Goal: Task Accomplishment & Management: Complete application form

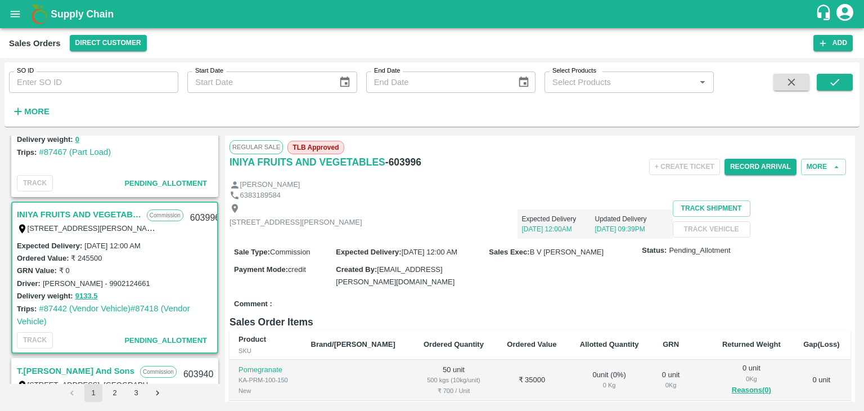
scroll to position [221, 0]
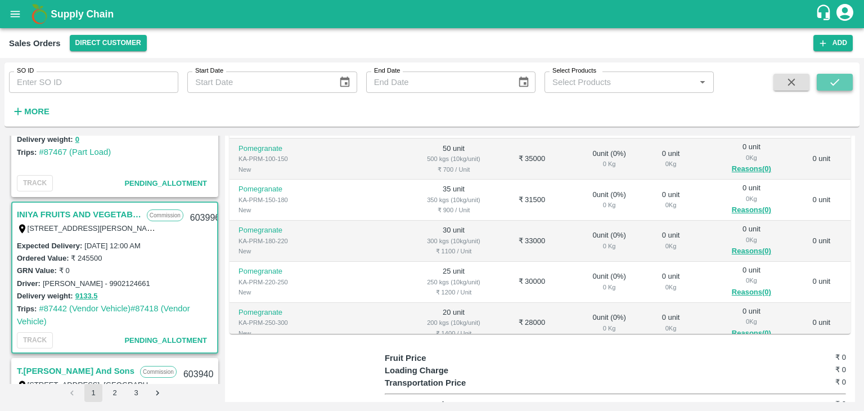
click at [833, 81] on icon "submit" at bounding box center [835, 82] width 12 height 12
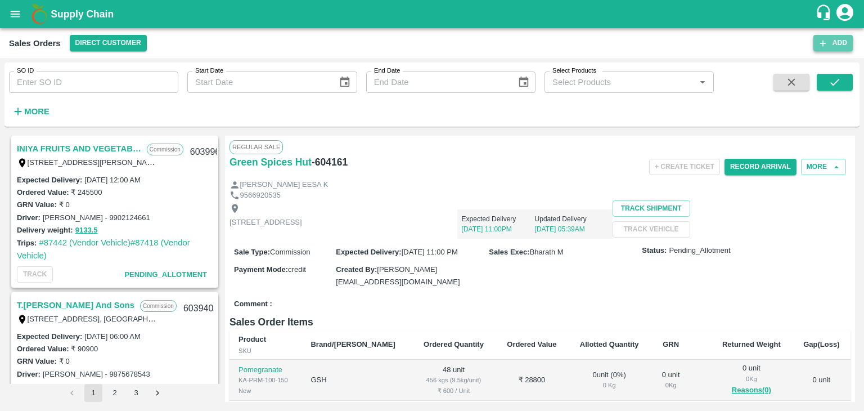
click at [839, 42] on button "Add" at bounding box center [832, 43] width 39 height 16
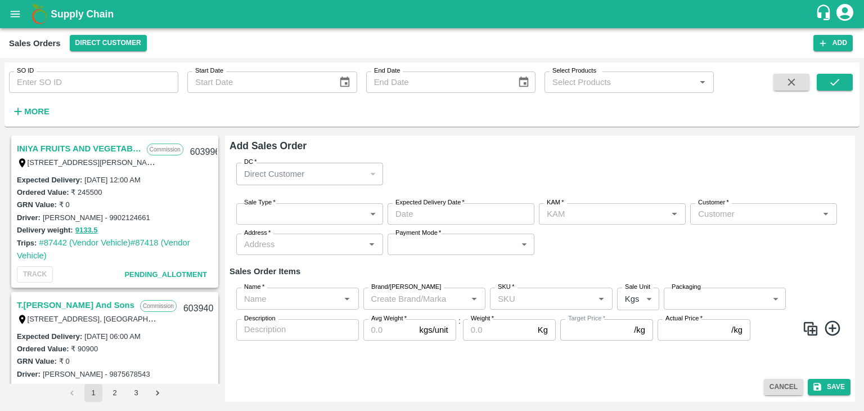
type input "[PERSON_NAME]"
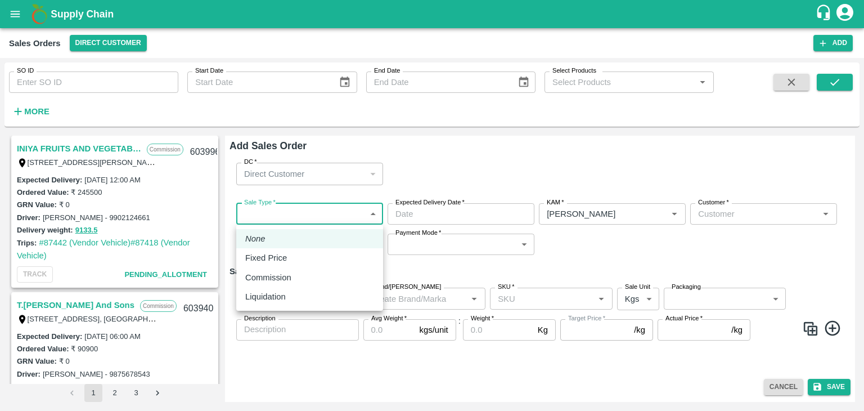
click at [309, 211] on body "Supply Chain Sales Orders Direct Customer Add SO ID SO ID Start Date Start Date…" at bounding box center [432, 205] width 864 height 411
click at [281, 277] on p "Commission" at bounding box center [268, 277] width 46 height 12
type input "2"
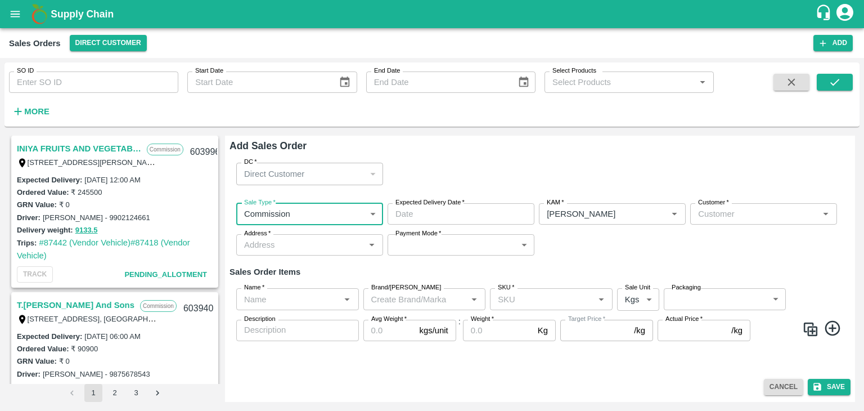
click at [461, 221] on input "Expected Delivery Date   *" at bounding box center [457, 213] width 139 height 21
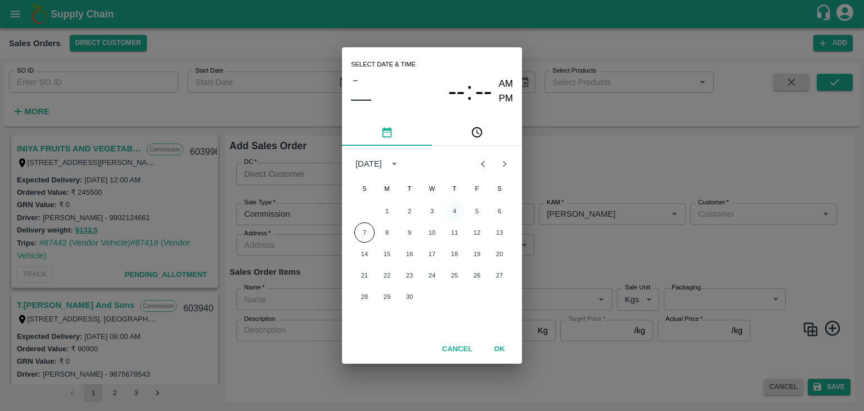
click at [453, 213] on button "4" at bounding box center [454, 211] width 20 height 20
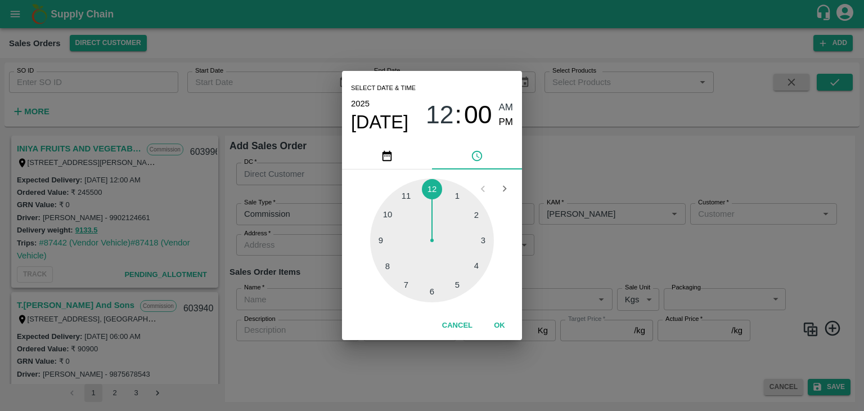
click at [431, 290] on div at bounding box center [432, 240] width 124 height 124
type input "[DATE] 06:00 AM"
click at [504, 107] on span "AM" at bounding box center [506, 107] width 15 height 15
click at [502, 320] on button "OK" at bounding box center [499, 326] width 36 height 20
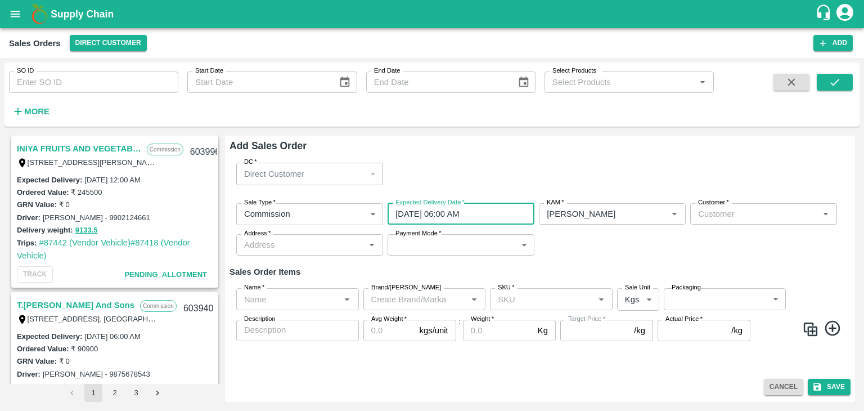
click at [721, 203] on label "Customer   *" at bounding box center [713, 202] width 31 height 9
click at [721, 206] on input "Customer   *" at bounding box center [754, 213] width 121 height 15
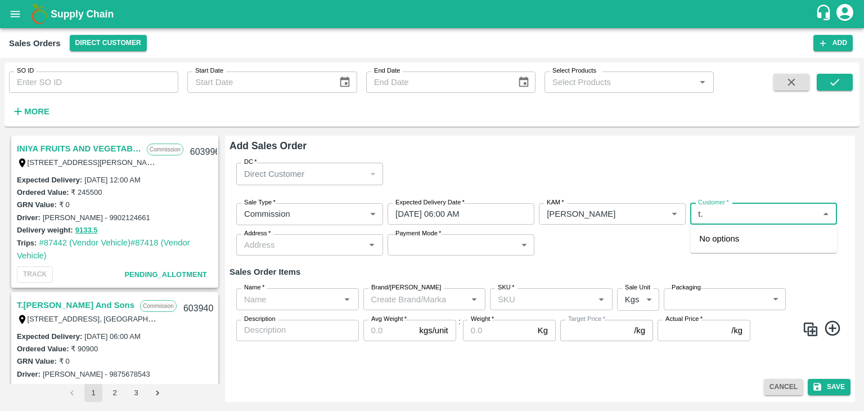
type input "t"
click at [748, 213] on input "Customer   *" at bounding box center [754, 213] width 121 height 15
click at [826, 216] on icon "Close" at bounding box center [826, 214] width 12 height 12
click at [743, 211] on input "Customer   *" at bounding box center [754, 213] width 121 height 15
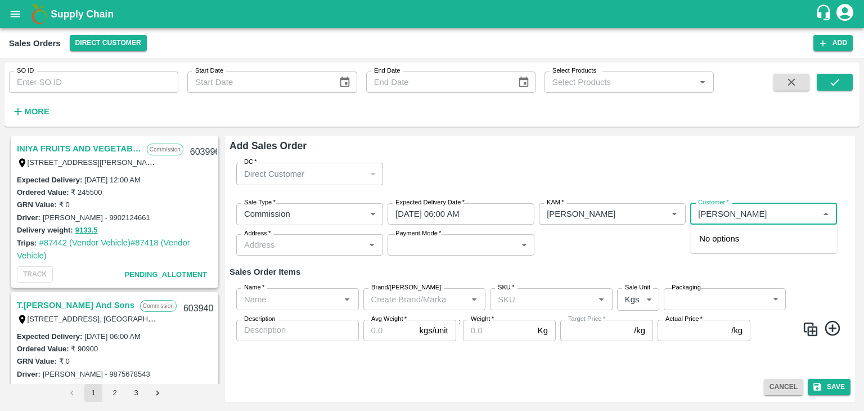
click at [743, 211] on input "Customer   *" at bounding box center [754, 213] width 121 height 15
type input "t"
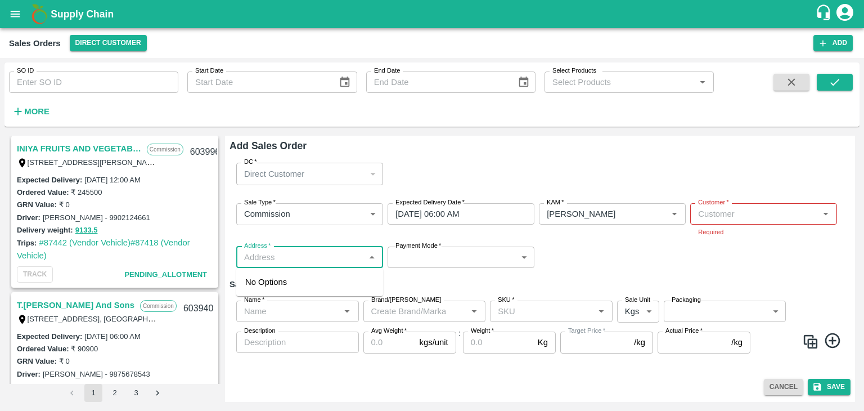
click at [338, 246] on div "Address   *" at bounding box center [309, 256] width 147 height 21
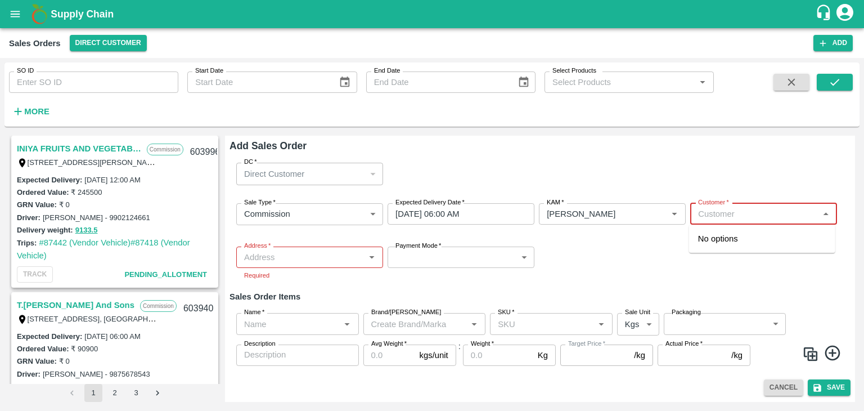
click at [706, 211] on input "Customer   *" at bounding box center [754, 213] width 121 height 15
type input "t."
click at [745, 144] on h6 "Add Sales Order" at bounding box center [539, 146] width 621 height 16
click at [726, 204] on span "*" at bounding box center [728, 202] width 4 height 7
click at [724, 206] on input "Customer   *" at bounding box center [754, 213] width 121 height 15
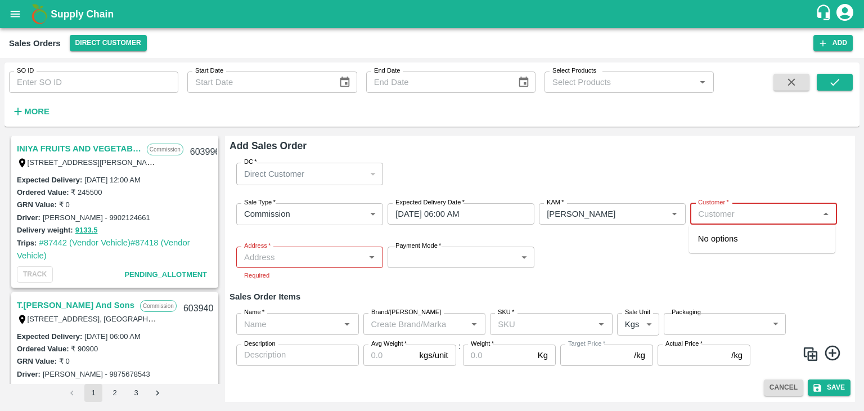
click at [715, 214] on input "Customer   *" at bounding box center [754, 213] width 121 height 15
click at [850, 8] on icon "account of current user" at bounding box center [844, 12] width 17 height 17
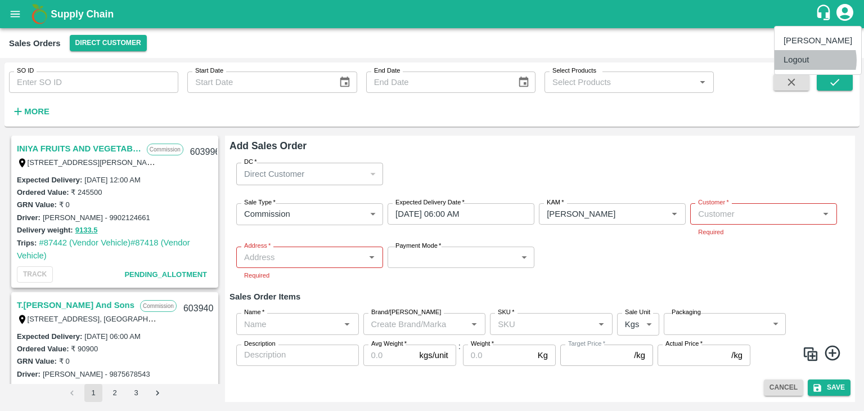
click at [807, 60] on li "Logout" at bounding box center [818, 59] width 87 height 19
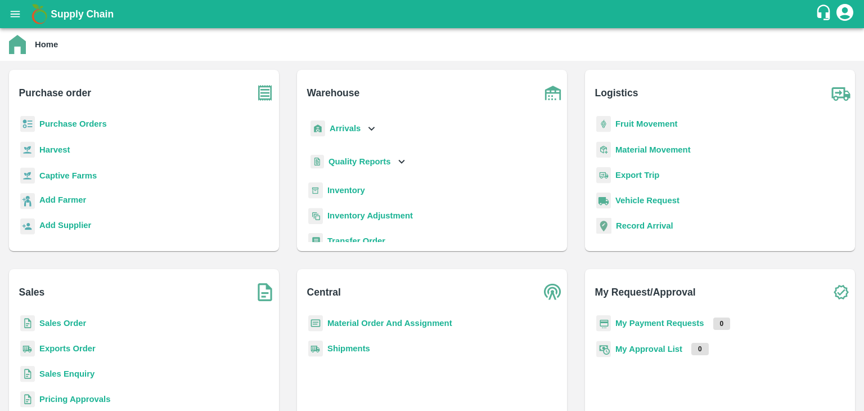
click at [66, 320] on b "Sales Order" at bounding box center [62, 322] width 47 height 9
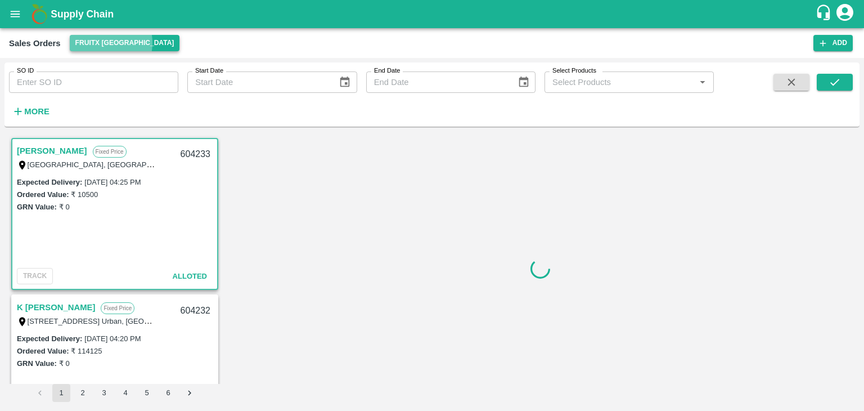
click at [99, 43] on button "FruitX [GEOGRAPHIC_DATA]" at bounding box center [125, 43] width 110 height 16
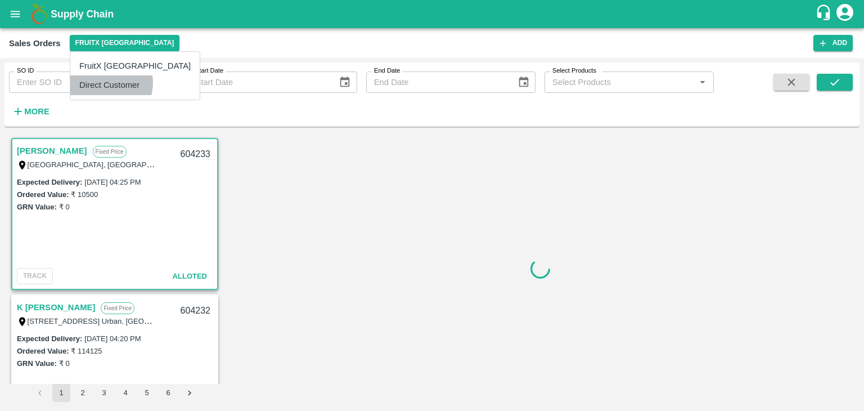
click at [106, 83] on li "Direct Customer" at bounding box center [134, 84] width 129 height 19
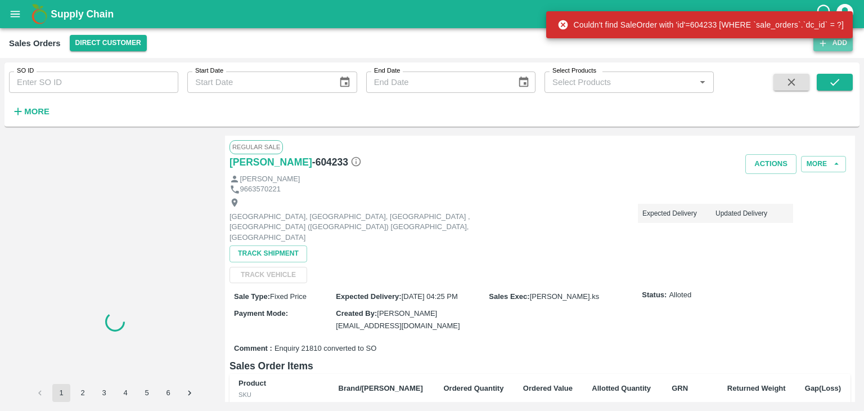
click at [833, 46] on button "Add" at bounding box center [832, 43] width 39 height 16
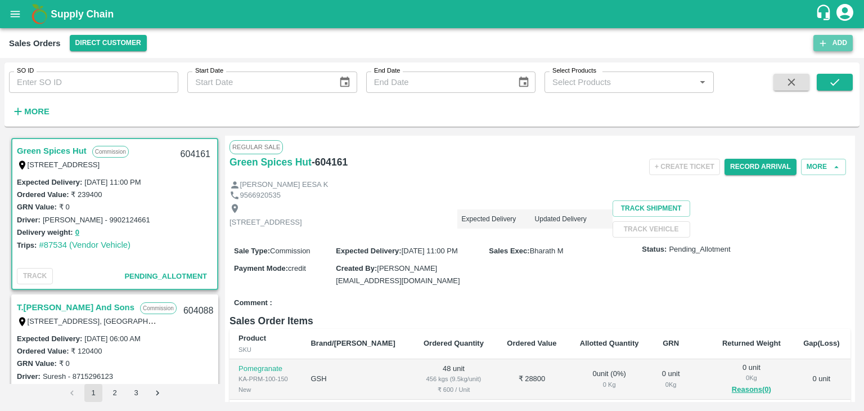
click at [834, 47] on button "Add" at bounding box center [832, 43] width 39 height 16
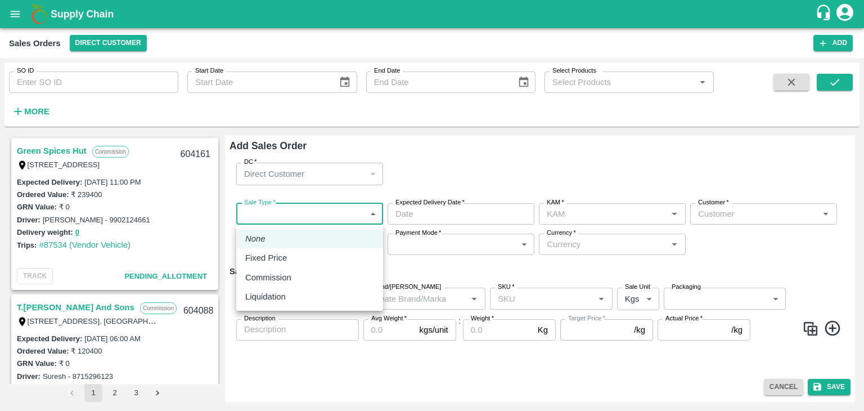
click at [321, 217] on body "Supply Chain Sales Orders Direct Customer Add SO ID SO ID Start Date Start Date…" at bounding box center [432, 205] width 864 height 411
type input "[PERSON_NAME]"
click at [289, 275] on p "Commission" at bounding box center [268, 277] width 46 height 12
type input "2"
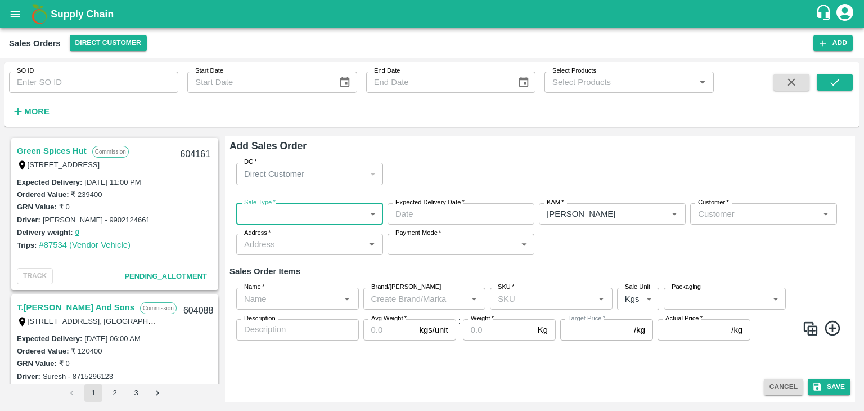
type input "DD/MM/YYYY hh:mm aa"
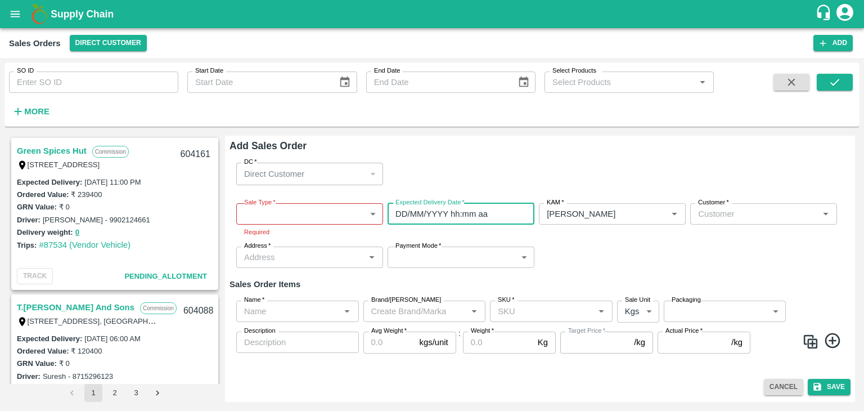
click at [408, 214] on input "DD/MM/YYYY hh:mm aa" at bounding box center [457, 213] width 139 height 21
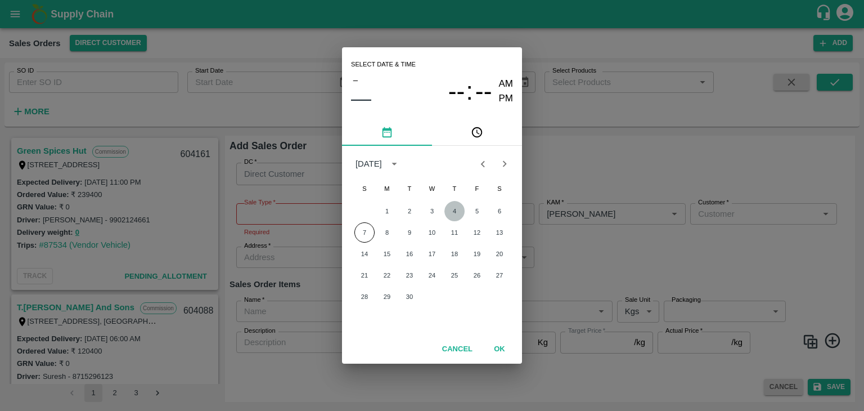
click at [454, 210] on button "4" at bounding box center [454, 211] width 20 height 20
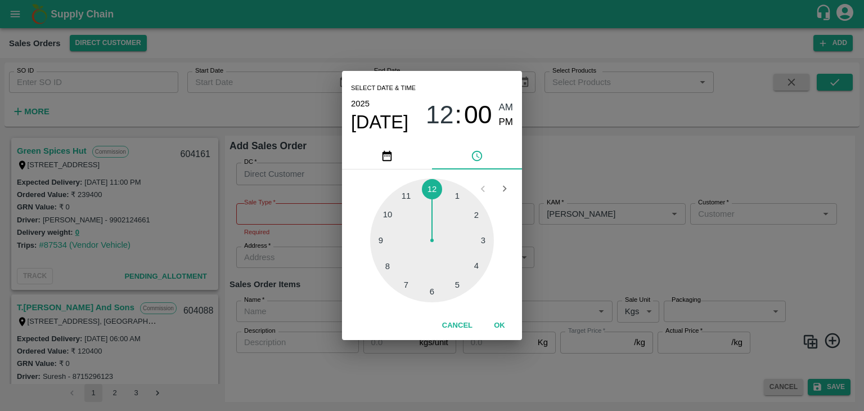
click at [434, 292] on div at bounding box center [432, 240] width 124 height 124
type input "[DATE] 06:00 AM"
click at [507, 109] on span "AM" at bounding box center [506, 107] width 15 height 15
click at [501, 323] on button "OK" at bounding box center [499, 326] width 36 height 20
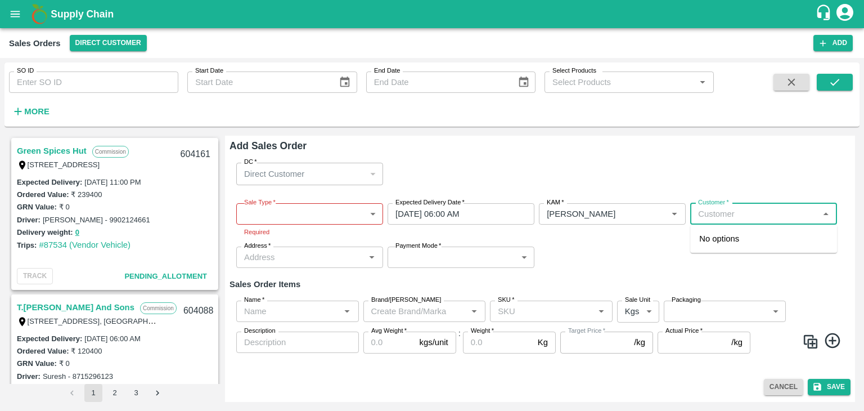
click at [722, 209] on input "Customer   *" at bounding box center [754, 213] width 121 height 15
type input "t.k"
click at [845, 9] on icon "account of current user" at bounding box center [845, 12] width 20 height 20
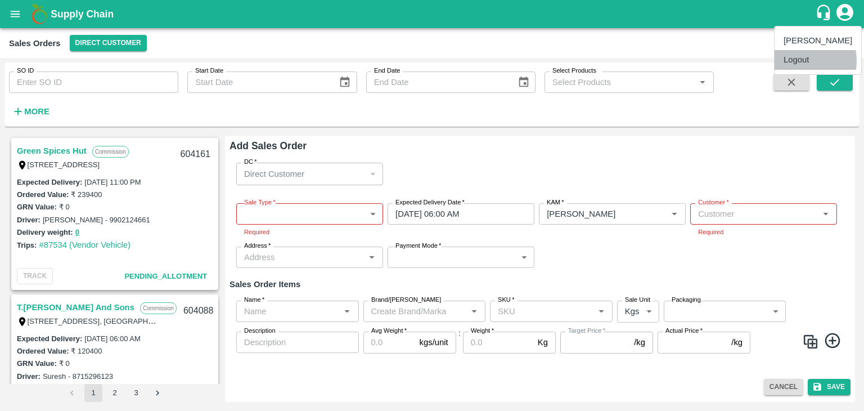
click at [797, 61] on li "Logout" at bounding box center [818, 59] width 87 height 19
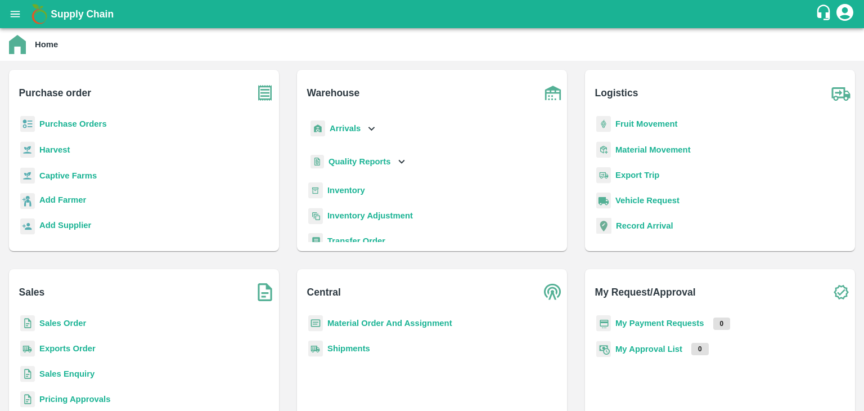
click at [66, 327] on b "Sales Order" at bounding box center [62, 322] width 47 height 9
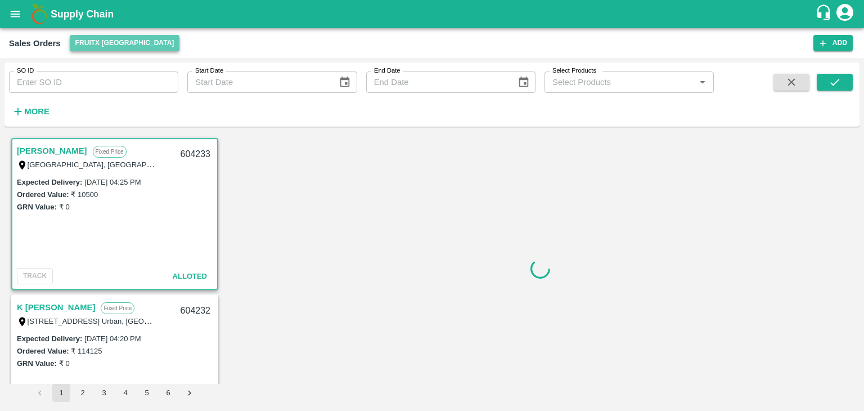
click at [125, 44] on button "FruitX [GEOGRAPHIC_DATA]" at bounding box center [125, 43] width 110 height 16
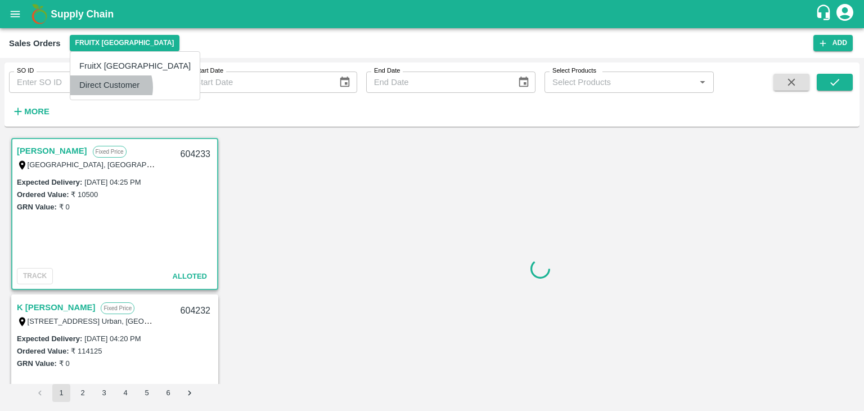
click at [108, 87] on li "Direct Customer" at bounding box center [134, 84] width 129 height 19
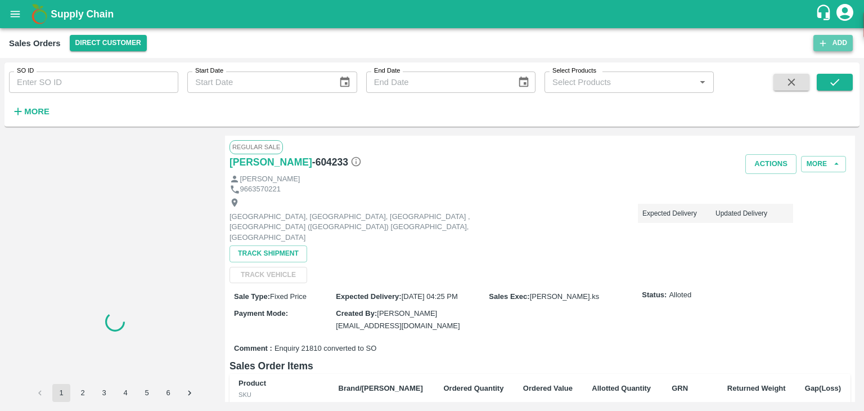
click at [839, 43] on button "Add" at bounding box center [832, 43] width 39 height 16
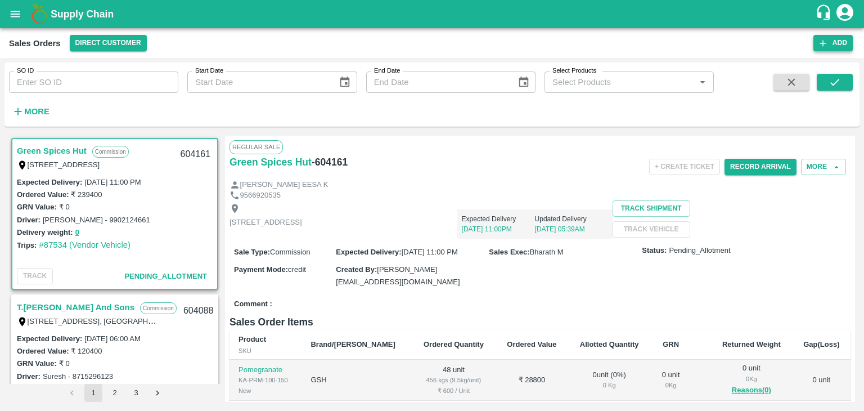
click at [839, 43] on button "Add" at bounding box center [832, 43] width 39 height 16
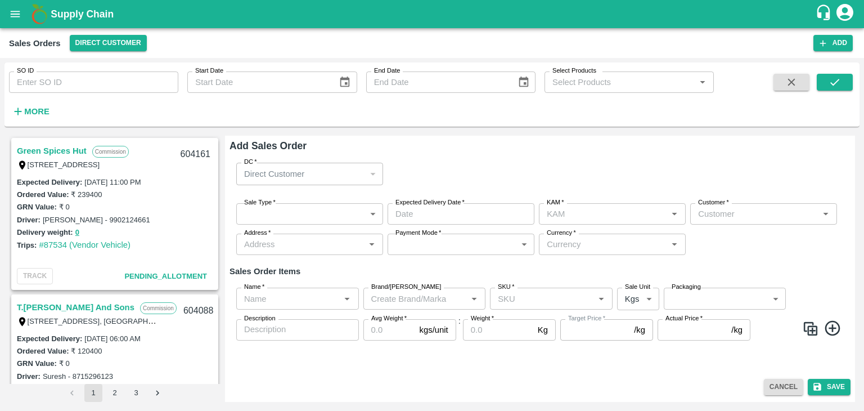
type input "[PERSON_NAME]"
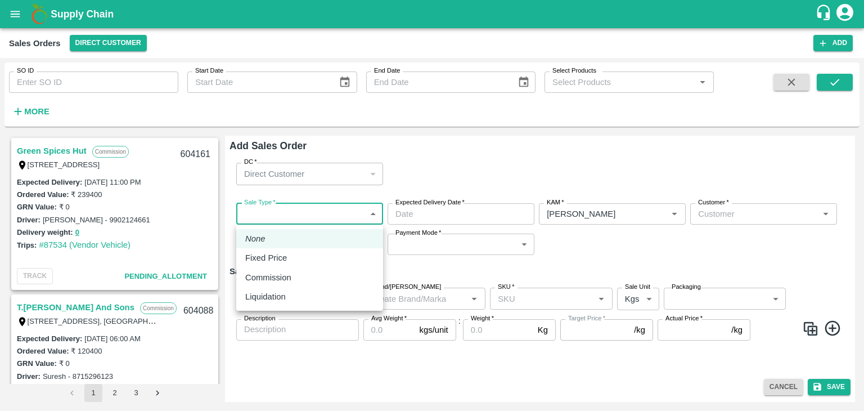
click at [297, 212] on body "Supply Chain Sales Orders Direct Customer Add SO ID SO ID Start Date Start Date…" at bounding box center [432, 205] width 864 height 411
click at [274, 277] on p "Commission" at bounding box center [268, 277] width 46 height 12
type input "2"
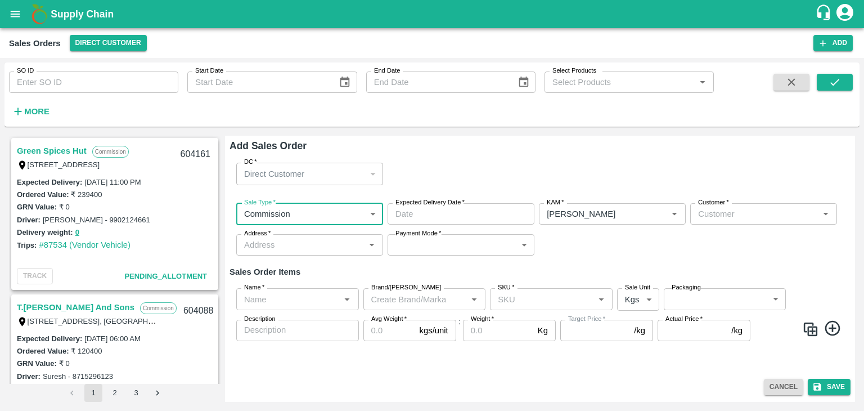
type input "DD/MM/YYYY hh:mm aa"
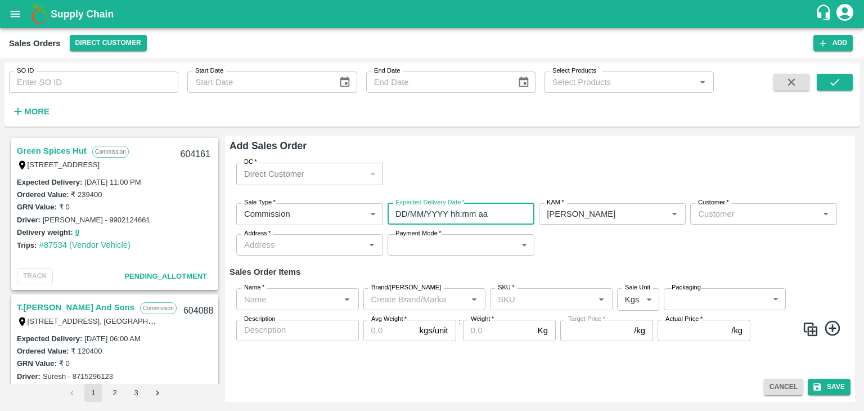
click at [427, 213] on input "DD/MM/YYYY hh:mm aa" at bounding box center [457, 213] width 139 height 21
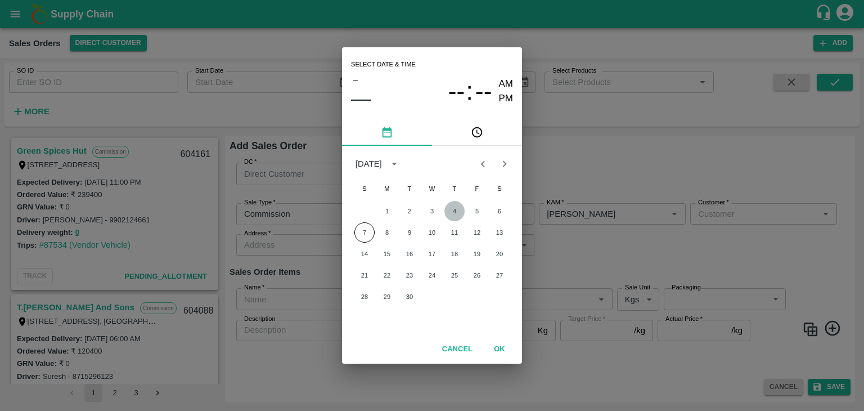
click at [454, 209] on button "4" at bounding box center [454, 211] width 20 height 20
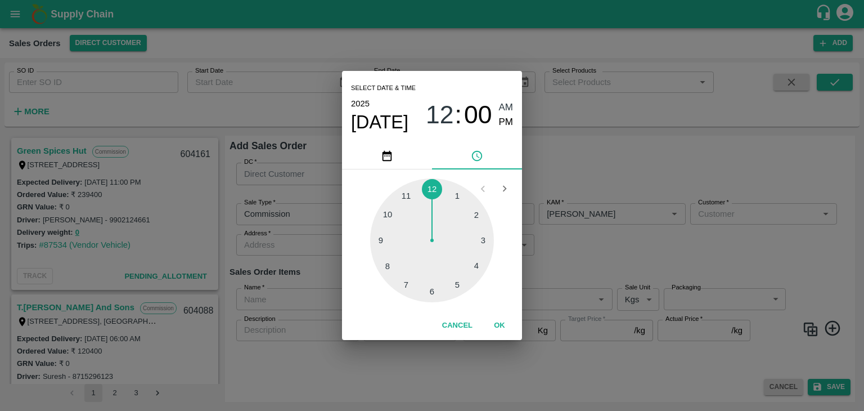
click at [504, 97] on div "[DATE] 12 : 00 AM PM" at bounding box center [432, 114] width 162 height 37
click at [432, 292] on div at bounding box center [432, 240] width 124 height 124
type input "[DATE] 06:00 AM"
click at [507, 104] on span "AM" at bounding box center [506, 107] width 15 height 15
click at [499, 326] on button "OK" at bounding box center [499, 326] width 36 height 20
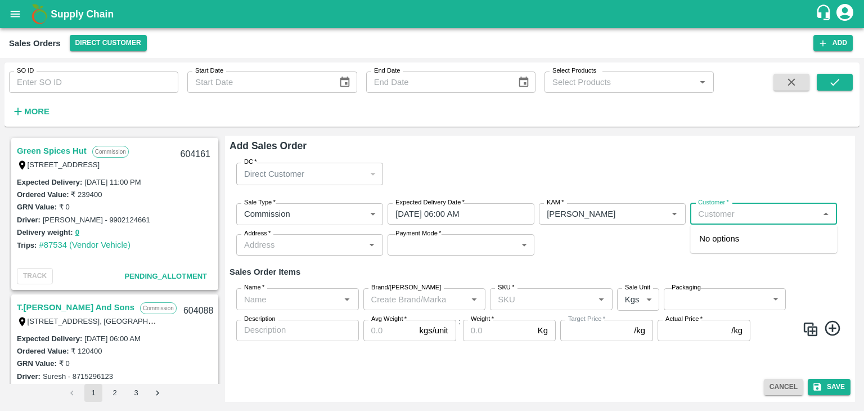
click at [717, 210] on input "Customer   *" at bounding box center [754, 213] width 121 height 15
click at [739, 241] on p "T.[PERSON_NAME] And Sons" at bounding box center [755, 238] width 113 height 12
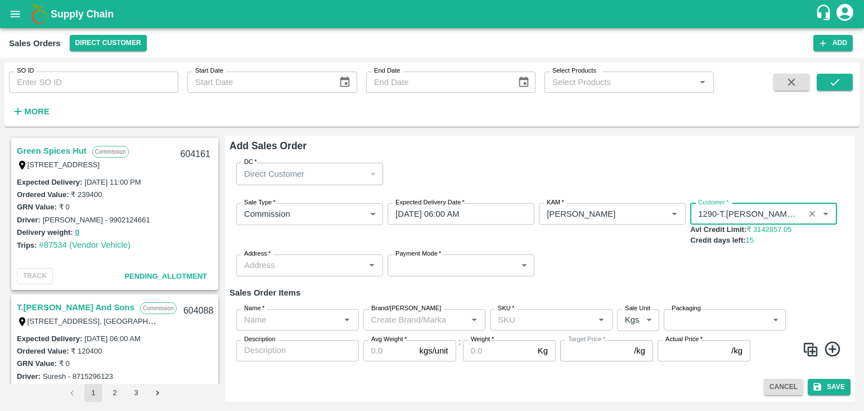
type input "1290-T.[PERSON_NAME] And Sons"
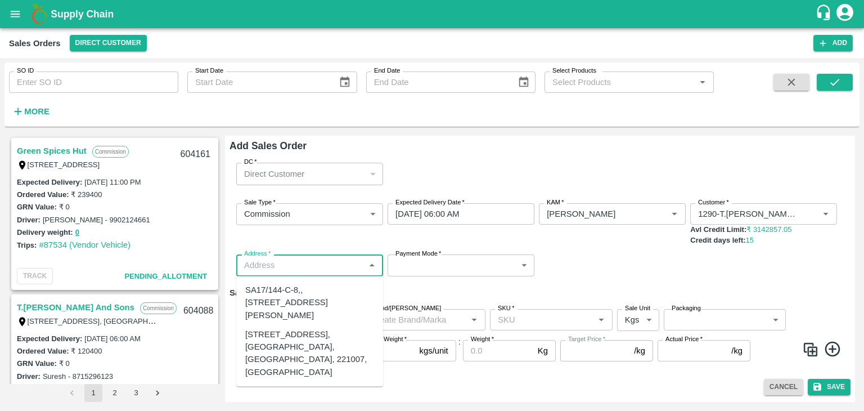
click at [296, 270] on input "Address   *" at bounding box center [300, 265] width 121 height 15
click at [287, 357] on div "[STREET_ADDRESS], [GEOGRAPHIC_DATA], [GEOGRAPHIC_DATA], 221007, [GEOGRAPHIC_DAT…" at bounding box center [309, 353] width 129 height 50
type input "[STREET_ADDRESS], [GEOGRAPHIC_DATA], [GEOGRAPHIC_DATA], 221007, [GEOGRAPHIC_DAT…"
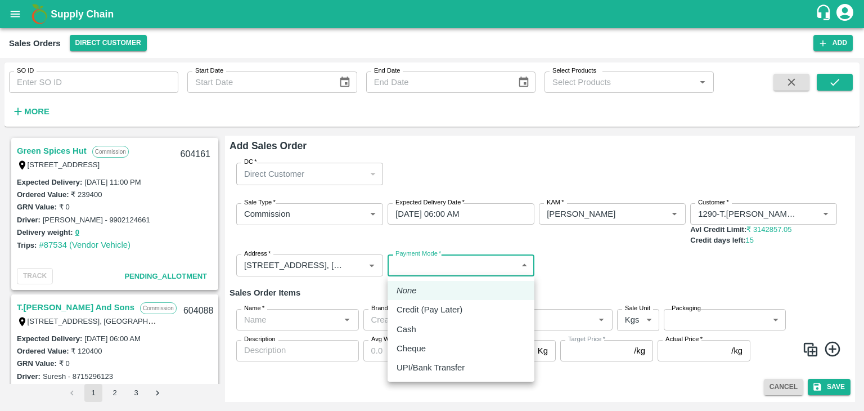
click at [432, 269] on body "Supply Chain Sales Orders Direct Customer Add SO ID SO ID Start Date Start Date…" at bounding box center [432, 205] width 864 height 411
click at [427, 312] on p "Credit (Pay Later)" at bounding box center [430, 309] width 66 height 12
type input "credit"
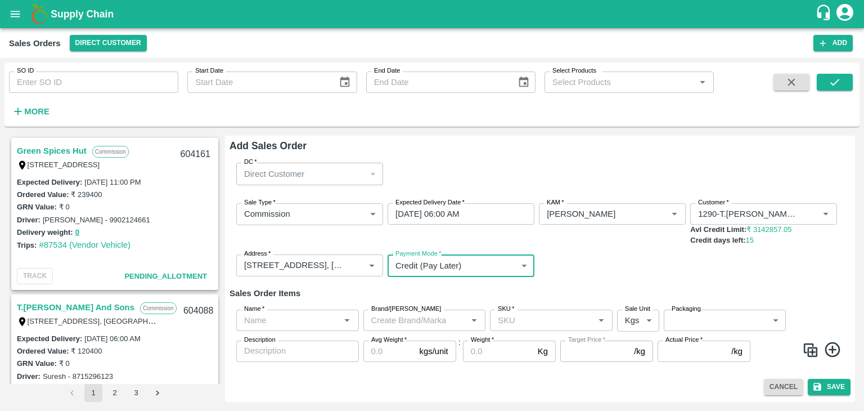
click at [319, 321] on input "Name   *" at bounding box center [288, 320] width 97 height 15
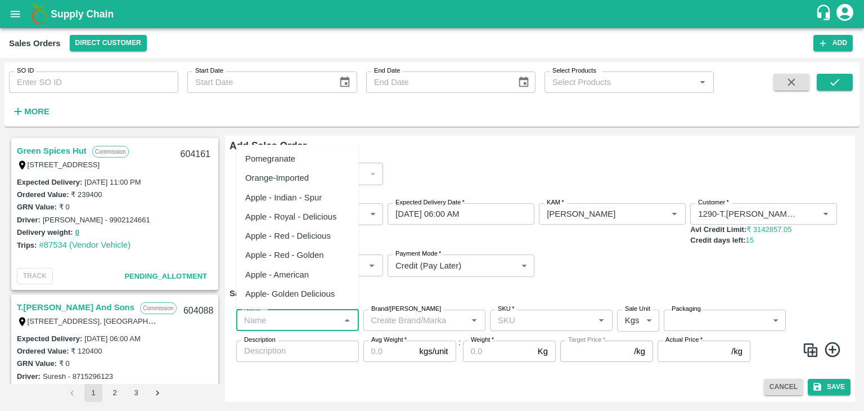
click at [292, 218] on div "Apple - Royal - Delicious" at bounding box center [291, 216] width 92 height 12
type input "Apple - Royal - Delicious"
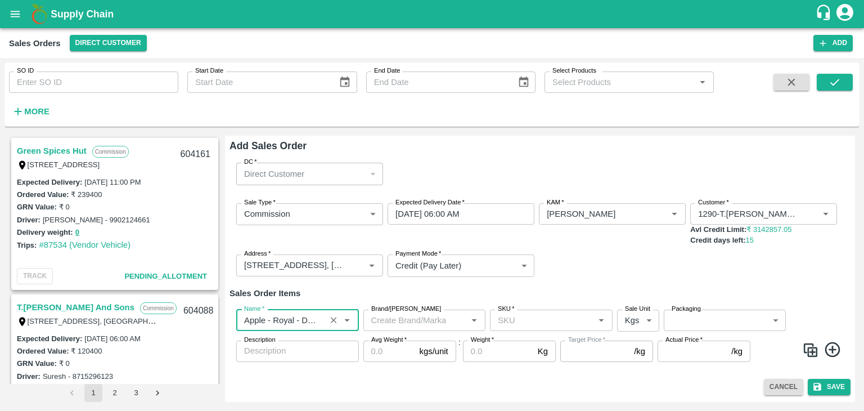
click at [386, 323] on input "Brand/[PERSON_NAME]" at bounding box center [415, 320] width 97 height 15
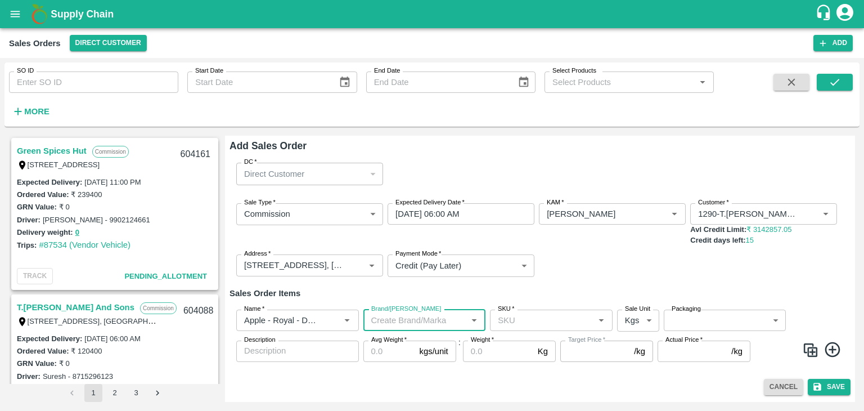
click at [386, 323] on input "Brand/[PERSON_NAME]" at bounding box center [415, 320] width 97 height 15
type input "SHIM"
click at [520, 323] on input "SKU   *" at bounding box center [541, 320] width 97 height 15
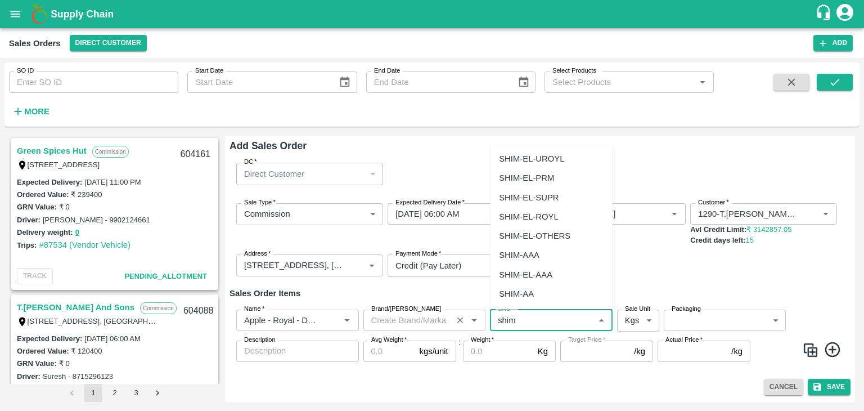
type input "shim"
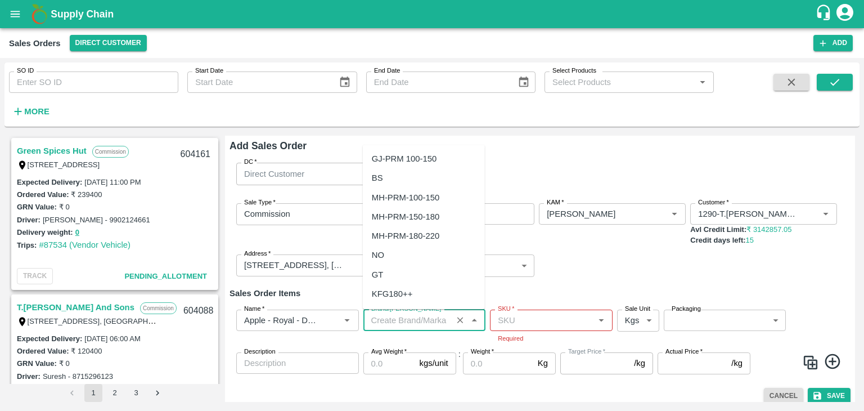
click at [403, 320] on input "Brand/[PERSON_NAME]" at bounding box center [408, 320] width 83 height 15
type input "ROY"
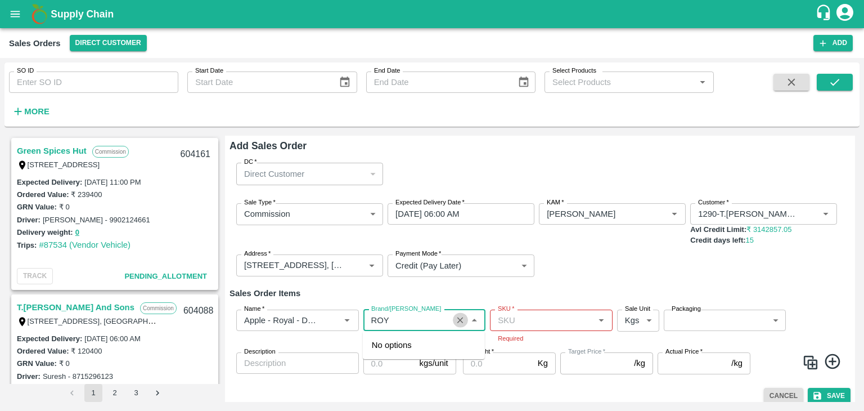
click at [460, 321] on icon "Clear" at bounding box center [460, 319] width 11 height 11
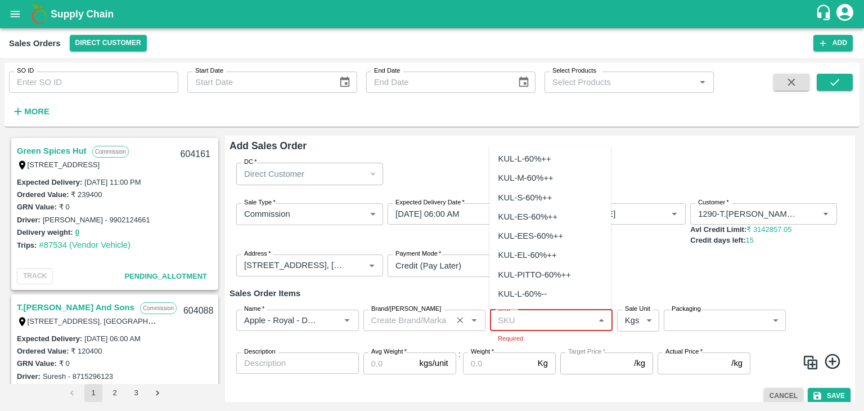
click at [514, 327] on input "SKU   *" at bounding box center [541, 320] width 97 height 15
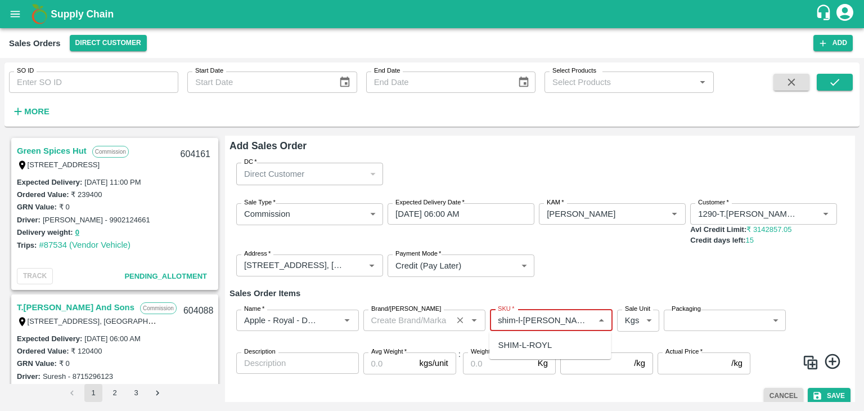
click at [547, 348] on div "SHIM-L-ROYL" at bounding box center [525, 345] width 54 height 12
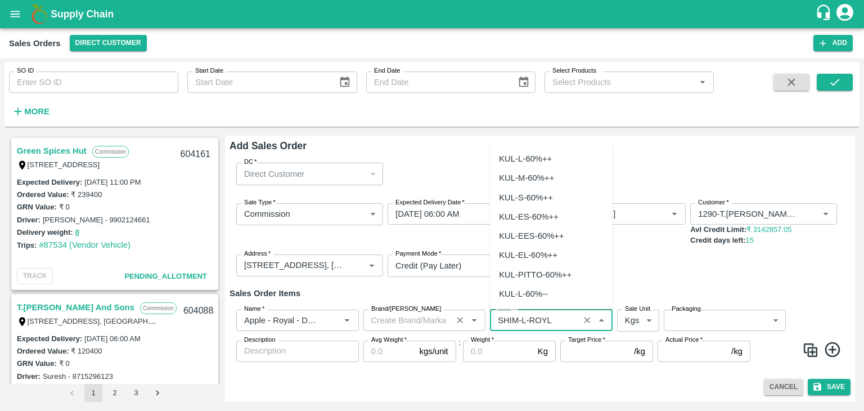
scroll to position [3003, 0]
drag, startPoint x: 553, startPoint y: 319, endPoint x: 495, endPoint y: 322, distance: 58.5
click at [495, 322] on input "SKU   *" at bounding box center [534, 320] width 83 height 15
type input "SHIM-L-ROYL"
click at [644, 321] on body "Supply Chain Sales Orders Direct Customer Add SO ID SO ID Start Date Start Date…" at bounding box center [432, 205] width 864 height 411
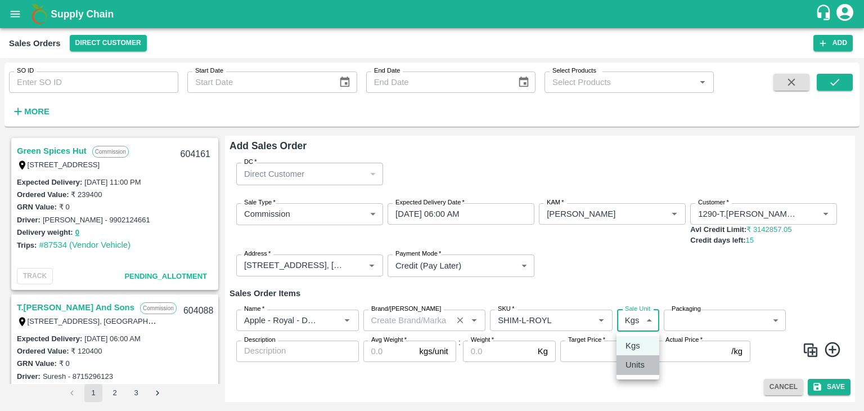
click at [639, 366] on p "Units" at bounding box center [634, 364] width 19 height 12
type input "2"
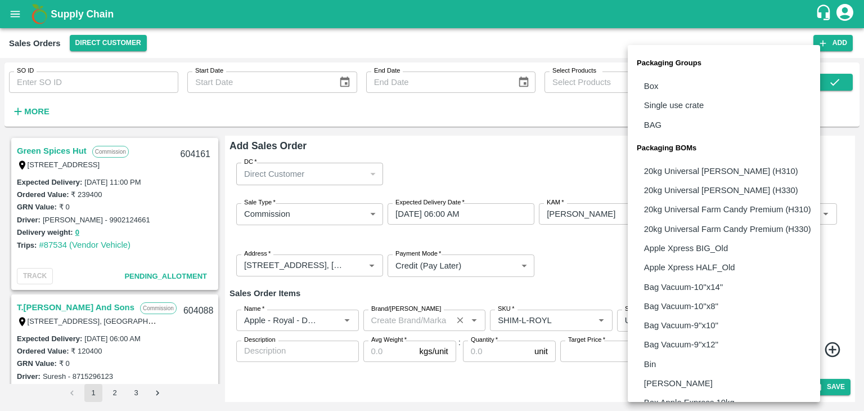
click at [695, 326] on body "Supply Chain Sales Orders Direct Customer Add SO ID SO ID Start Date Start Date…" at bounding box center [432, 205] width 864 height 411
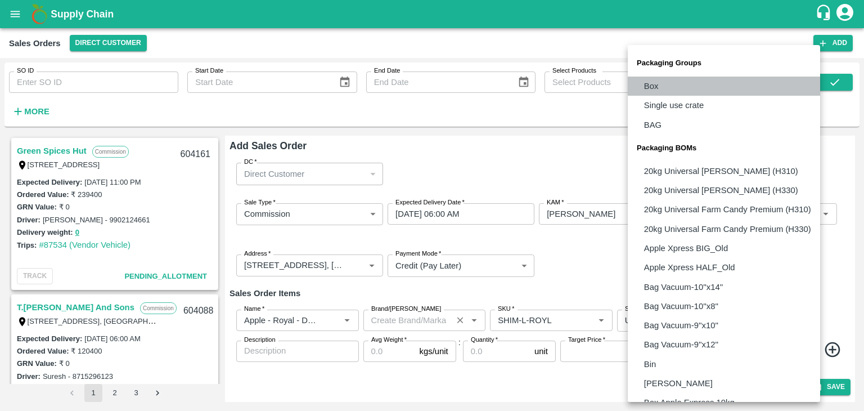
click at [664, 84] on li "Box" at bounding box center [724, 85] width 192 height 19
type input "GRP/1"
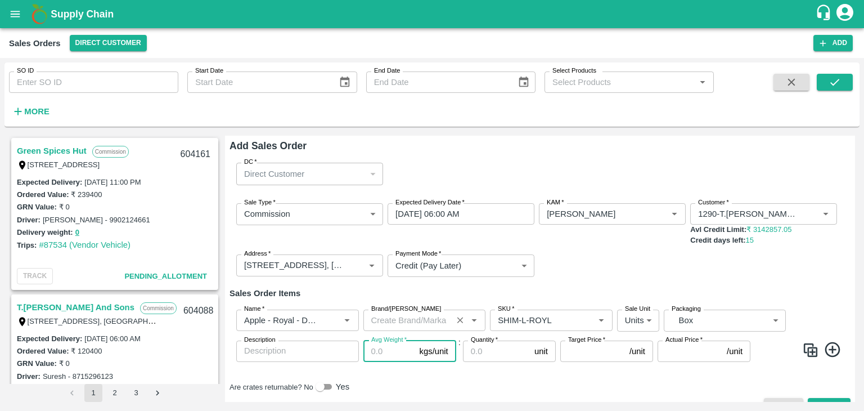
click at [380, 354] on input "Avg Weight   *" at bounding box center [389, 350] width 52 height 21
type input "25"
click at [481, 354] on input "Quantity   *" at bounding box center [496, 350] width 67 height 21
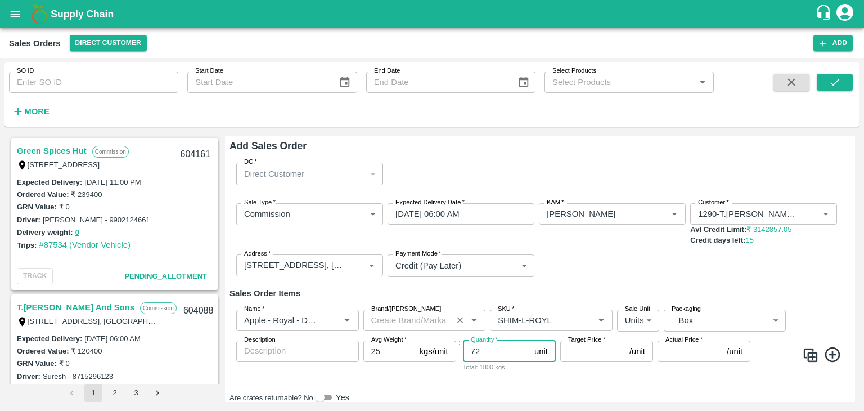
type input "72"
click at [578, 349] on input "Target Price   *" at bounding box center [592, 350] width 65 height 21
type input "1700"
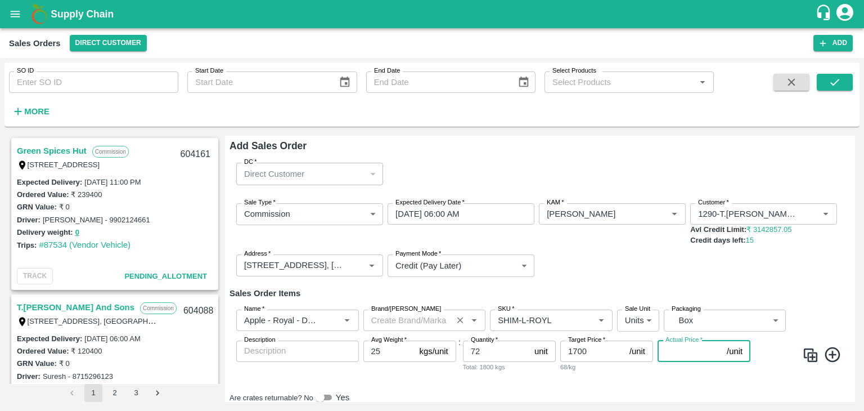
click at [668, 353] on input "Actual Price   *" at bounding box center [690, 350] width 65 height 21
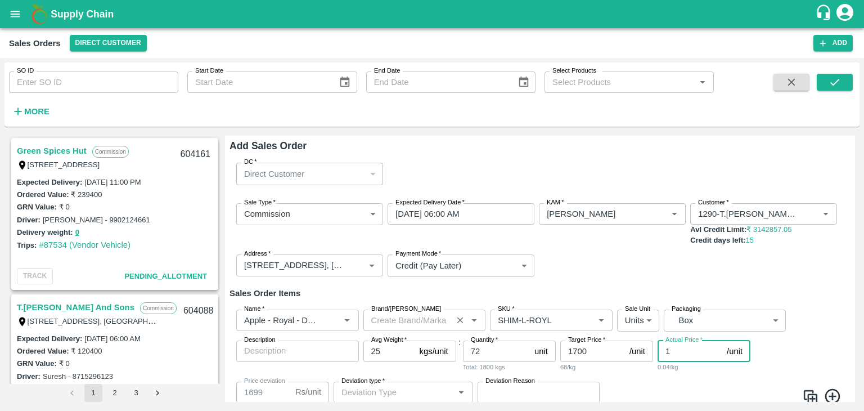
type input "17"
type input "1683"
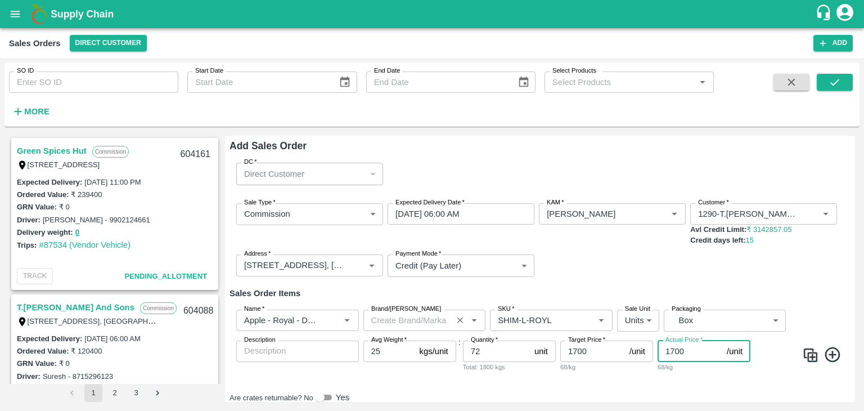
type input "1700"
click at [829, 354] on icon at bounding box center [832, 354] width 15 height 15
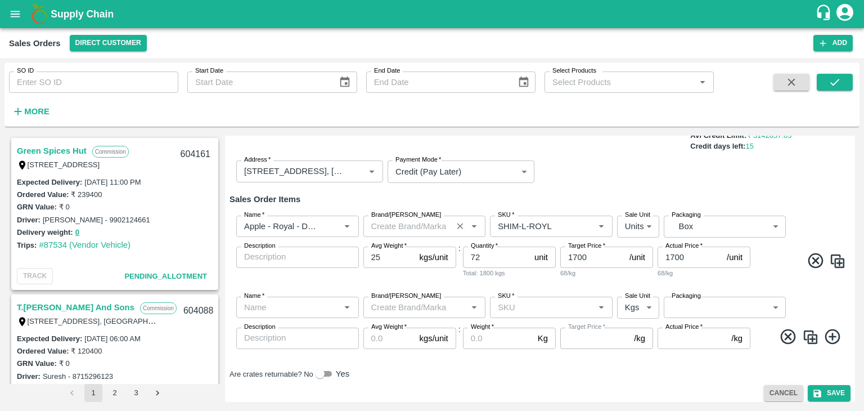
scroll to position [101, 0]
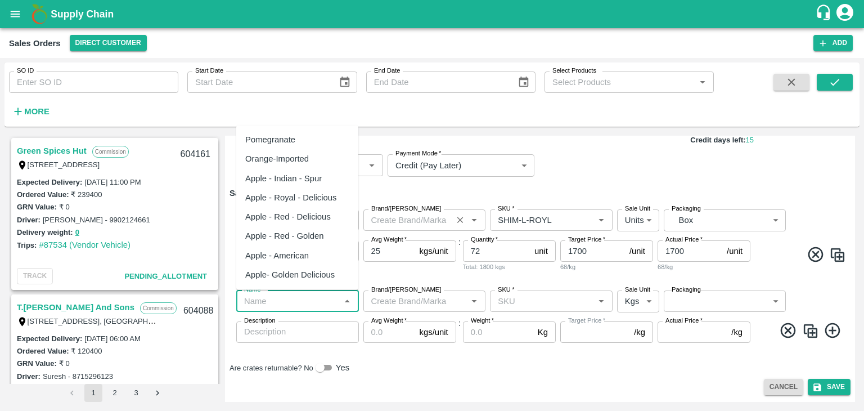
click at [272, 303] on input "Name   *" at bounding box center [288, 301] width 97 height 15
click at [297, 199] on div "Apple - Royal - Delicious" at bounding box center [291, 197] width 92 height 12
type input "Apple - Royal - Delicious"
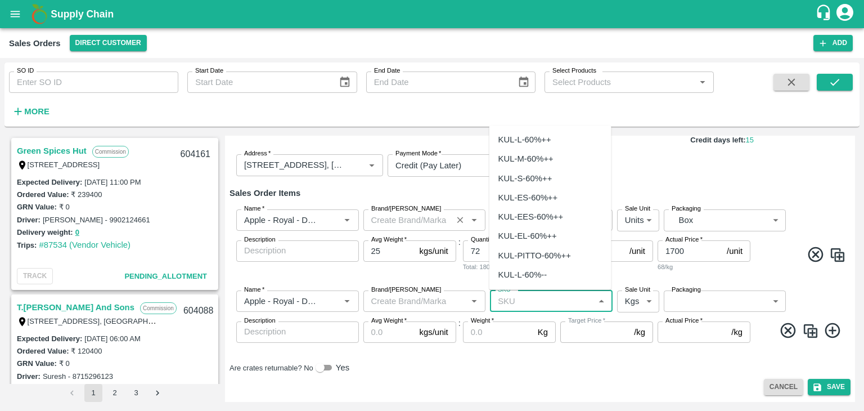
click at [515, 300] on input "SKU   *" at bounding box center [541, 301] width 97 height 15
paste input "SHIM-L-ROYL"
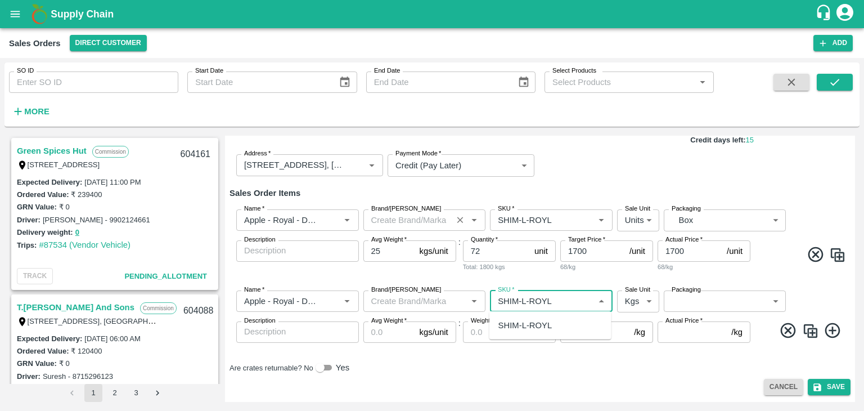
click at [525, 300] on input "SKU   *" at bounding box center [541, 301] width 97 height 15
click at [534, 328] on div "SHIM-M-ROYL" at bounding box center [526, 325] width 56 height 12
type input "SHIM-M-ROYL"
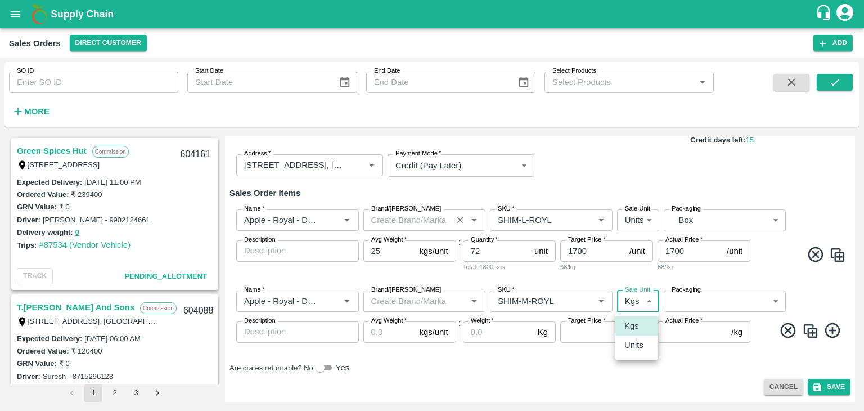
click at [642, 300] on body "Supply Chain Sales Orders Direct Customer Add SO ID SO ID Start Date Start Date…" at bounding box center [432, 205] width 864 height 411
click at [633, 346] on p "Units" at bounding box center [633, 345] width 19 height 12
type input "2"
click at [682, 298] on body "Supply Chain Sales Orders Direct Customer Add SO ID SO ID Start Date Start Date…" at bounding box center [432, 205] width 864 height 411
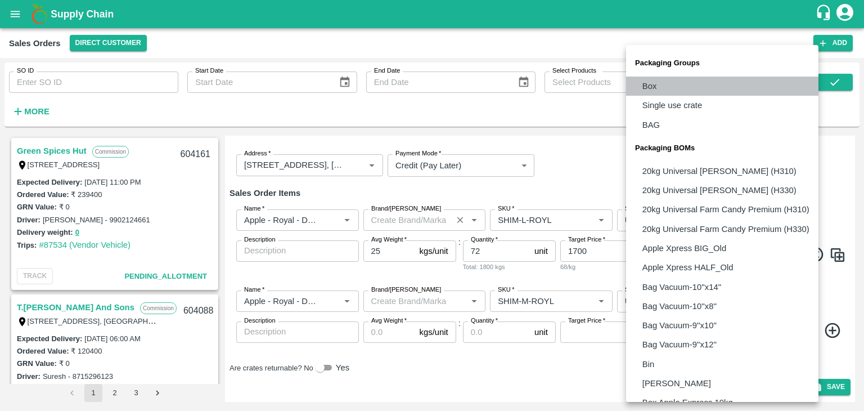
click at [647, 83] on p "Box" at bounding box center [649, 86] width 15 height 12
type input "GRP/1"
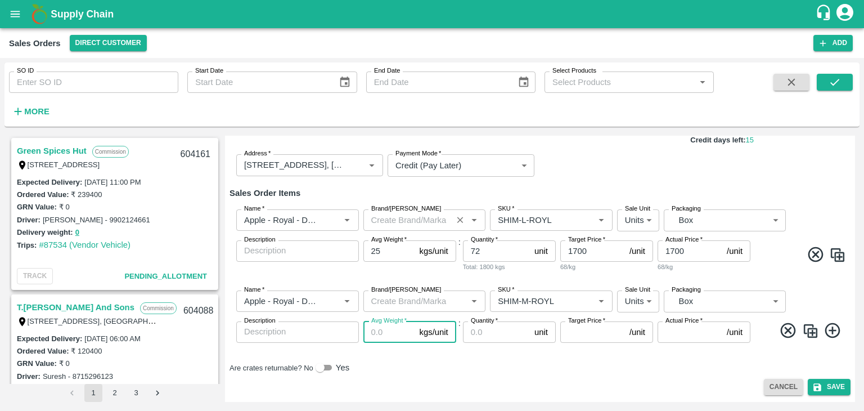
click at [381, 331] on input "Avg Weight   *" at bounding box center [389, 331] width 52 height 21
type input "25"
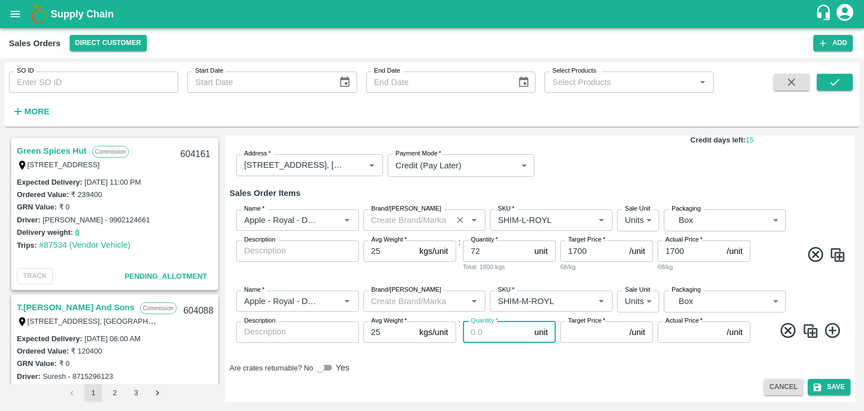
click at [483, 325] on input "Quantity   *" at bounding box center [496, 331] width 67 height 21
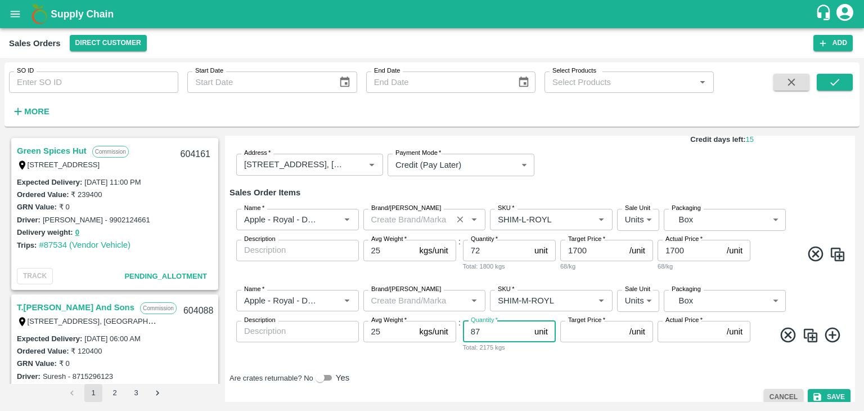
type input "87"
click at [591, 334] on input "Target Price   *" at bounding box center [592, 331] width 65 height 21
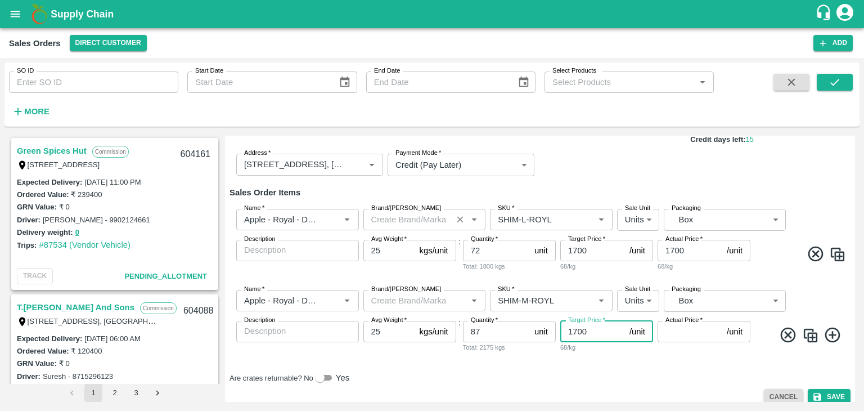
type input "1700"
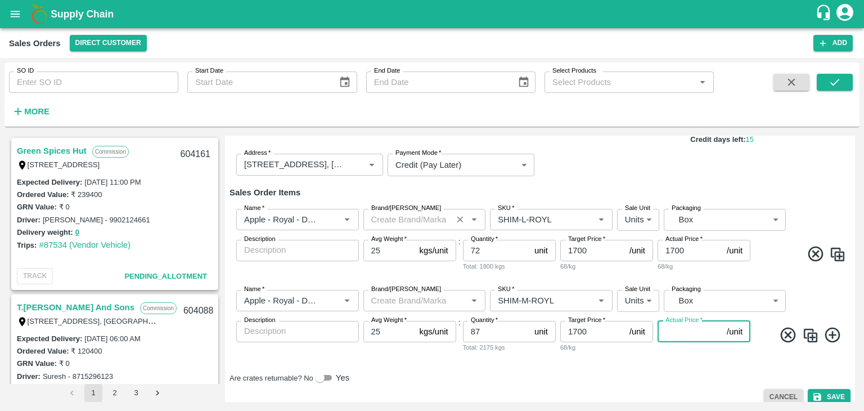
click at [684, 334] on input "Actual Price   *" at bounding box center [690, 331] width 65 height 21
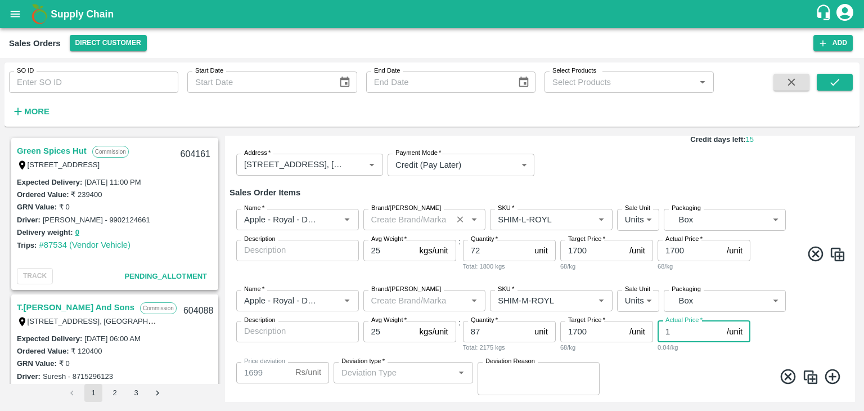
type input "17"
type input "1683"
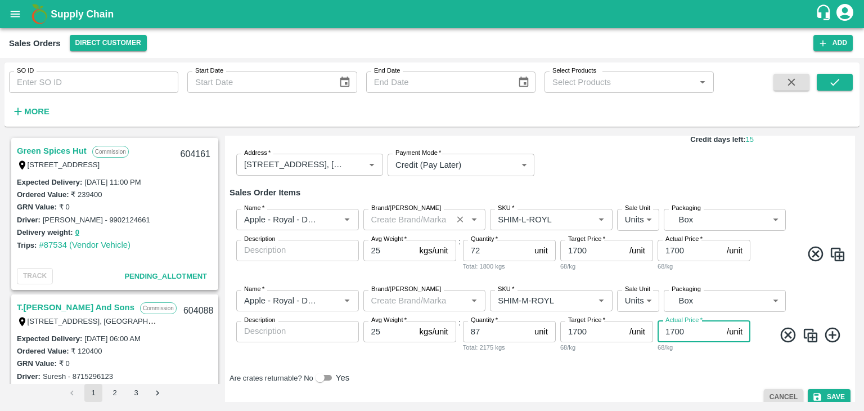
type input "1700"
click at [830, 335] on icon at bounding box center [832, 334] width 15 height 15
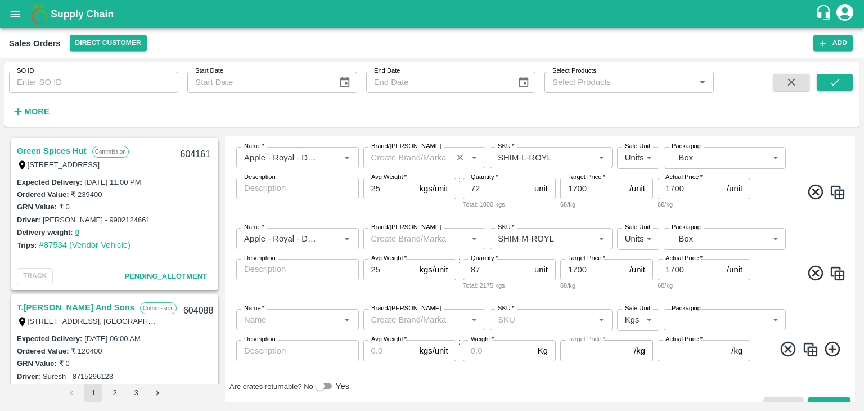
scroll to position [182, 0]
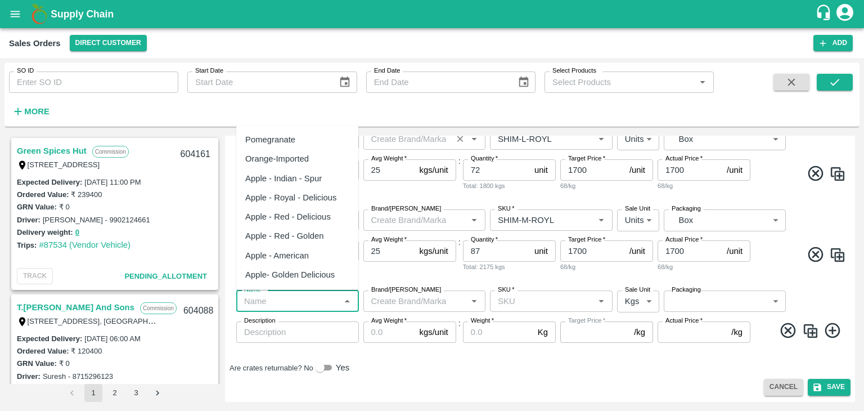
click at [260, 303] on input "Name   *" at bounding box center [288, 301] width 97 height 15
click at [294, 201] on div "Apple - Royal - Delicious" at bounding box center [291, 197] width 92 height 12
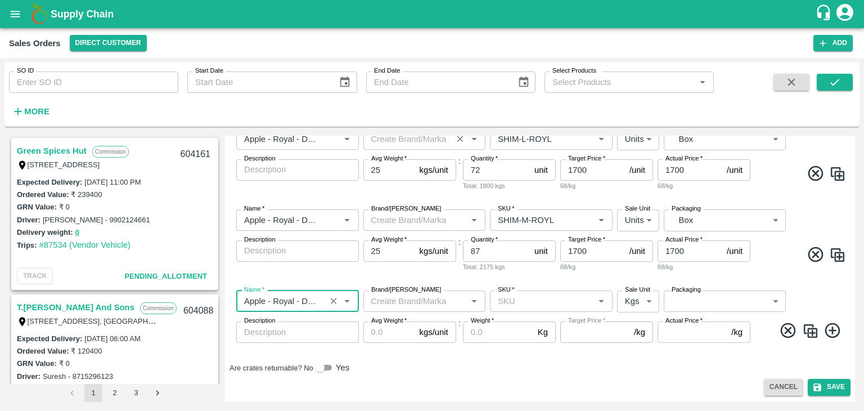
paste input "SHIM-L-ROYL"
type input "Apple - Royal - DeliciousSHIM-L-ROYL"
click at [335, 296] on icon "Clear" at bounding box center [333, 301] width 11 height 11
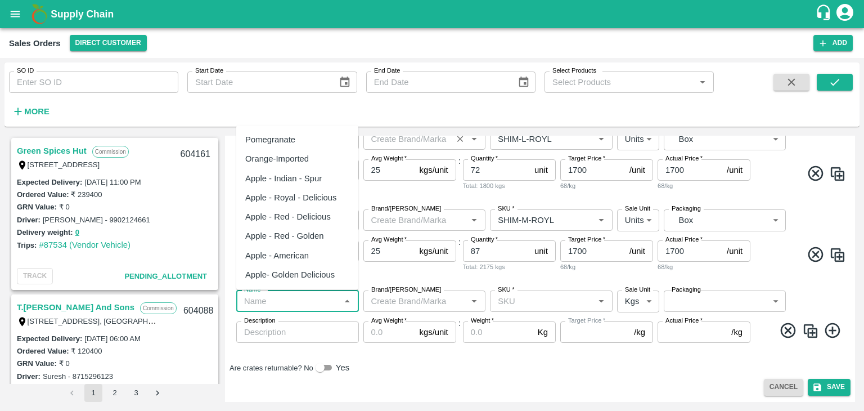
scroll to position [0, 0]
click at [321, 197] on div "Apple - Royal - Delicious" at bounding box center [291, 197] width 92 height 12
type input "Apple - Royal - Delicious"
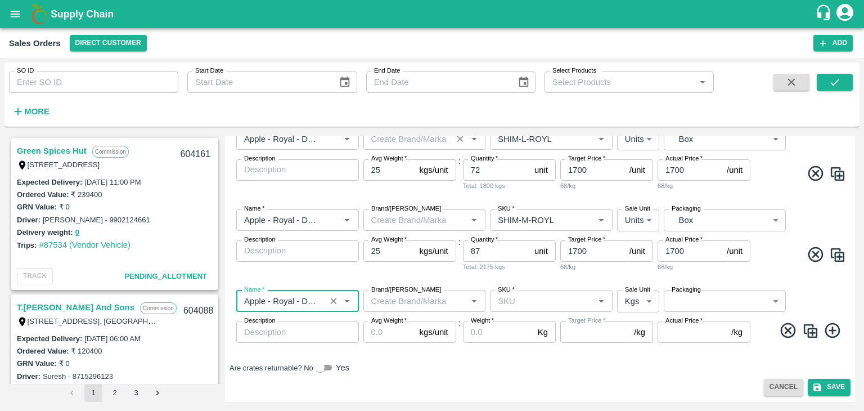
click at [508, 297] on input "SKU   *" at bounding box center [541, 301] width 97 height 15
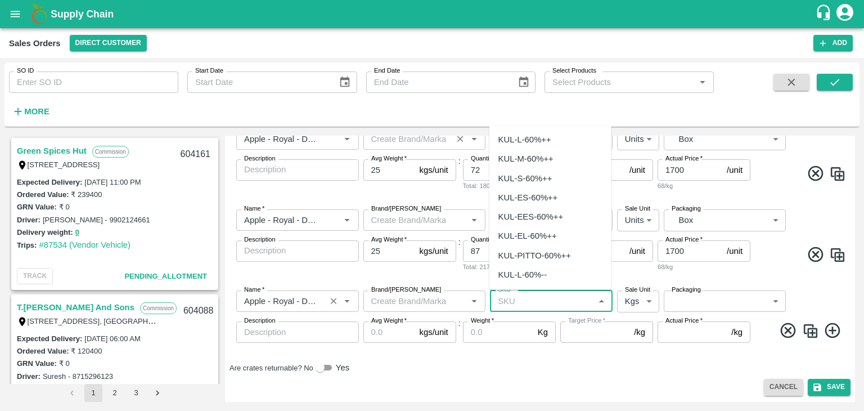
paste input "SHIM-L-ROYL"
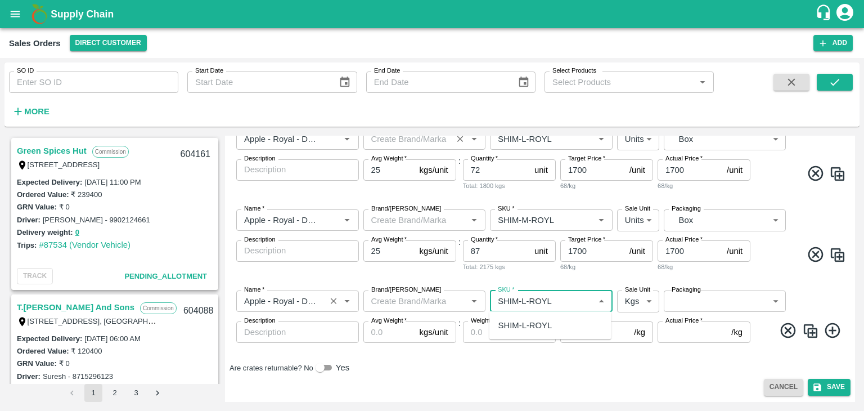
click at [525, 301] on input "SKU   *" at bounding box center [541, 301] width 97 height 15
click at [529, 327] on div "SHIM-S-ROYL" at bounding box center [525, 325] width 55 height 12
type input "SHIM-S-ROYL"
click at [638, 300] on body "Supply Chain Sales Orders Direct Customer Add SO ID SO ID Start Date Start Date…" at bounding box center [432, 205] width 864 height 411
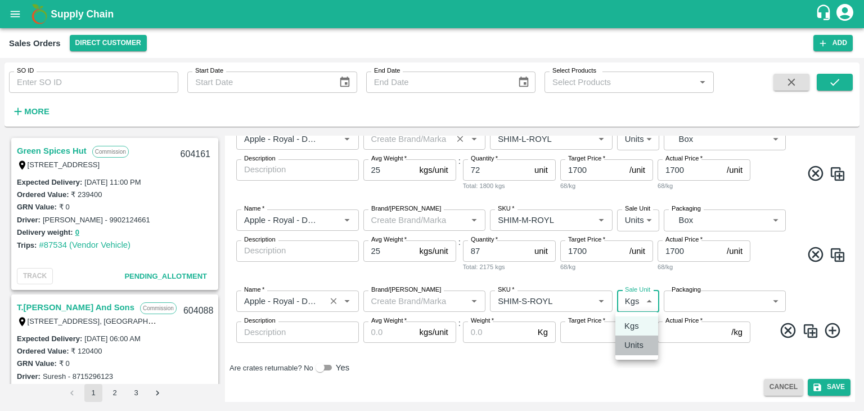
click at [633, 345] on p "Units" at bounding box center [633, 345] width 19 height 12
type input "2"
click at [685, 299] on body "Supply Chain Sales Orders Direct Customer Add SO ID SO ID Start Date Start Date…" at bounding box center [432, 205] width 864 height 411
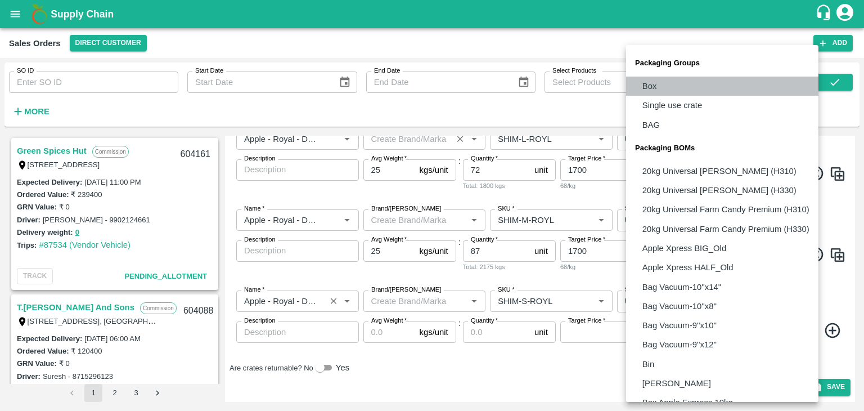
click at [653, 84] on p "Box" at bounding box center [649, 86] width 15 height 12
type input "GRP/1"
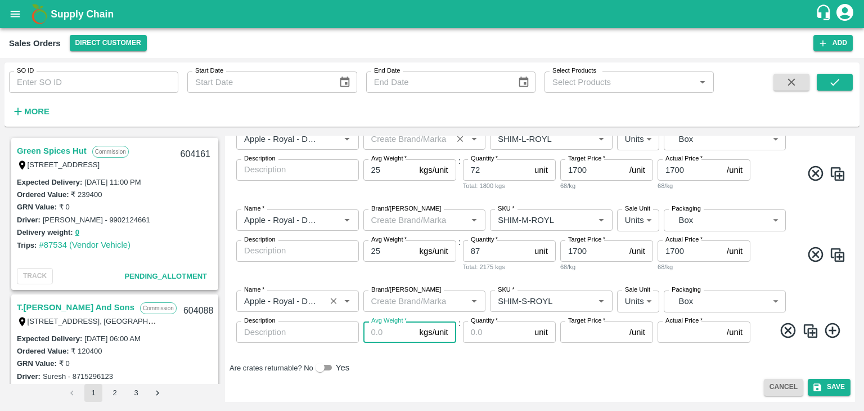
click at [389, 331] on input "Avg Weight   *" at bounding box center [389, 331] width 52 height 21
type input "25"
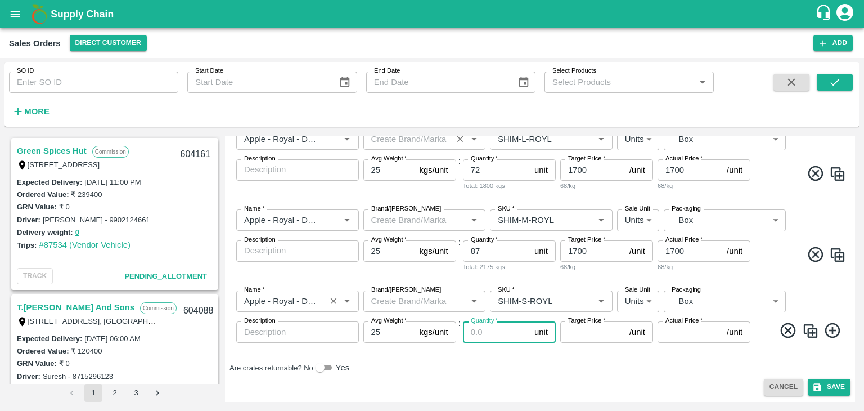
click at [472, 335] on input "Quantity   *" at bounding box center [496, 331] width 67 height 21
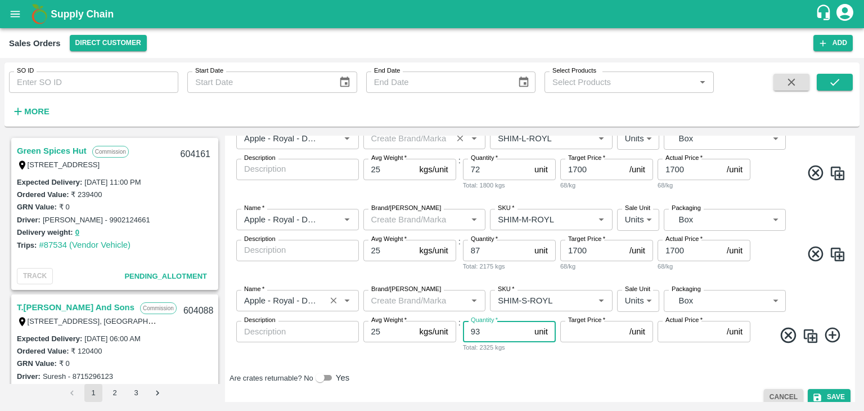
type input "93"
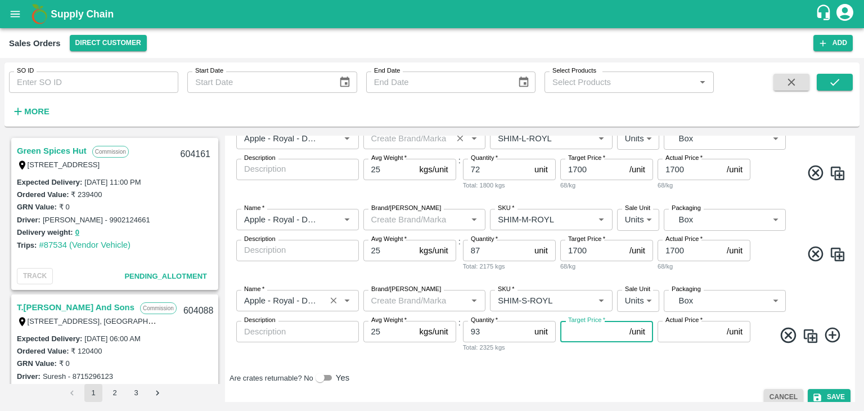
click at [580, 337] on input "Target Price   *" at bounding box center [592, 331] width 65 height 21
type input "1700"
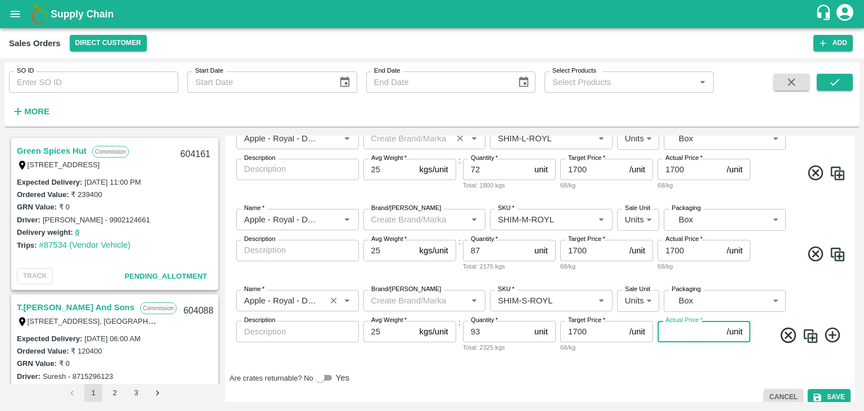
click at [673, 340] on input "Actual Price   *" at bounding box center [690, 331] width 65 height 21
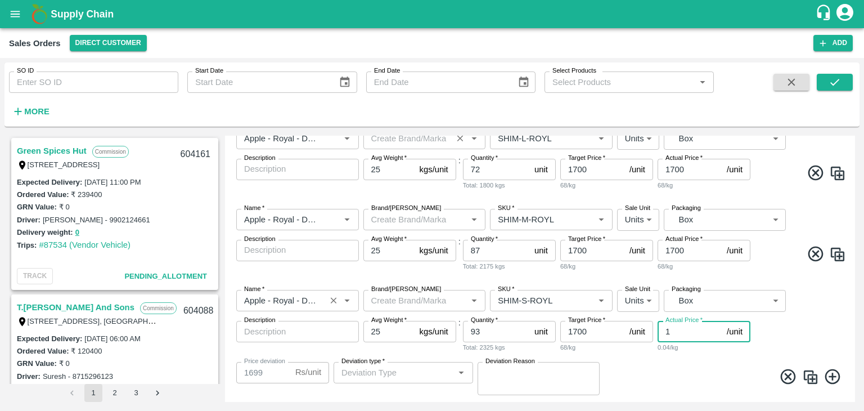
type input "17"
type input "1683"
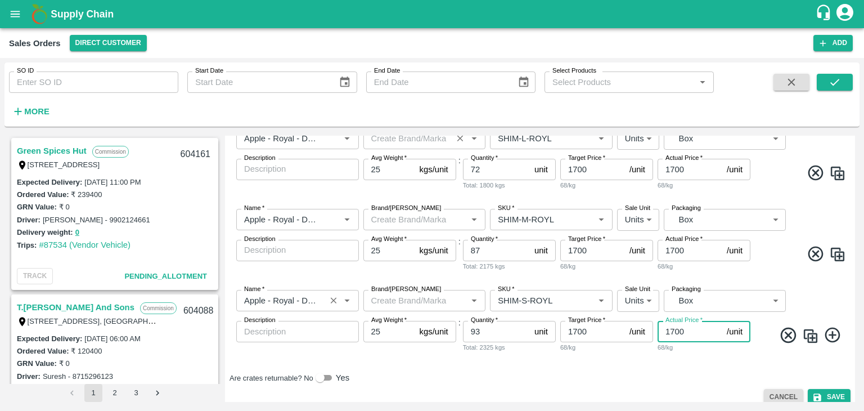
type input "1700"
click at [830, 333] on icon at bounding box center [832, 334] width 15 height 15
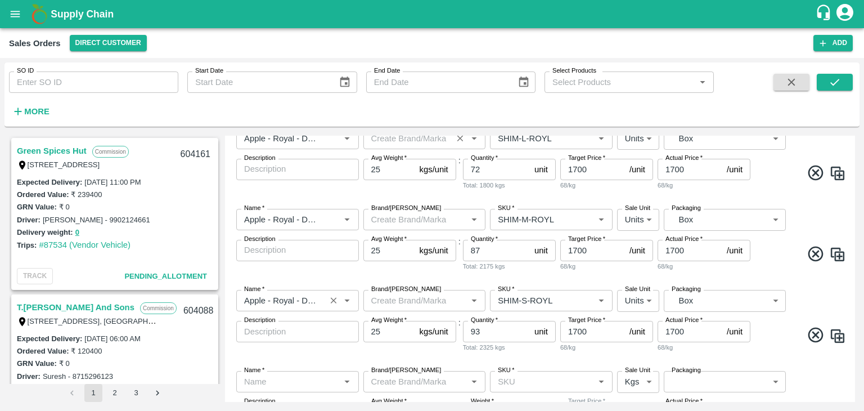
drag, startPoint x: 852, startPoint y: 292, endPoint x: 852, endPoint y: 317, distance: 24.8
click at [852, 317] on div "Add Sales Order DC   * Direct Customer 6 DC Sale Type   * Commission 2 Sale Typ…" at bounding box center [540, 269] width 630 height 266
drag, startPoint x: 852, startPoint y: 317, endPoint x: 853, endPoint y: 309, distance: 8.0
click at [853, 309] on div "Add Sales Order DC   * Direct Customer 6 DC Sale Type   * Commission 2 Sale Typ…" at bounding box center [540, 269] width 630 height 266
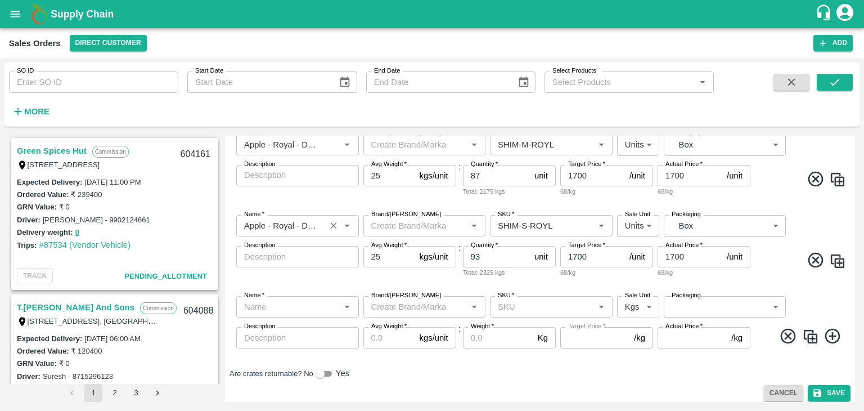
scroll to position [263, 0]
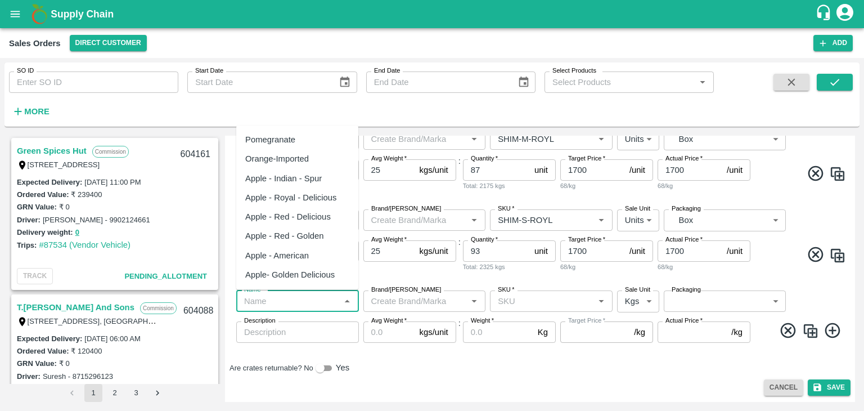
click at [292, 306] on input "Name   *" at bounding box center [288, 301] width 97 height 15
click at [309, 160] on div "Apple - Royal - Delicious" at bounding box center [291, 158] width 92 height 12
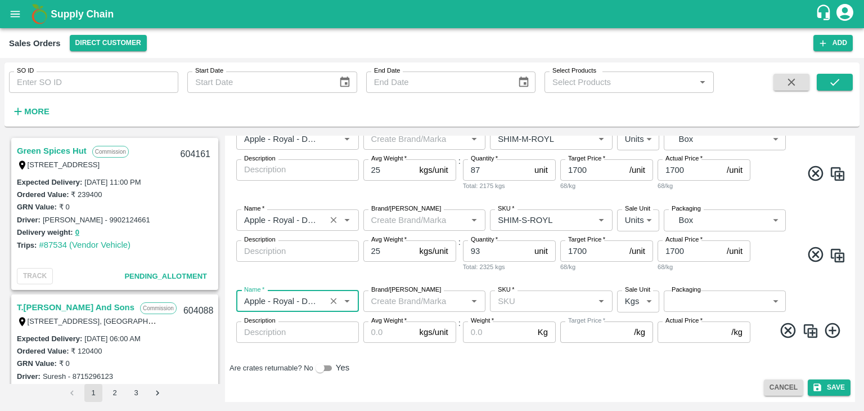
type input "Apple - Royal - Delicious"
click at [509, 298] on input "SKU   *" at bounding box center [541, 301] width 97 height 15
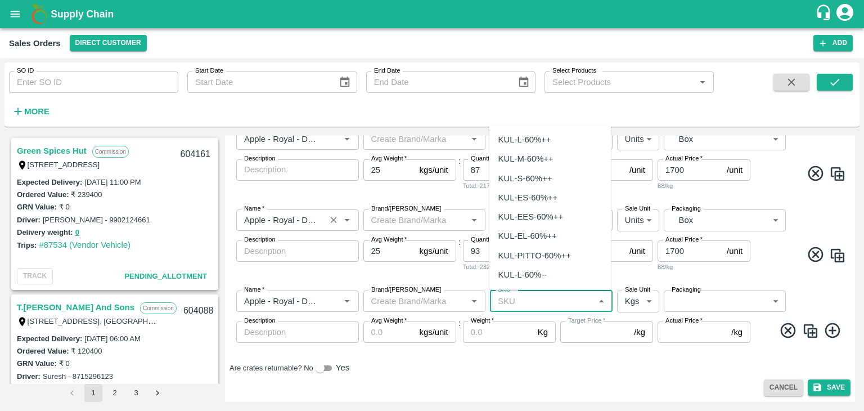
paste input "SHIM-L-ROYL"
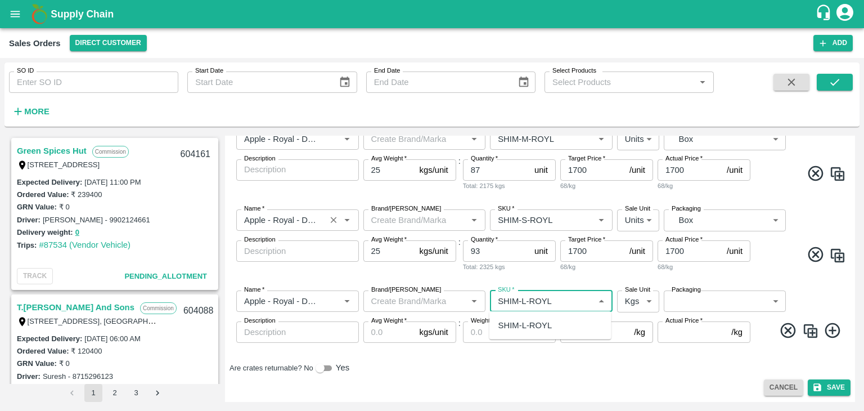
click at [525, 302] on input "SKU   *" at bounding box center [541, 301] width 97 height 15
click at [526, 326] on div "SHIM-ES-ROYL" at bounding box center [528, 325] width 60 height 12
type input "SHIM-ES-ROYL"
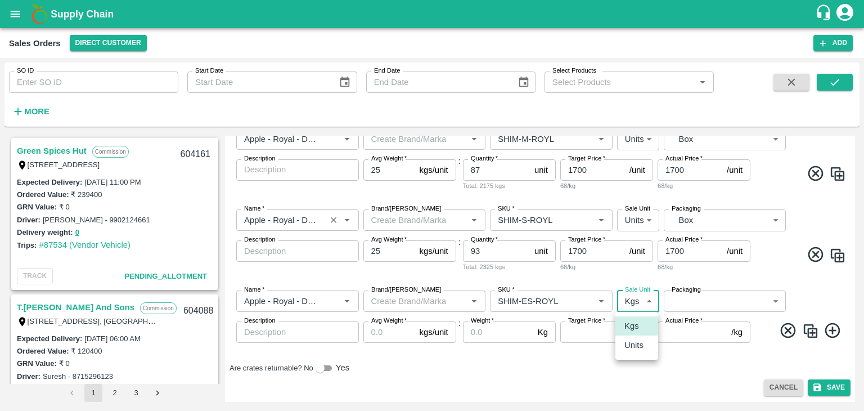
click at [646, 301] on body "Supply Chain Sales Orders Direct Customer Add SO ID SO ID Start Date Start Date…" at bounding box center [432, 205] width 864 height 411
click at [634, 346] on p "Units" at bounding box center [633, 345] width 19 height 12
type input "2"
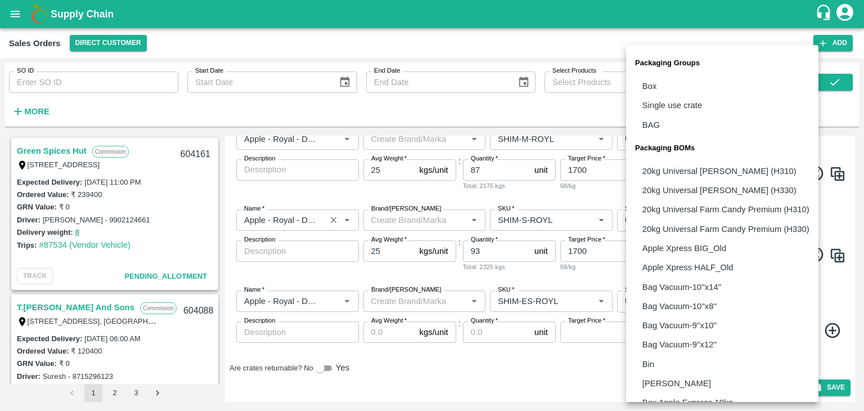
click at [705, 301] on body "Supply Chain Sales Orders Direct Customer Add SO ID SO ID Start Date Start Date…" at bounding box center [432, 205] width 864 height 411
click at [652, 85] on p "Box" at bounding box center [649, 86] width 15 height 12
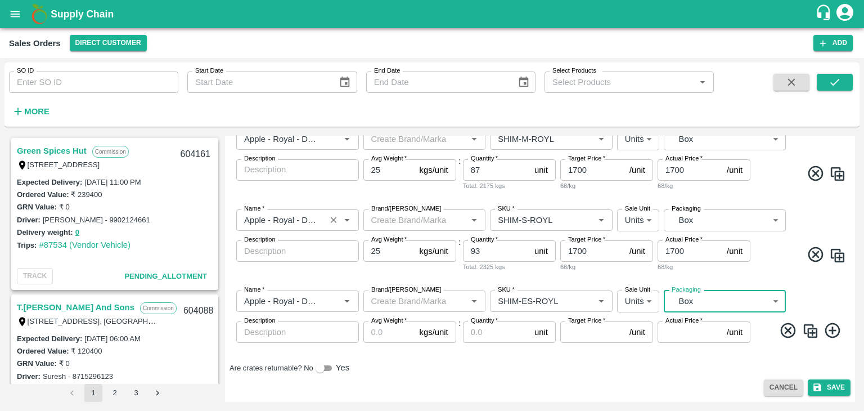
type input "GRP/1"
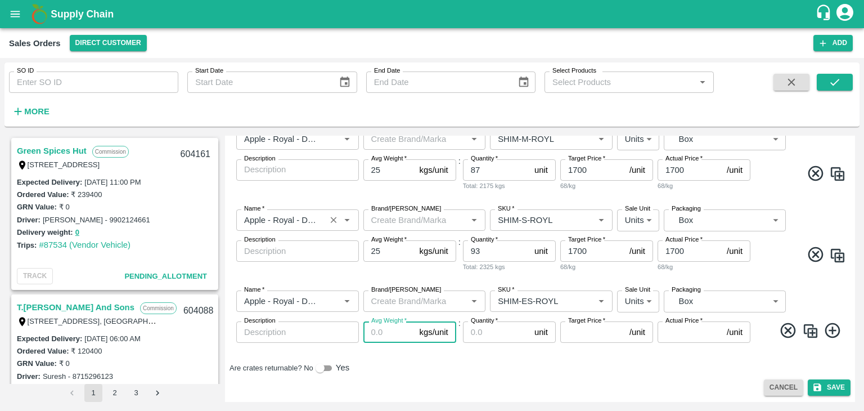
click at [376, 336] on input "Avg Weight   *" at bounding box center [389, 331] width 52 height 21
type input "25"
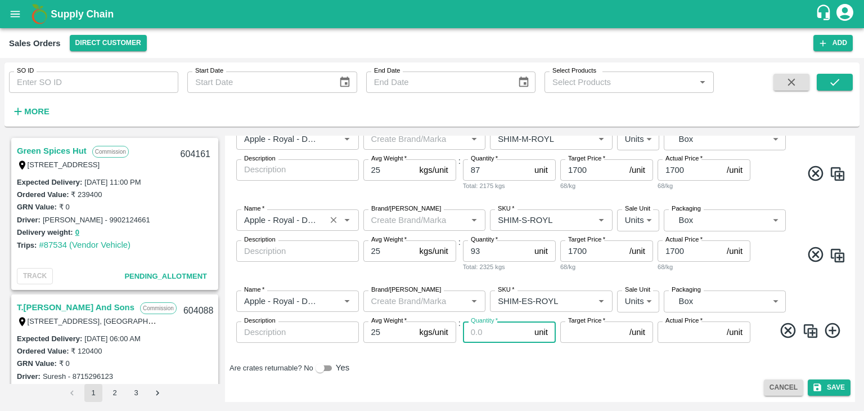
click at [472, 333] on input "Quantity   *" at bounding box center [496, 331] width 67 height 21
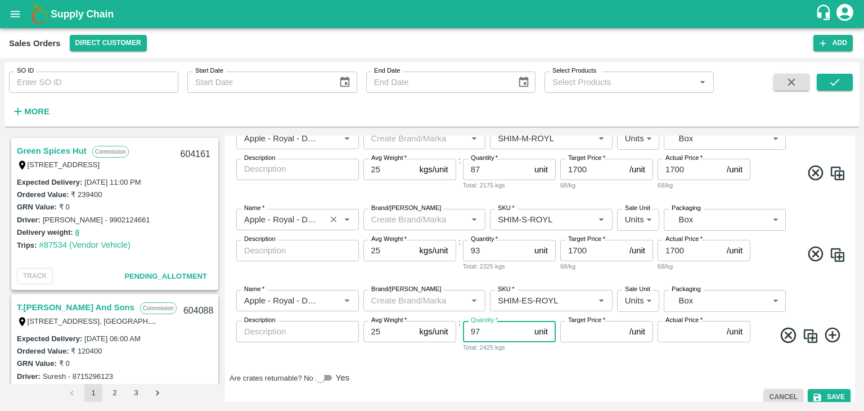
type input "97"
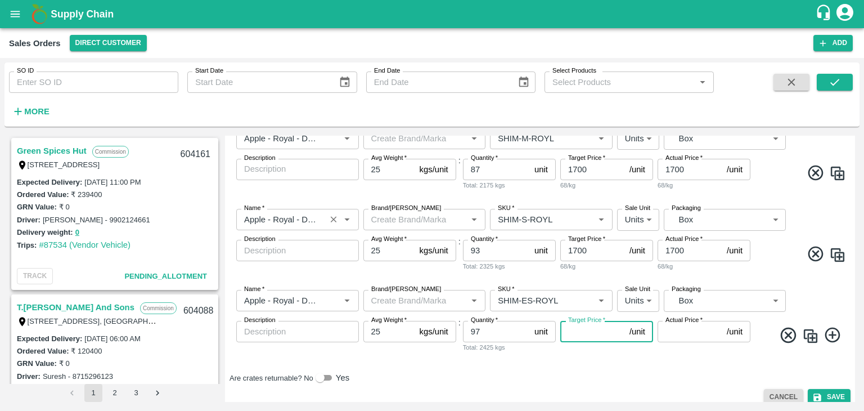
click at [580, 338] on input "Target Price   *" at bounding box center [592, 331] width 65 height 21
type input "1500"
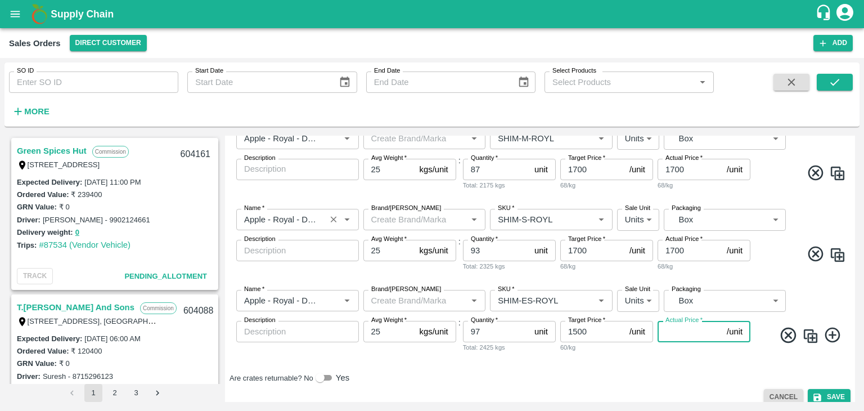
click at [670, 332] on input "Actual Price   *" at bounding box center [690, 331] width 65 height 21
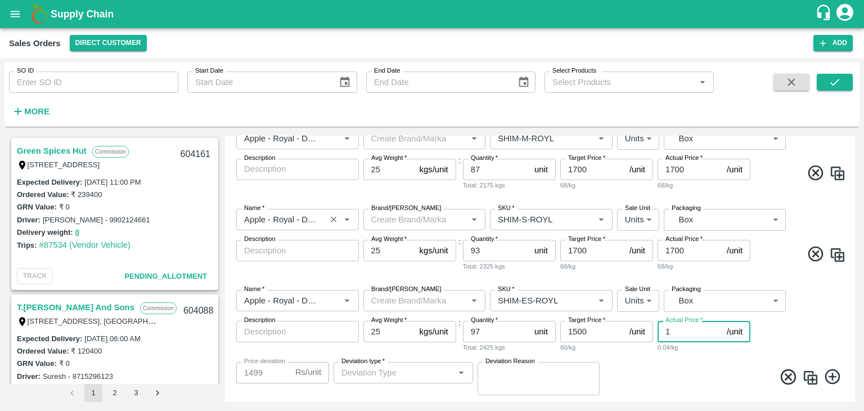
type input "15"
type input "1485"
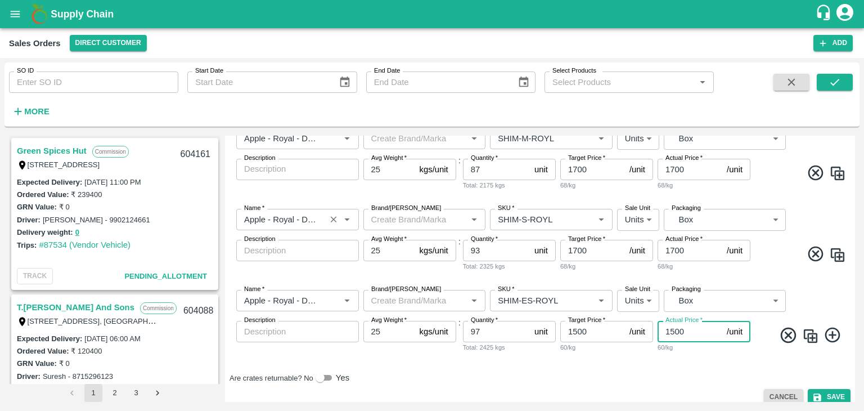
type input "1500"
click at [829, 335] on icon at bounding box center [832, 334] width 15 height 15
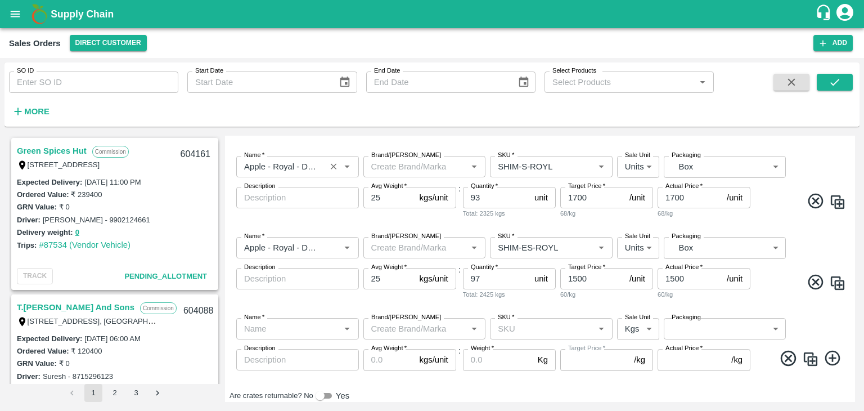
scroll to position [344, 0]
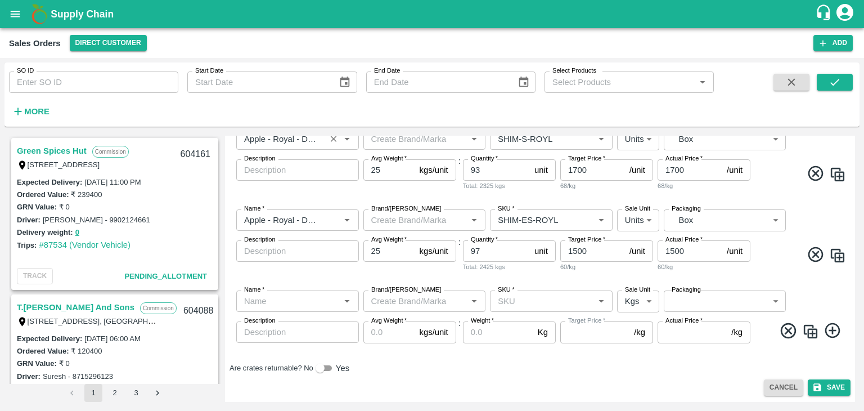
click at [293, 307] on input "Name   *" at bounding box center [288, 301] width 97 height 15
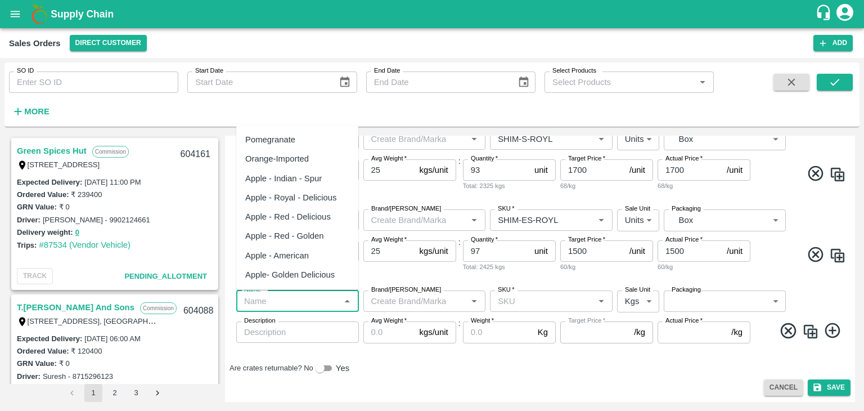
click at [284, 199] on div "Apple - Royal - Delicious" at bounding box center [291, 197] width 92 height 12
type input "Apple - Royal - Delicious"
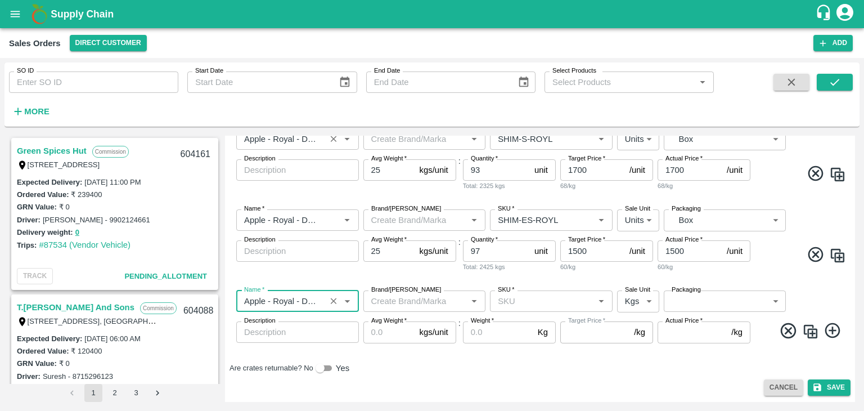
click at [505, 297] on input "SKU   *" at bounding box center [541, 301] width 97 height 15
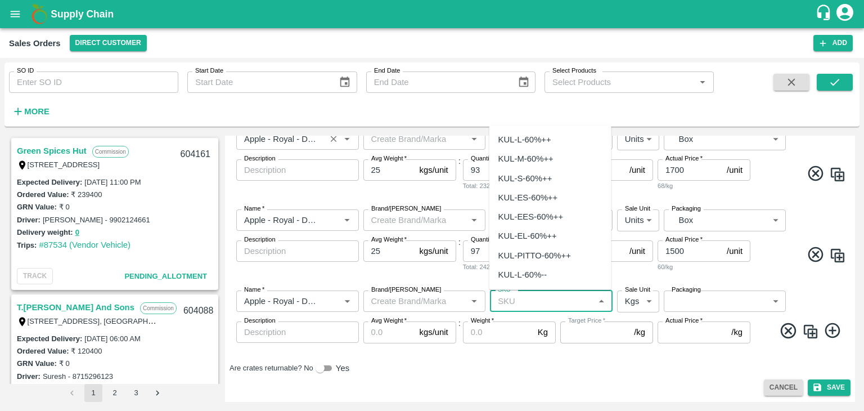
paste input "SHIM-L-ROYL"
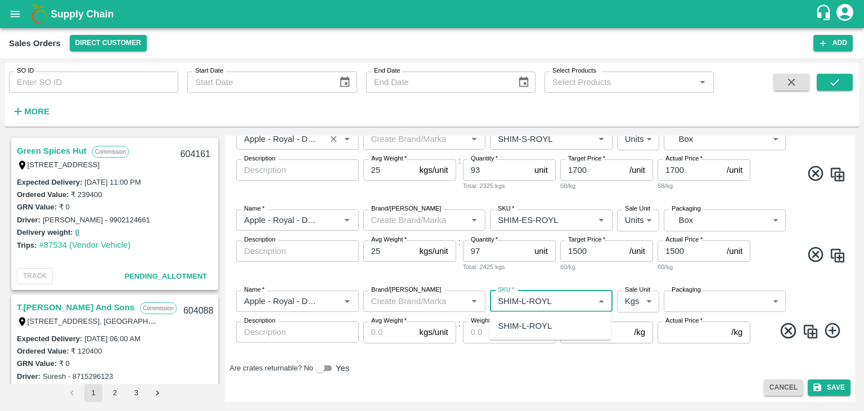
click at [509, 326] on div "SHIM-L-ROYL" at bounding box center [525, 325] width 54 height 12
type input "SHIM-L-ROYL"
click at [638, 302] on body "Supply Chain Sales Orders Direct Customer Add SO ID SO ID Start Date Start Date…" at bounding box center [432, 205] width 864 height 411
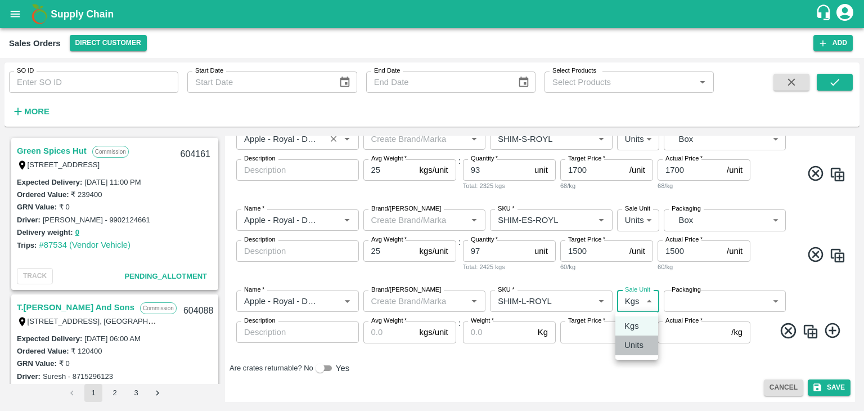
click at [639, 346] on p "Units" at bounding box center [633, 345] width 19 height 12
type input "2"
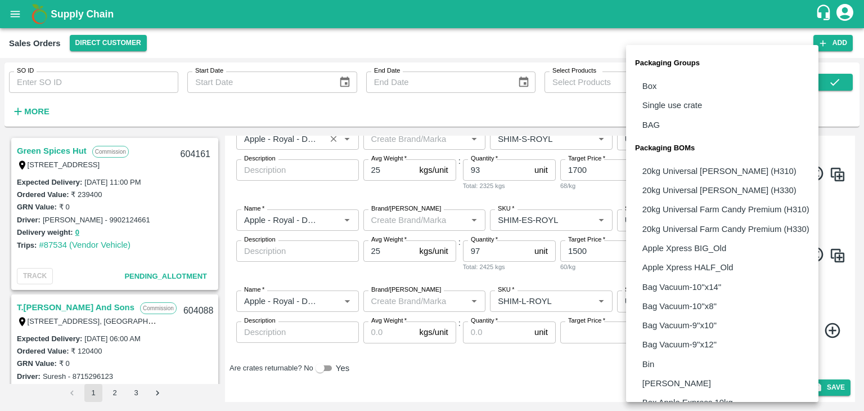
click at [693, 296] on body "Supply Chain Sales Orders Direct Customer Add SO ID SO ID Start Date Start Date…" at bounding box center [432, 205] width 864 height 411
click at [650, 82] on p "Box" at bounding box center [649, 86] width 15 height 12
type input "GRP/1"
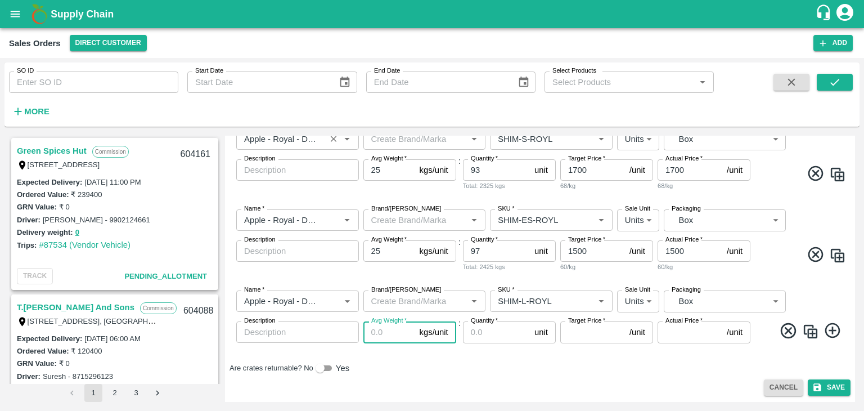
click at [385, 330] on input "Avg Weight   *" at bounding box center [389, 331] width 52 height 21
type input "25"
click at [481, 335] on input "Quantity   *" at bounding box center [496, 331] width 67 height 21
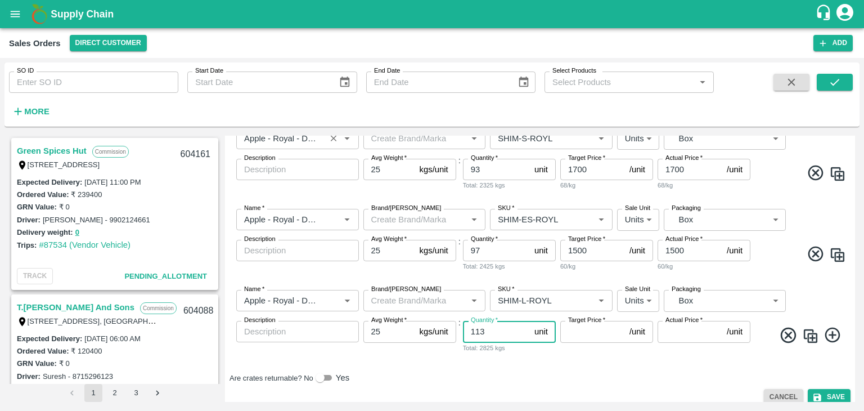
type input "113"
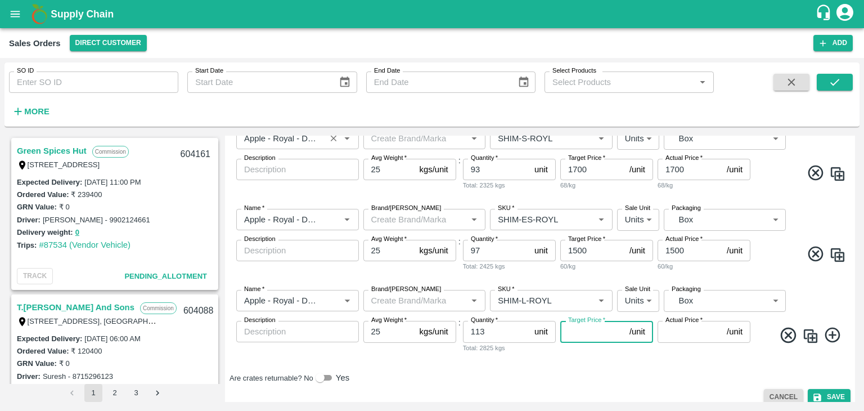
click at [580, 327] on input "Target Price   *" at bounding box center [592, 331] width 65 height 21
click at [554, 301] on input "SKU   *" at bounding box center [534, 300] width 83 height 15
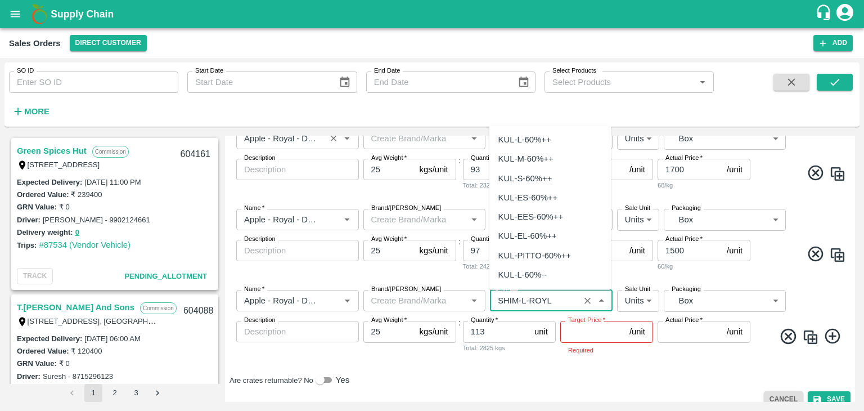
scroll to position [3003, 0]
click at [524, 300] on input "SKU   *" at bounding box center [534, 300] width 83 height 15
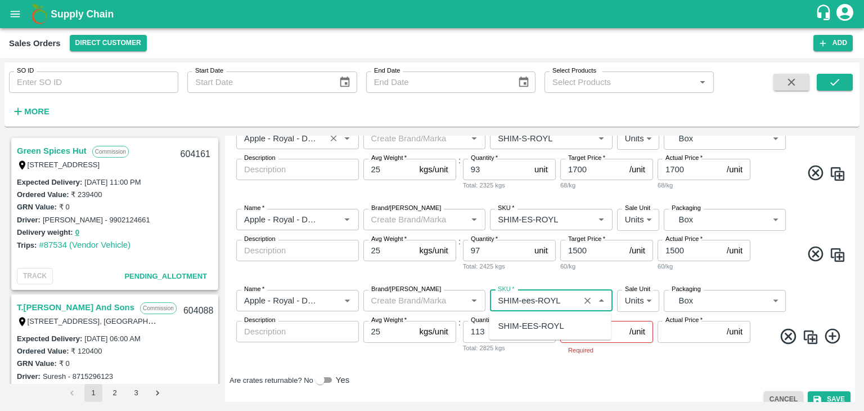
click at [525, 327] on div "SHIM-EES-ROYL" at bounding box center [531, 325] width 66 height 12
type input "SHIM-EES-ROYL"
click at [582, 331] on input "Target Price   *" at bounding box center [592, 331] width 65 height 21
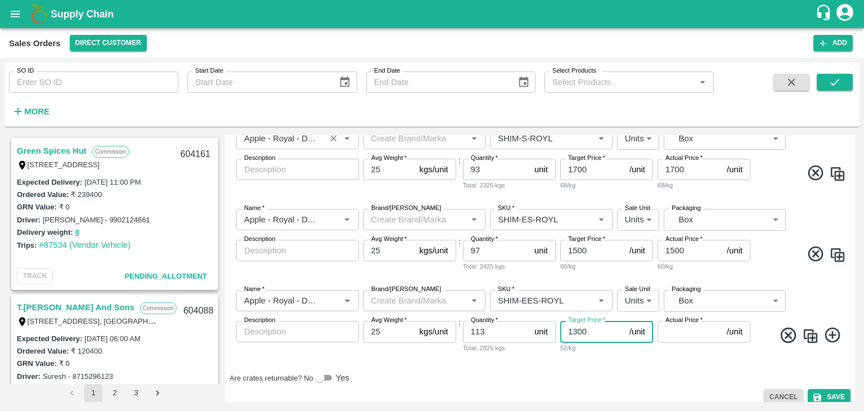
type input "1300"
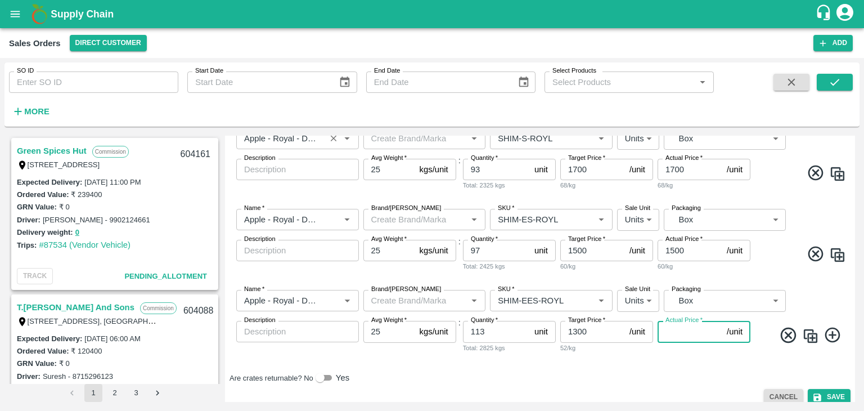
click at [678, 332] on input "Actual Price   *" at bounding box center [690, 331] width 65 height 21
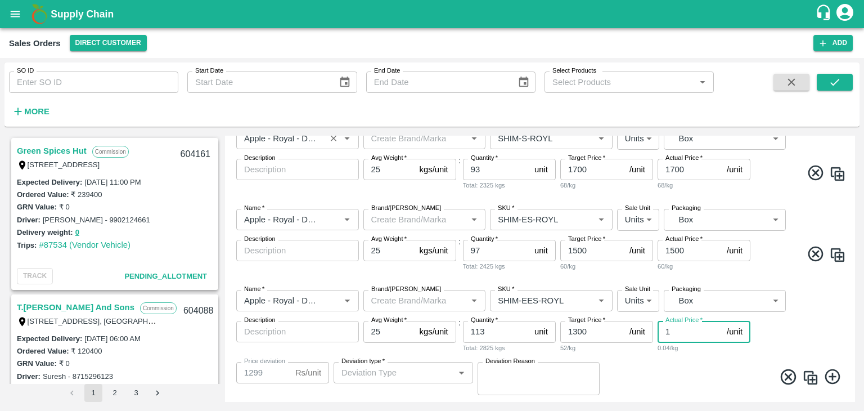
type input "13"
type input "1287"
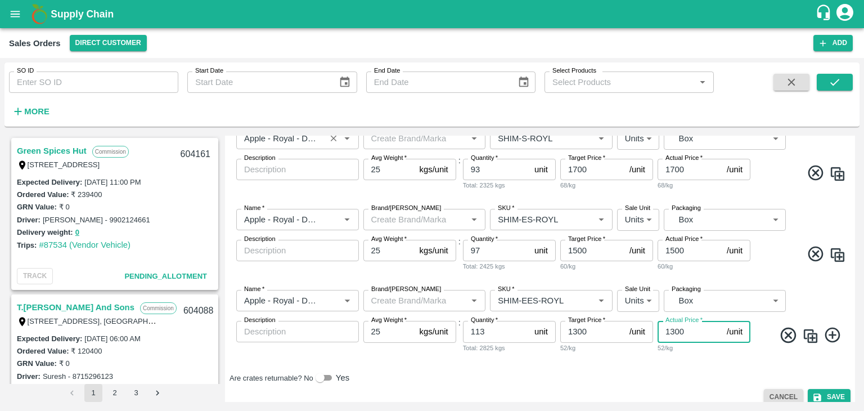
type input "1300"
click at [831, 334] on icon at bounding box center [832, 334] width 15 height 15
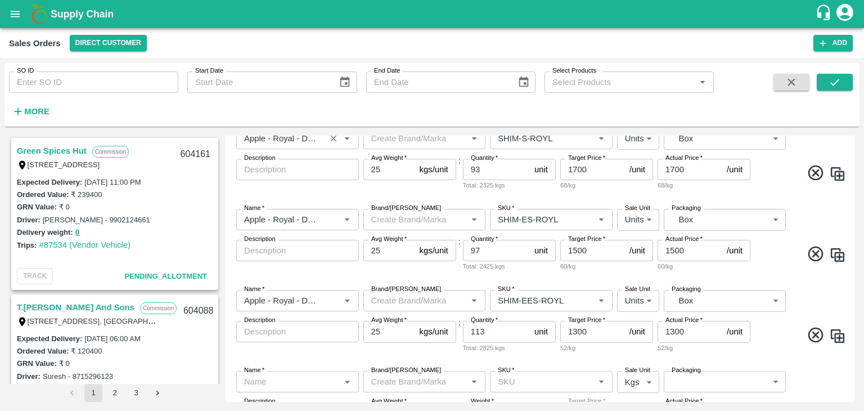
drag, startPoint x: 852, startPoint y: 313, endPoint x: 853, endPoint y: 323, distance: 9.7
click at [853, 323] on div "Add Sales Order DC   * Direct Customer 6 DC Sale Type   * Commission 2 Sale Typ…" at bounding box center [540, 269] width 630 height 266
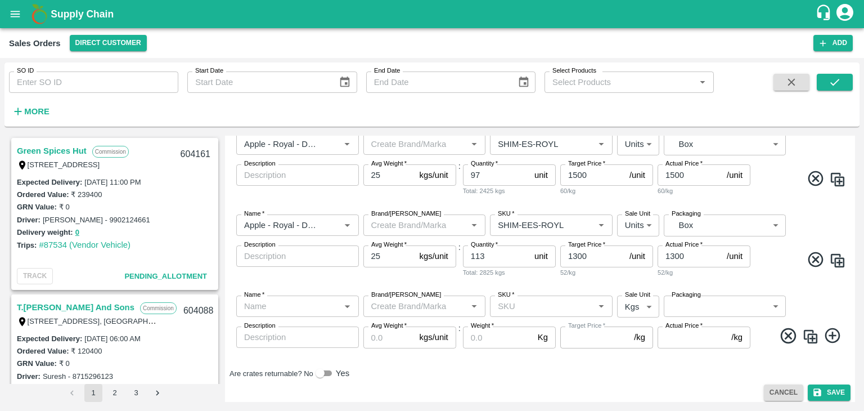
scroll to position [425, 0]
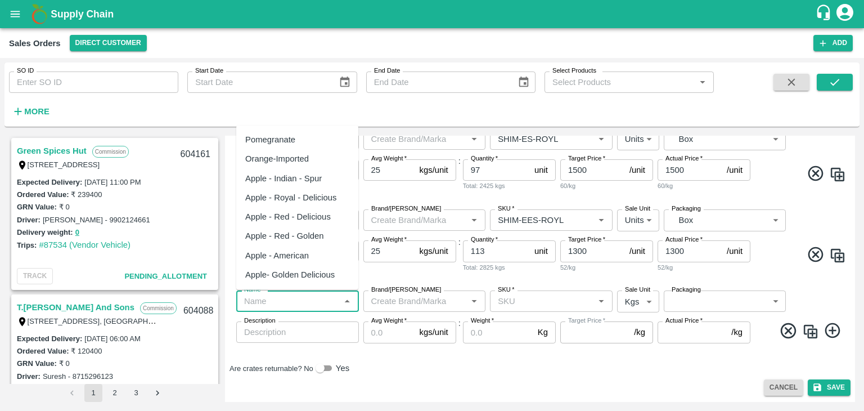
click at [317, 302] on input "Name   *" at bounding box center [288, 301] width 97 height 15
click at [298, 202] on div "Apple - Royal - Delicious" at bounding box center [291, 197] width 92 height 12
type input "Apple - Royal - Delicious"
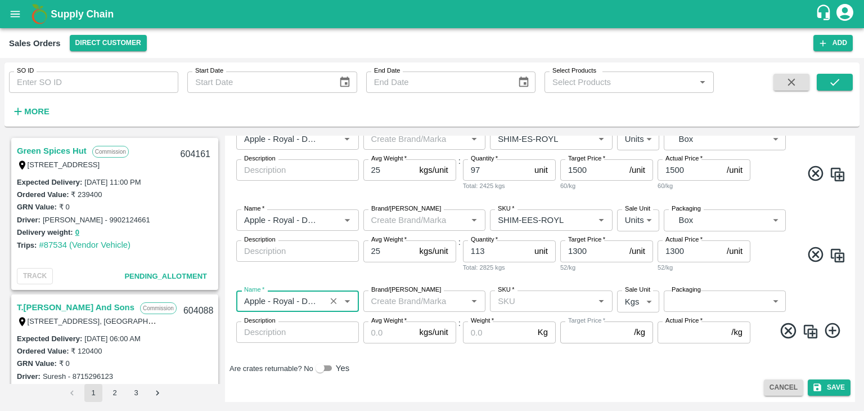
click at [511, 305] on input "SKU   *" at bounding box center [541, 301] width 97 height 15
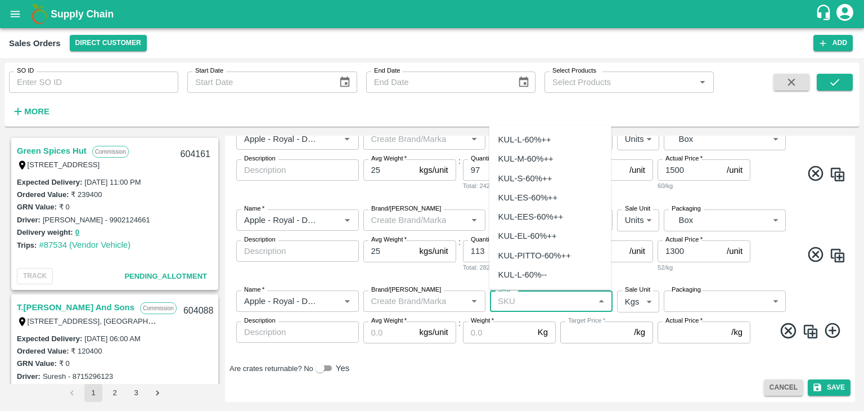
paste input "SHIM-L-ROYL"
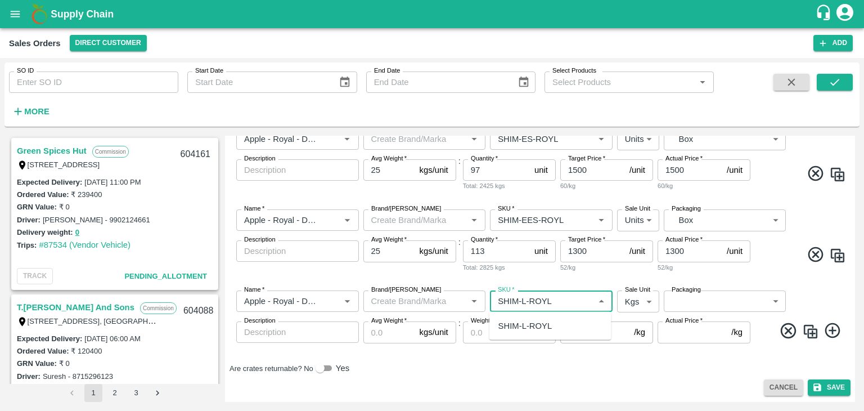
click at [524, 298] on input "SKU   *" at bounding box center [541, 301] width 97 height 15
click at [530, 330] on div "[PERSON_NAME]" at bounding box center [532, 325] width 69 height 12
type input "[PERSON_NAME]"
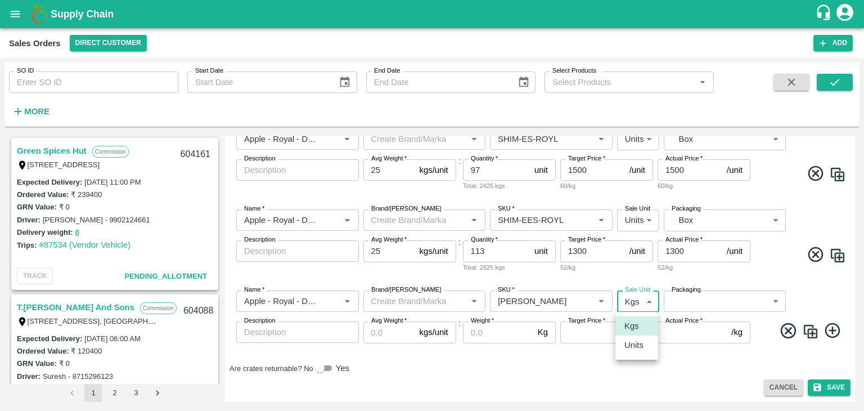
click at [648, 295] on body "Supply Chain Sales Orders Direct Customer Add SO ID SO ID Start Date Start Date…" at bounding box center [432, 205] width 864 height 411
click at [634, 347] on p "Units" at bounding box center [633, 345] width 19 height 12
type input "2"
click at [683, 307] on body "Supply Chain Sales Orders Direct Customer Add SO ID SO ID Start Date Start Date…" at bounding box center [432, 205] width 864 height 411
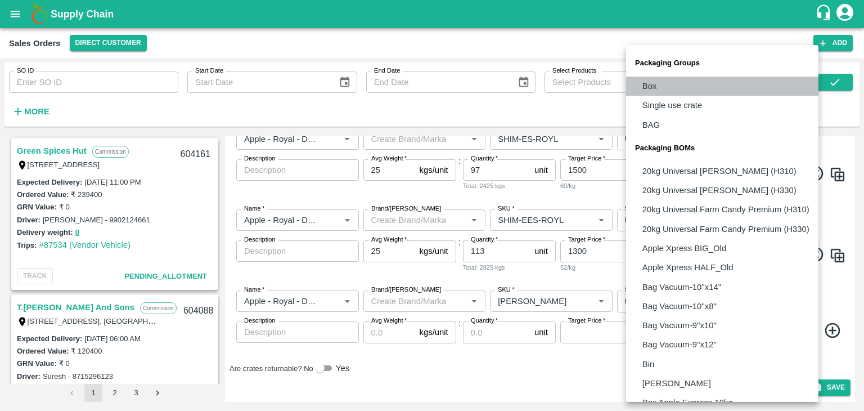
click at [652, 82] on p "Box" at bounding box center [649, 86] width 15 height 12
type input "GRP/1"
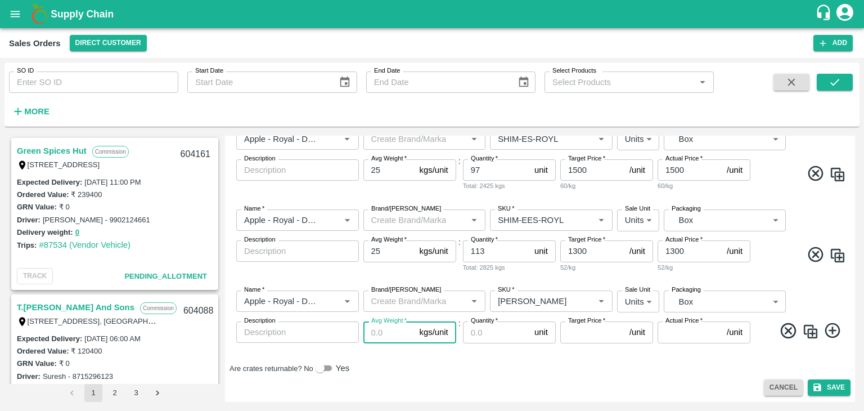
click at [388, 332] on input "Avg Weight   *" at bounding box center [389, 331] width 52 height 21
type input "25"
click at [473, 334] on input "Quantity   *" at bounding box center [496, 331] width 67 height 21
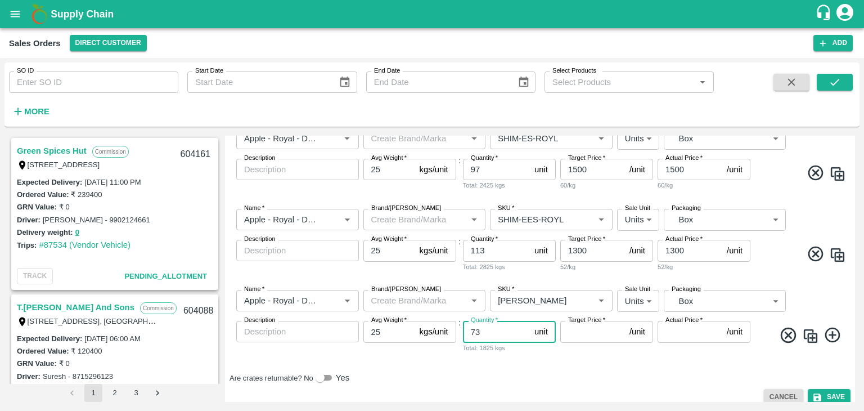
type input "73"
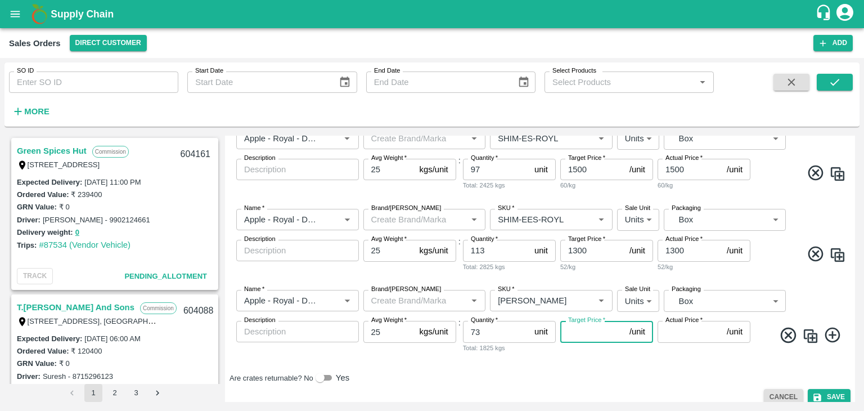
click at [577, 329] on input "Target Price   *" at bounding box center [592, 331] width 65 height 21
type input "1150"
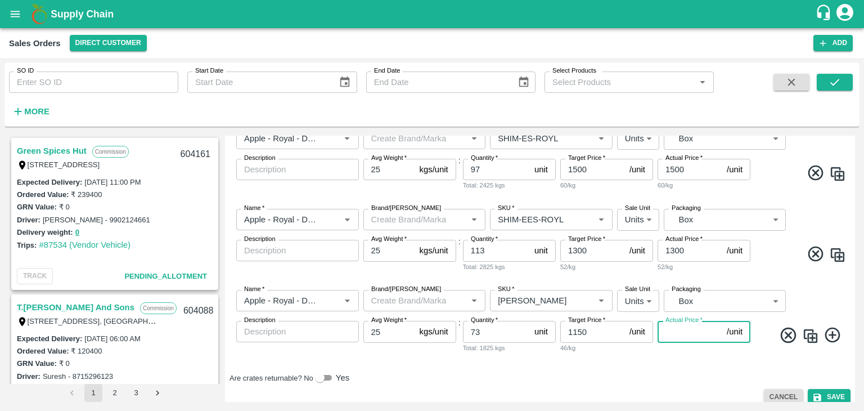
click at [679, 332] on input "Actual Price   *" at bounding box center [690, 331] width 65 height 21
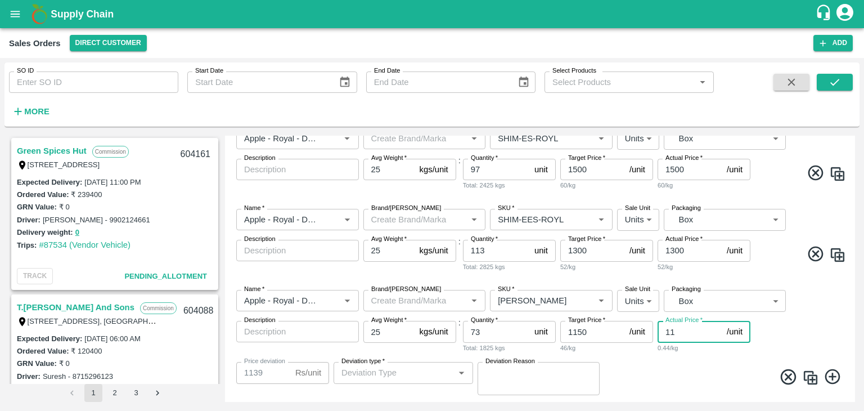
type input "115"
type input "1035"
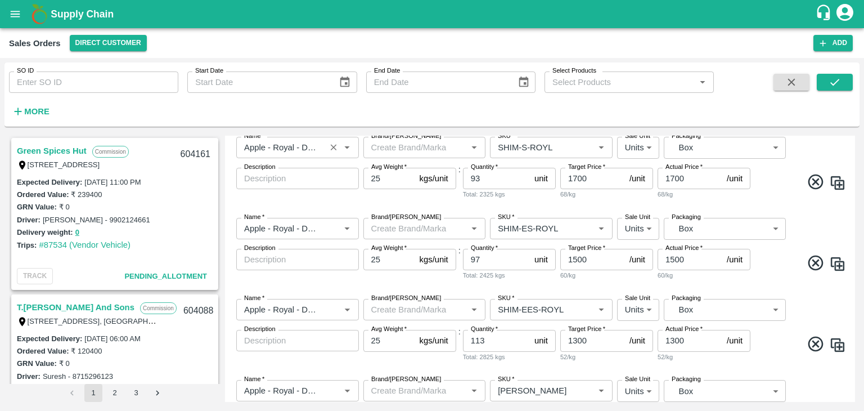
scroll to position [435, 0]
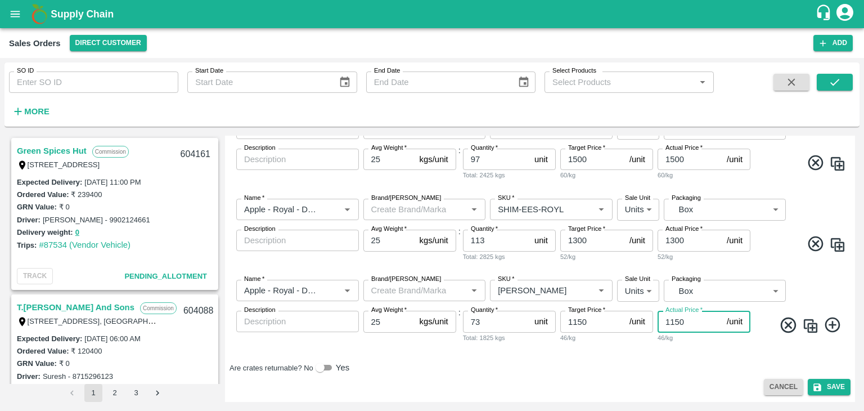
type input "1150"
click at [863, 386] on div "SO ID SO ID Start Date Start Date End Date End Date Select Products Select Prod…" at bounding box center [432, 234] width 864 height 353
click at [827, 388] on button "Save" at bounding box center [829, 387] width 43 height 16
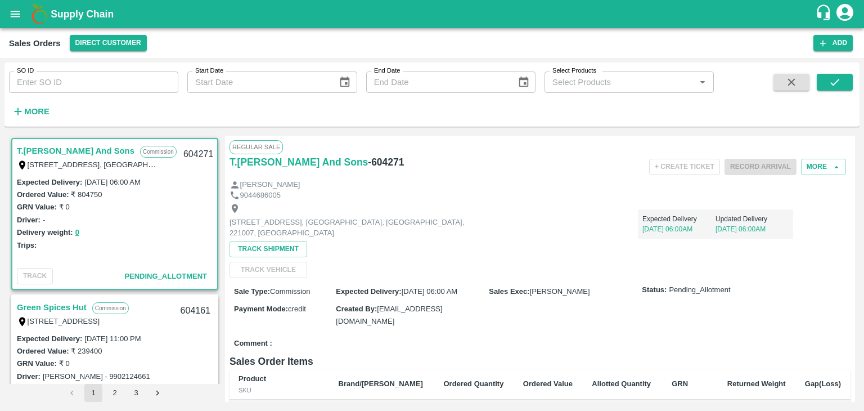
drag, startPoint x: 855, startPoint y: 204, endPoint x: 853, endPoint y: 250, distance: 46.2
click at [853, 250] on div "T.[PERSON_NAME] And Sons Commission Shop [STREET_ADDRESS] 221007, [GEOGRAPHIC_D…" at bounding box center [431, 268] width 855 height 275
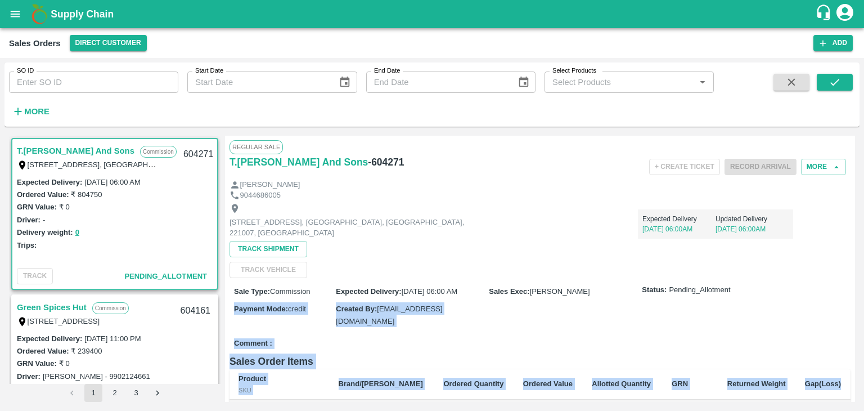
drag, startPoint x: 845, startPoint y: 364, endPoint x: 827, endPoint y: 309, distance: 58.2
click at [827, 309] on div "Regular Sale T.[PERSON_NAME] And Sons - 604271 + Create Ticket Record Arrival M…" at bounding box center [540, 269] width 630 height 266
click at [827, 309] on div "Sale Type : Commission Expected Delivery : [DATE] 06:00 AM Sales Exec : [PERSON…" at bounding box center [539, 306] width 621 height 56
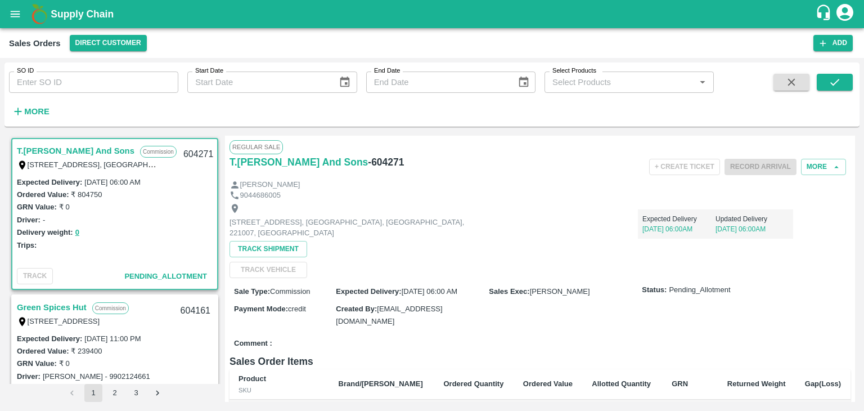
click at [853, 183] on div "T.[PERSON_NAME] And Sons Commission Shop [STREET_ADDRESS] 221007, [GEOGRAPHIC_D…" at bounding box center [431, 268] width 855 height 275
click at [831, 44] on button "Add" at bounding box center [832, 43] width 39 height 16
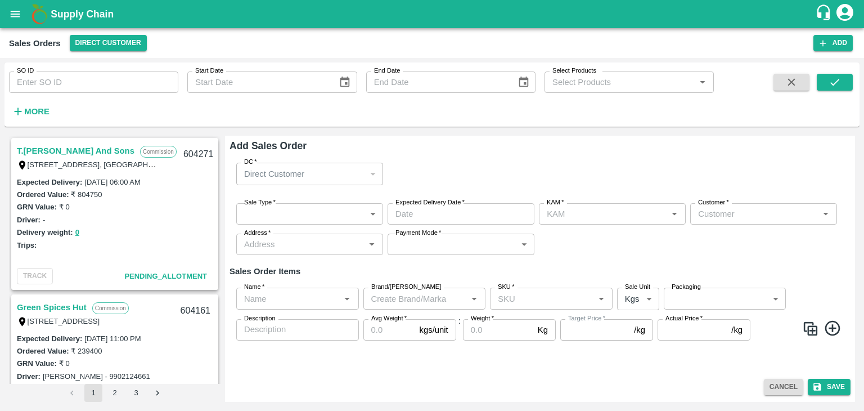
type input "[PERSON_NAME]"
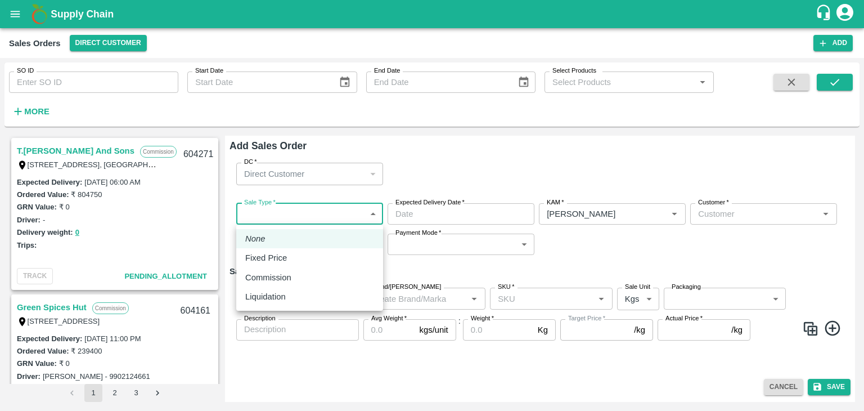
click at [340, 213] on body "Supply Chain Sales Orders Direct Customer Add SO ID SO ID Start Date Start Date…" at bounding box center [432, 205] width 864 height 411
click at [288, 280] on p "Commission" at bounding box center [268, 277] width 46 height 12
type input "2"
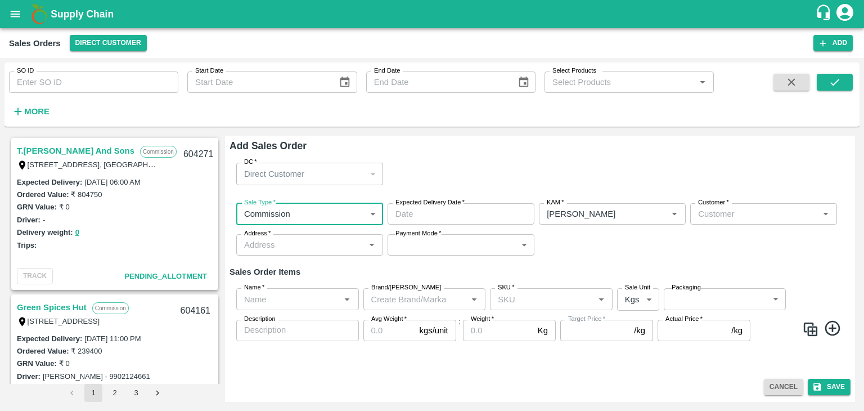
type input "DD/MM/YYYY hh:mm aa"
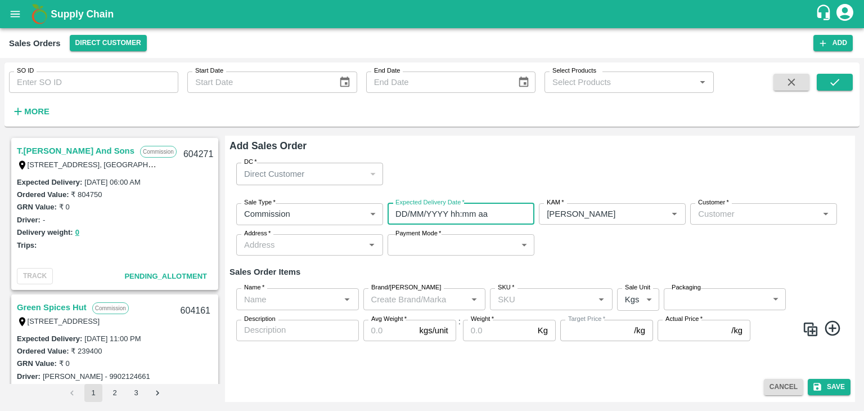
click at [426, 215] on input "DD/MM/YYYY hh:mm aa" at bounding box center [457, 213] width 139 height 21
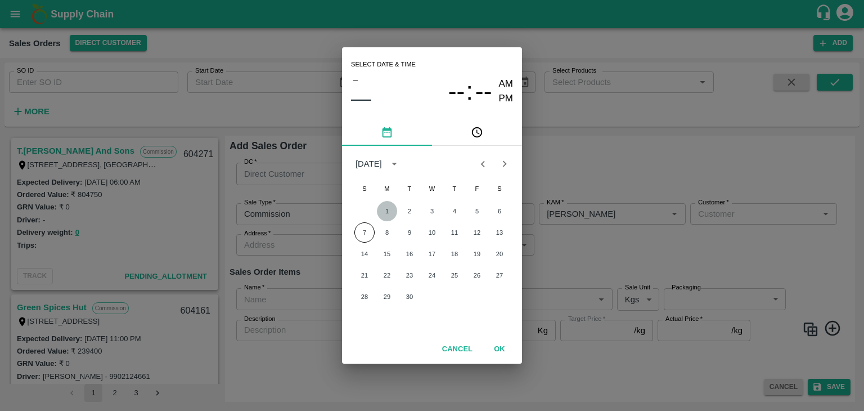
click at [385, 210] on button "1" at bounding box center [387, 211] width 20 height 20
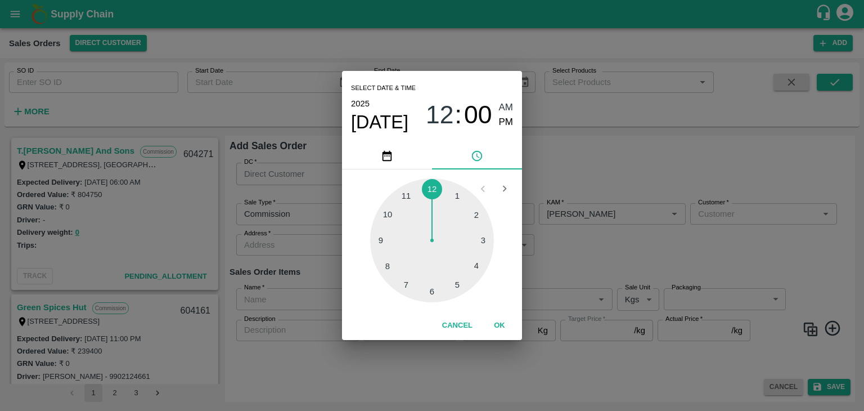
click at [438, 294] on div at bounding box center [432, 240] width 124 height 124
click at [431, 186] on div at bounding box center [432, 240] width 124 height 124
type input "[DATE] 06:00 AM"
click at [507, 107] on span "AM" at bounding box center [506, 107] width 15 height 15
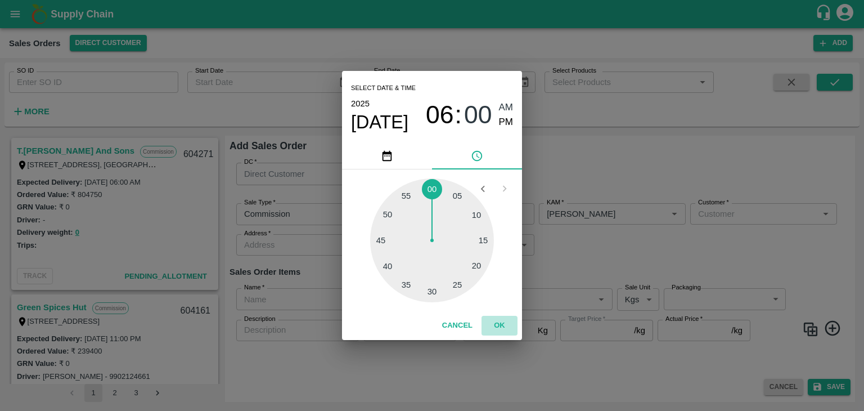
click at [498, 324] on button "OK" at bounding box center [499, 326] width 36 height 20
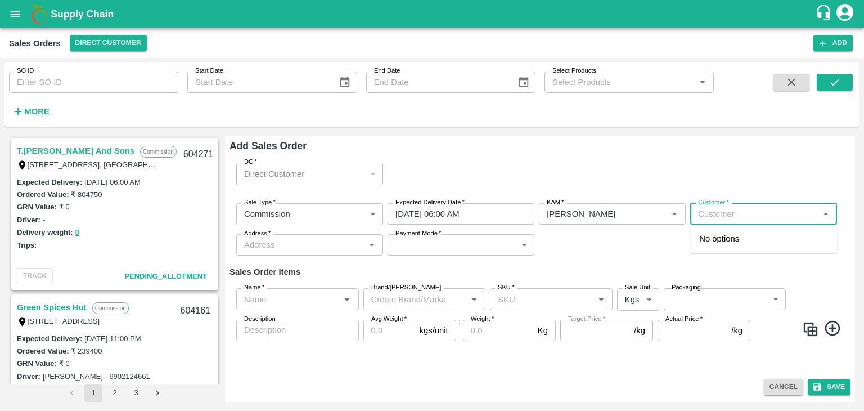
click at [740, 214] on input "Customer   *" at bounding box center [754, 213] width 121 height 15
click at [739, 214] on input "Customer   *" at bounding box center [754, 213] width 121 height 15
click at [753, 238] on p "T.[PERSON_NAME] And Sons" at bounding box center [755, 238] width 113 height 12
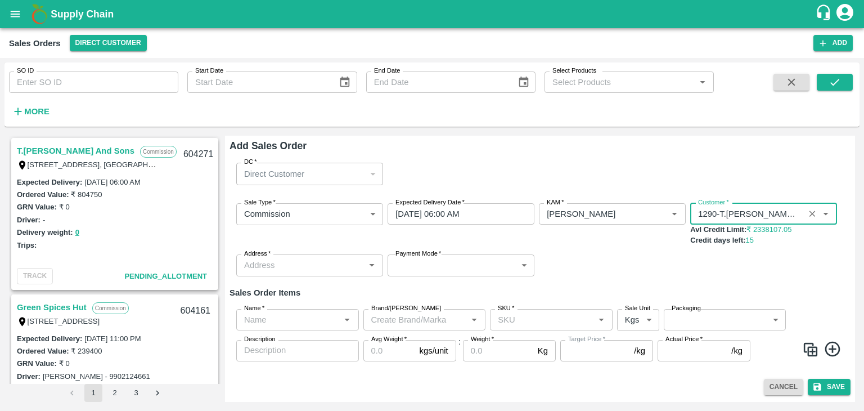
type input "1290-T.[PERSON_NAME] And Sons"
click at [316, 264] on input "Address   *" at bounding box center [300, 265] width 121 height 15
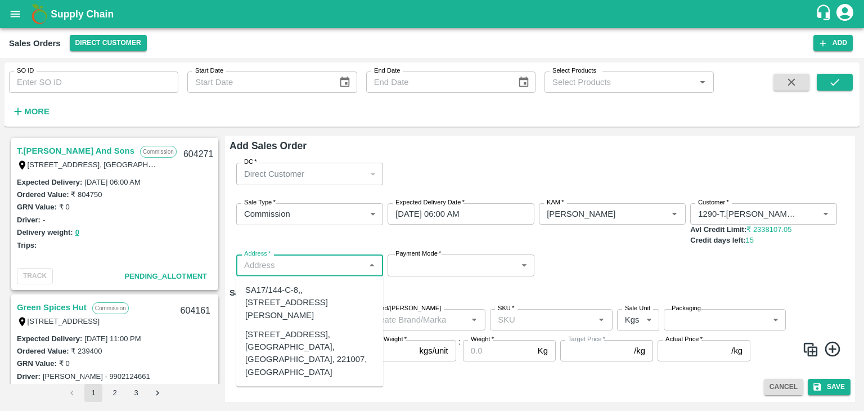
click at [299, 365] on div "[STREET_ADDRESS], [GEOGRAPHIC_DATA], [GEOGRAPHIC_DATA], 221007, [GEOGRAPHIC_DAT…" at bounding box center [309, 353] width 129 height 50
type input "[STREET_ADDRESS], [GEOGRAPHIC_DATA], [GEOGRAPHIC_DATA], 221007, [GEOGRAPHIC_DAT…"
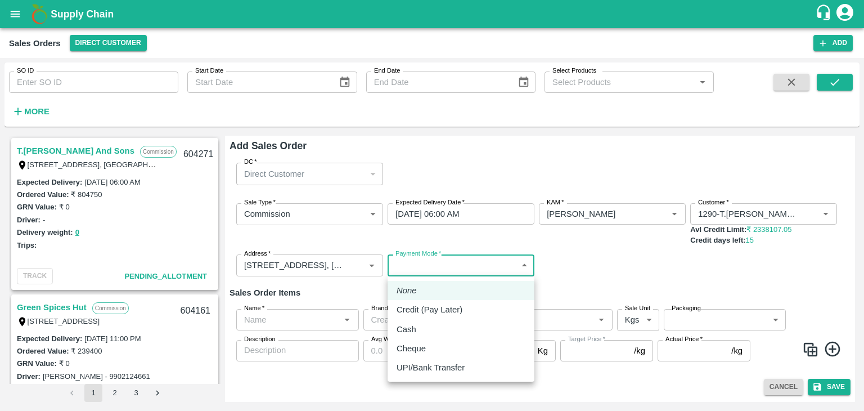
click at [414, 270] on body "Supply Chain Sales Orders Direct Customer Add SO ID SO ID Start Date Start Date…" at bounding box center [432, 205] width 864 height 411
click at [415, 311] on p "Credit (Pay Later)" at bounding box center [430, 309] width 66 height 12
type input "credit"
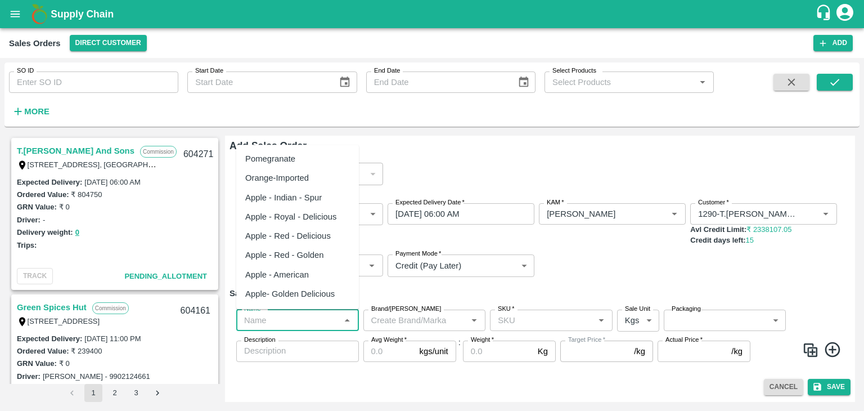
click at [306, 320] on input "Name   *" at bounding box center [288, 320] width 97 height 15
click at [309, 213] on div "Apple - Royal - Delicious" at bounding box center [291, 216] width 92 height 12
type input "Apple - Royal - Delicious"
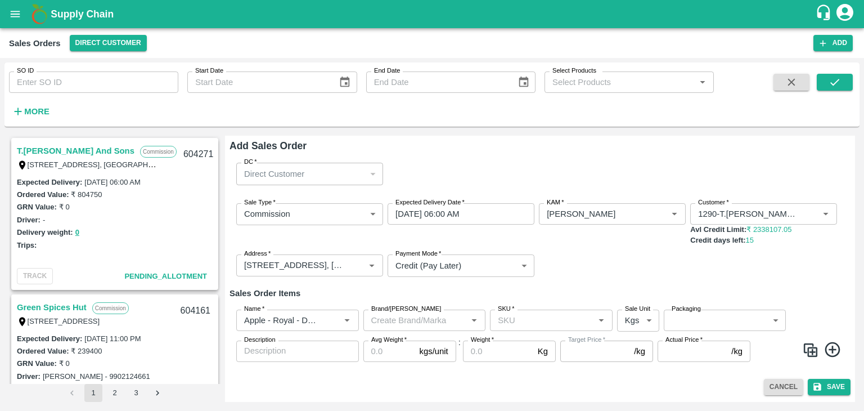
click at [831, 349] on icon at bounding box center [832, 348] width 15 height 15
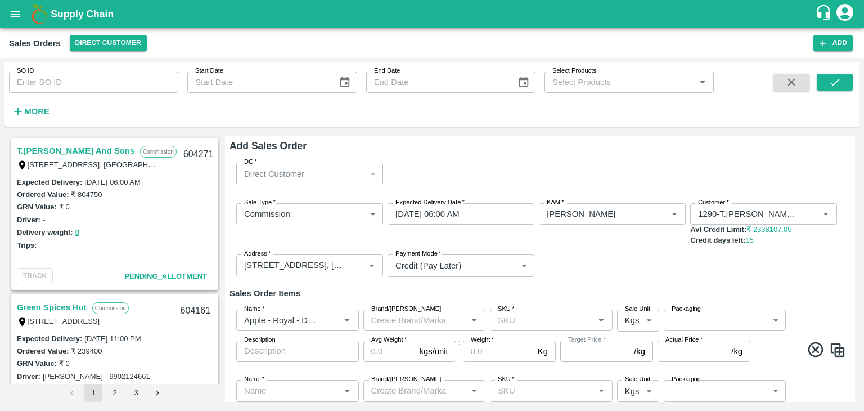
drag, startPoint x: 855, startPoint y: 317, endPoint x: 856, endPoint y: 334, distance: 16.9
click at [856, 334] on div "T.[PERSON_NAME] And Sons Commission Shop [STREET_ADDRESS] 221007, [GEOGRAPHIC_D…" at bounding box center [431, 268] width 855 height 275
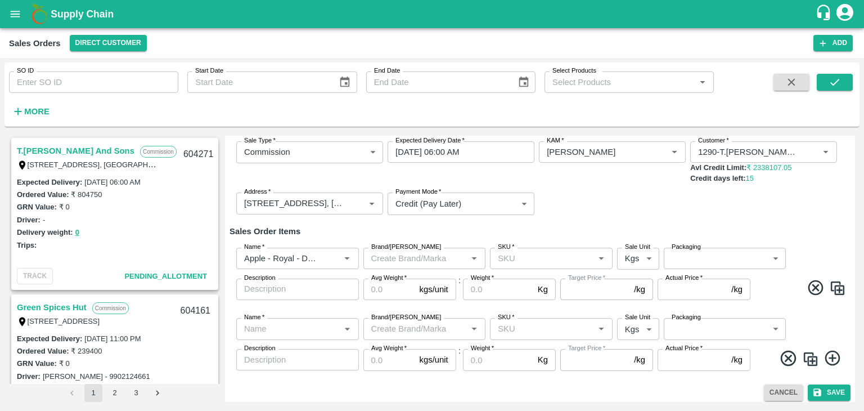
scroll to position [67, 0]
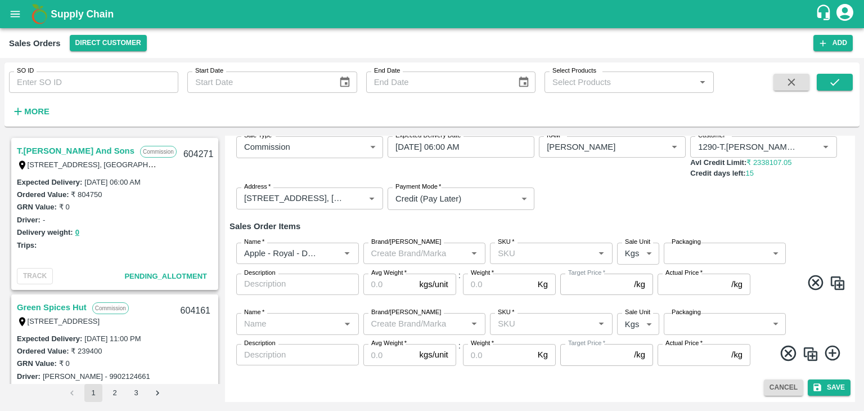
click at [828, 351] on icon at bounding box center [832, 353] width 19 height 19
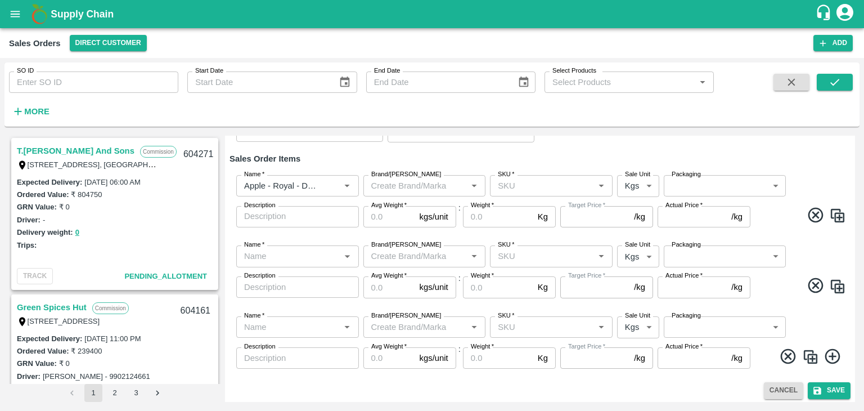
scroll to position [137, 0]
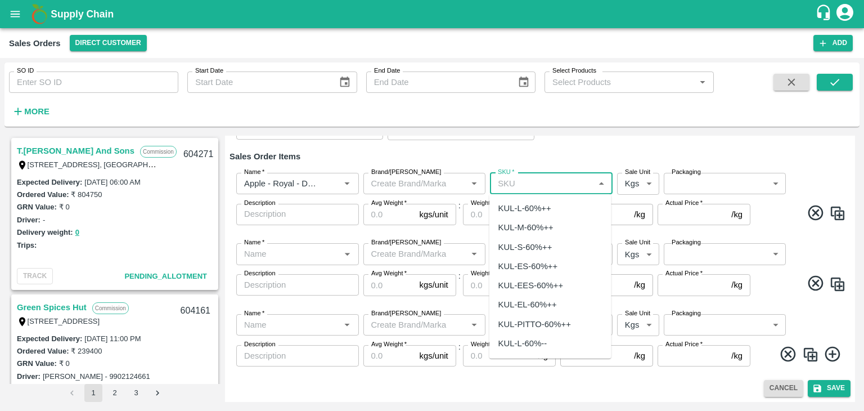
click at [535, 187] on input "SKU   *" at bounding box center [541, 183] width 97 height 15
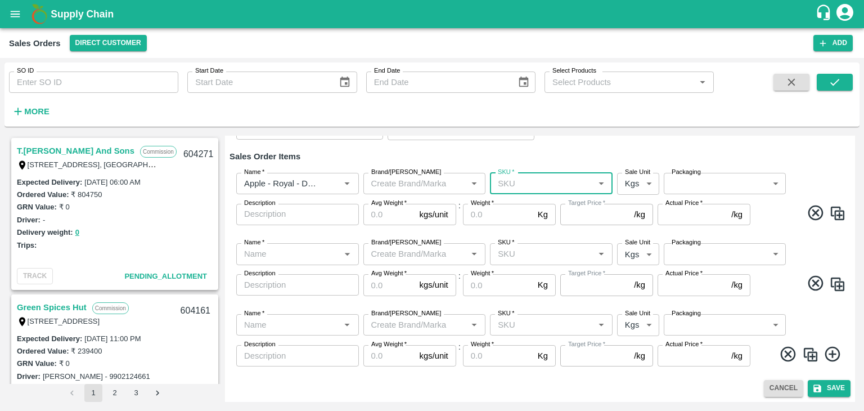
click at [502, 185] on input "SKU   *" at bounding box center [541, 183] width 97 height 15
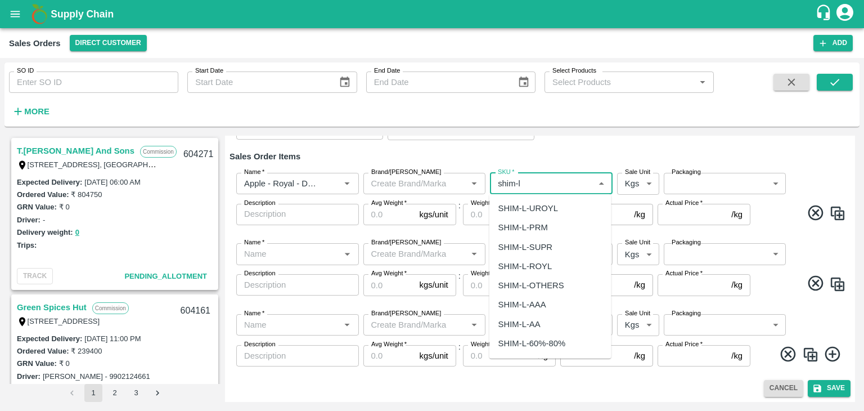
click at [533, 269] on div "SHIM-L-ROYL" at bounding box center [525, 266] width 54 height 12
drag, startPoint x: 553, startPoint y: 180, endPoint x: 498, endPoint y: 179, distance: 55.1
click at [498, 179] on input "SKU   *" at bounding box center [534, 183] width 83 height 15
type input "SHIM-L-ROYL"
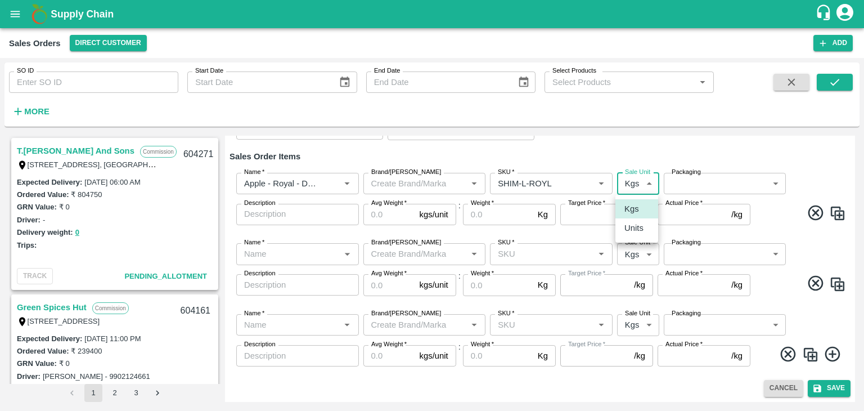
click at [638, 181] on body "Supply Chain Sales Orders Direct Customer Add SO ID SO ID Start Date Start Date…" at bounding box center [432, 205] width 864 height 411
click at [635, 230] on p "Units" at bounding box center [633, 228] width 19 height 12
type input "2"
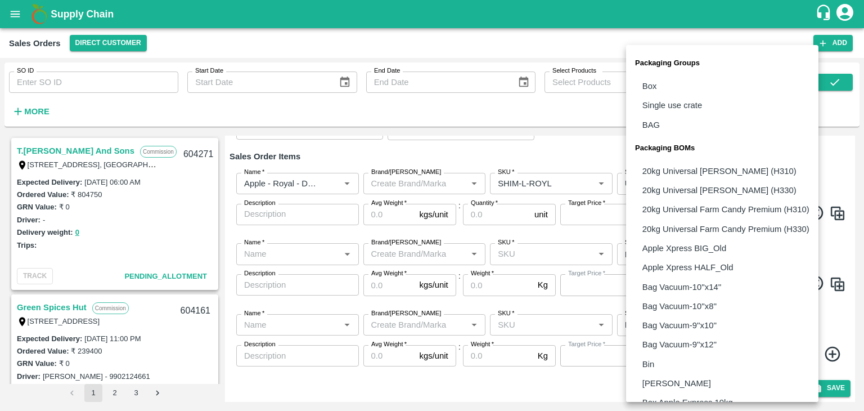
click at [698, 184] on body "Supply Chain Sales Orders Direct Customer Add SO ID SO ID Start Date Start Date…" at bounding box center [432, 205] width 864 height 411
click at [660, 85] on li "Box" at bounding box center [722, 85] width 192 height 19
type input "GRP/1"
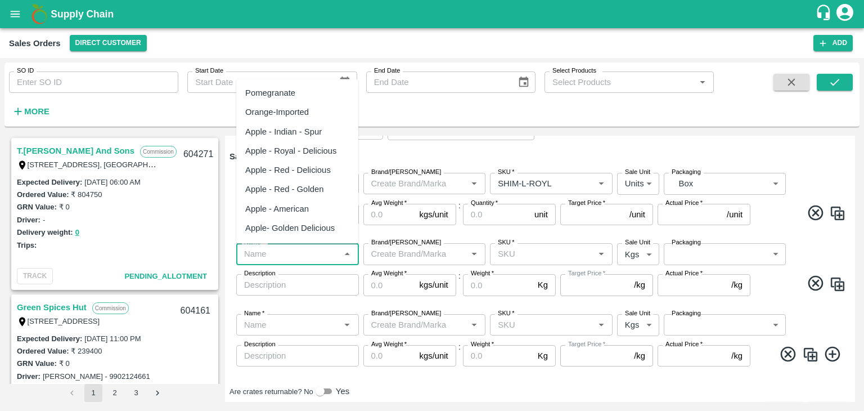
click at [299, 254] on input "Name   *" at bounding box center [288, 253] width 97 height 15
click at [299, 152] on div "Apple - Royal - Delicious" at bounding box center [291, 151] width 92 height 12
type input "Apple - Royal - Delicious"
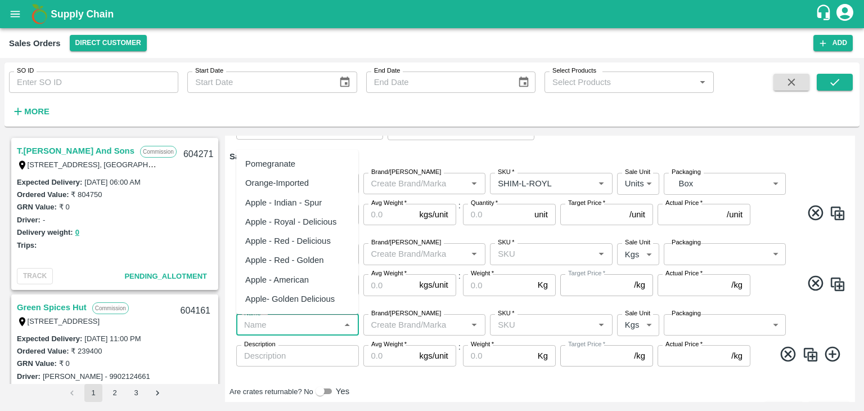
click at [333, 325] on input "Name   *" at bounding box center [288, 324] width 97 height 15
click at [315, 220] on div "Apple - Royal - Delicious" at bounding box center [291, 221] width 92 height 12
type input "Apple - Royal - Delicious"
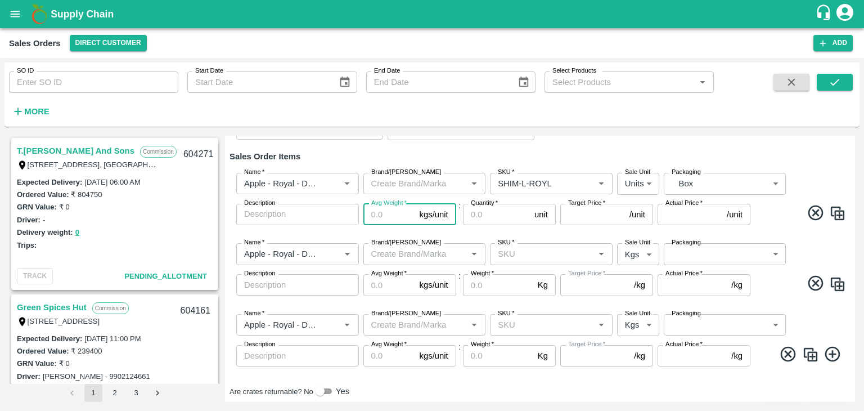
click at [385, 218] on input "Avg Weight   *" at bounding box center [389, 214] width 52 height 21
type input "25"
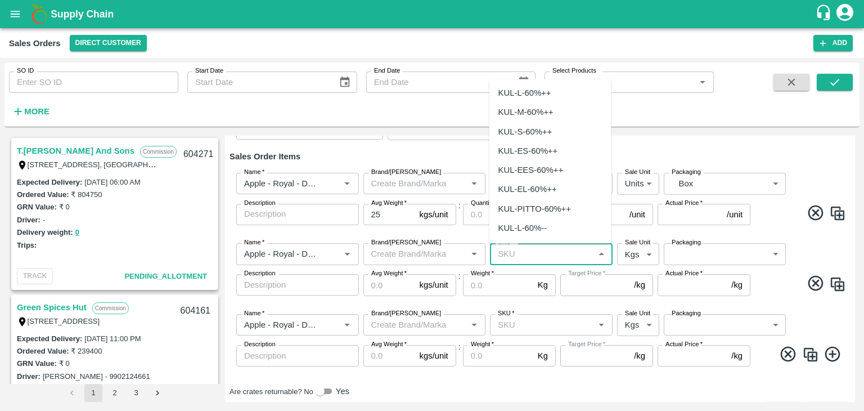
click at [514, 254] on input "SKU   *" at bounding box center [541, 253] width 97 height 15
paste input "SHIM-L-ROYL"
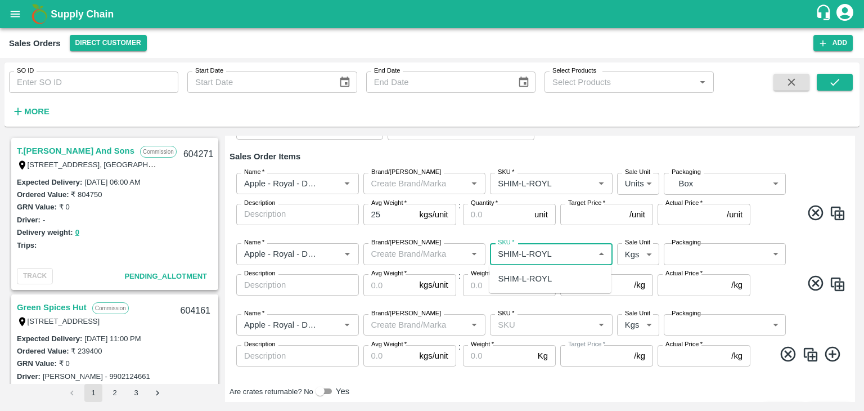
click at [525, 251] on input "SKU   *" at bounding box center [541, 253] width 97 height 15
click at [528, 280] on div "SHIM-M-ROYL" at bounding box center [526, 278] width 56 height 12
type input "SHIM-M-ROYL"
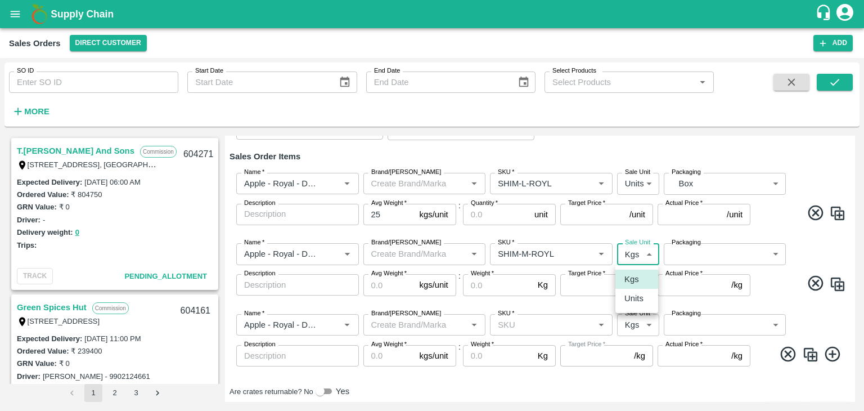
click at [632, 257] on body "Supply Chain Sales Orders Direct Customer Add SO ID SO ID Start Date Start Date…" at bounding box center [432, 205] width 864 height 411
click at [636, 304] on p "Units" at bounding box center [633, 298] width 19 height 12
type input "2"
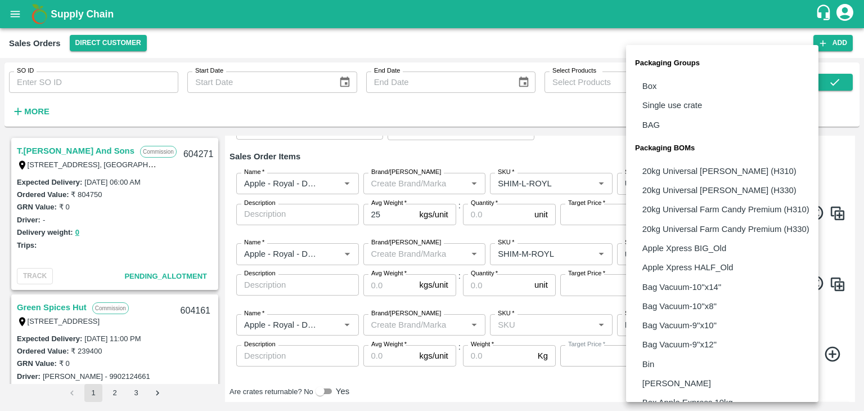
click at [698, 251] on body "Supply Chain Sales Orders Direct Customer Add SO ID SO ID Start Date Start Date…" at bounding box center [432, 205] width 864 height 411
click at [648, 87] on p "Box" at bounding box center [649, 86] width 15 height 12
type input "GRP/1"
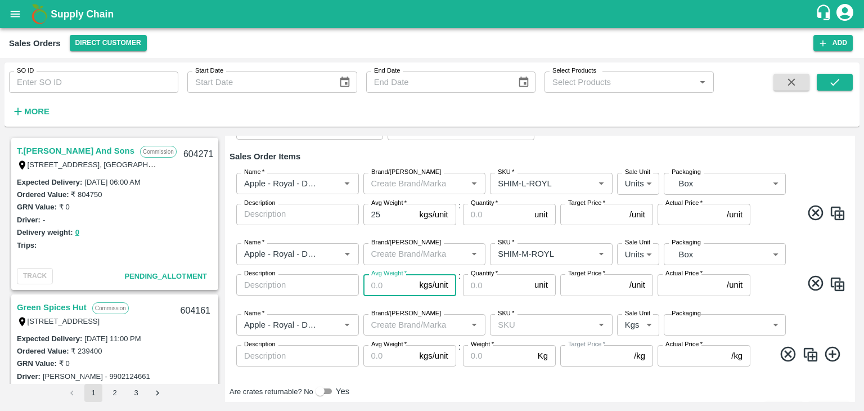
click at [391, 284] on input "Avg Weight   *" at bounding box center [389, 284] width 52 height 21
type input "25"
click at [508, 325] on input "SKU   *" at bounding box center [541, 324] width 97 height 15
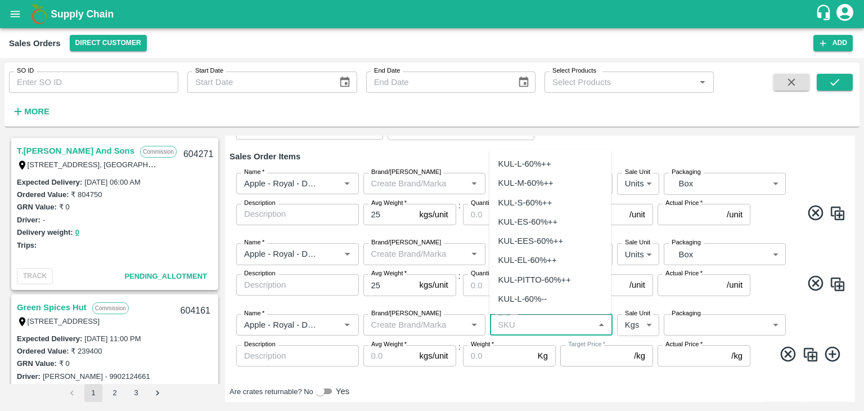
paste input "SHIM-L-ROYL"
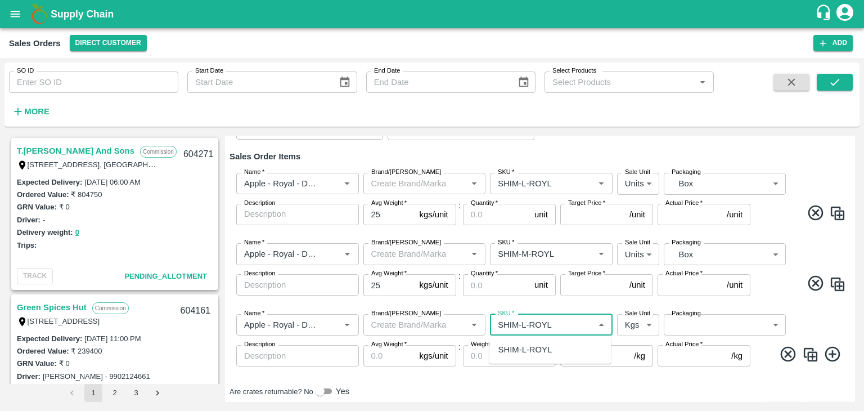
click at [524, 324] on input "SKU   *" at bounding box center [541, 324] width 97 height 15
click at [553, 354] on div "SHIM-S-ROYL" at bounding box center [550, 349] width 122 height 19
type input "SHIM-S-ROYL"
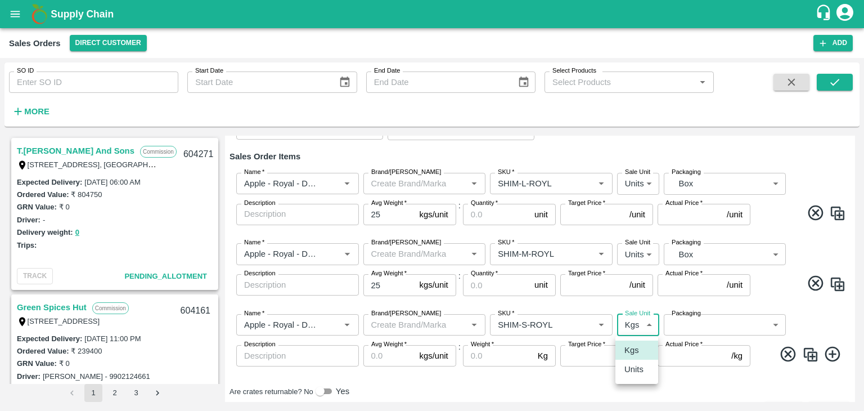
click at [643, 327] on body "Supply Chain Sales Orders Direct Customer Add SO ID SO ID Start Date Start Date…" at bounding box center [432, 205] width 864 height 411
click at [631, 367] on p "Units" at bounding box center [633, 369] width 19 height 12
type input "2"
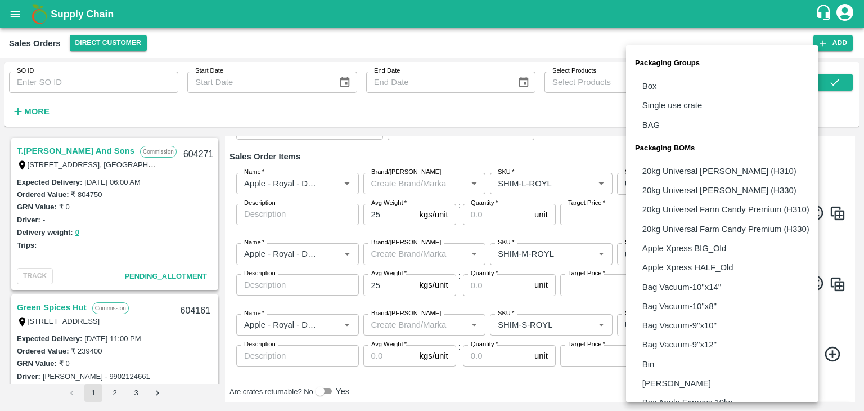
click at [679, 327] on body "Supply Chain Sales Orders Direct Customer Add SO ID SO ID Start Date Start Date…" at bounding box center [432, 205] width 864 height 411
click at [650, 85] on p "Box" at bounding box center [649, 86] width 15 height 12
type input "GRP/1"
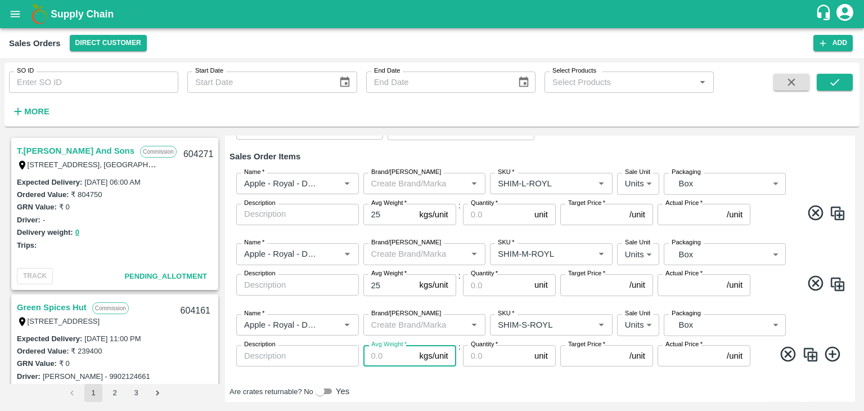
click at [389, 358] on input "Avg Weight   *" at bounding box center [389, 355] width 52 height 21
type input "25"
click at [488, 359] on input "Quantity   *" at bounding box center [496, 355] width 67 height 21
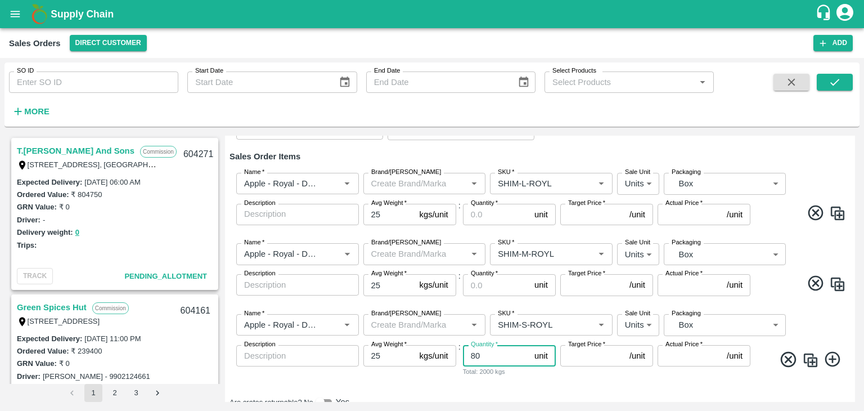
type input "80"
click at [579, 358] on input "Target Price   *" at bounding box center [592, 355] width 65 height 21
type input "1000"
click at [668, 355] on input "Actual Price   *" at bounding box center [690, 355] width 65 height 21
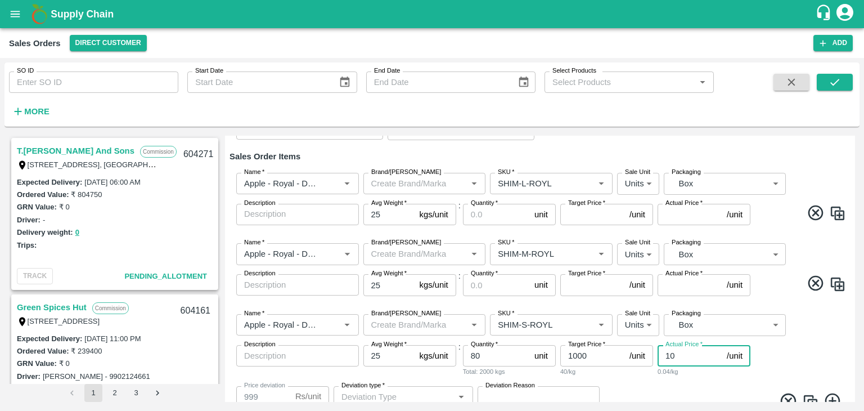
type input "100"
type input "900"
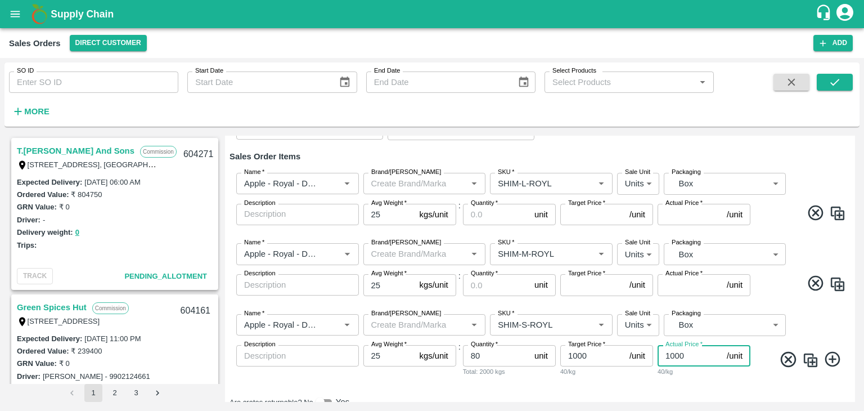
type input "1000"
click at [496, 286] on input "Quantity   *" at bounding box center [496, 284] width 67 height 21
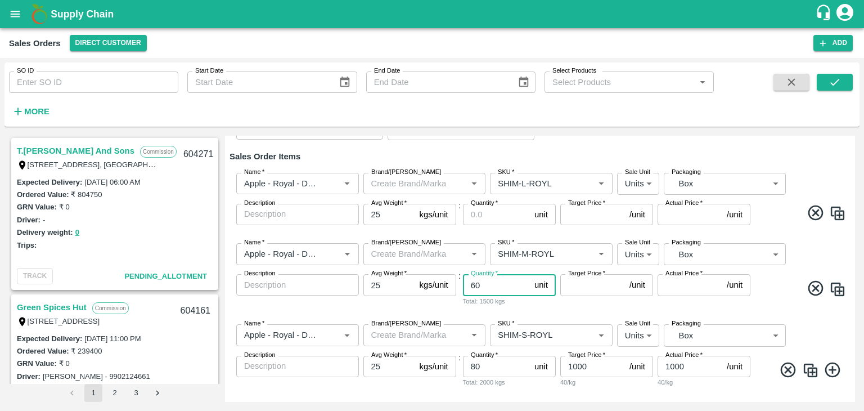
type input "60"
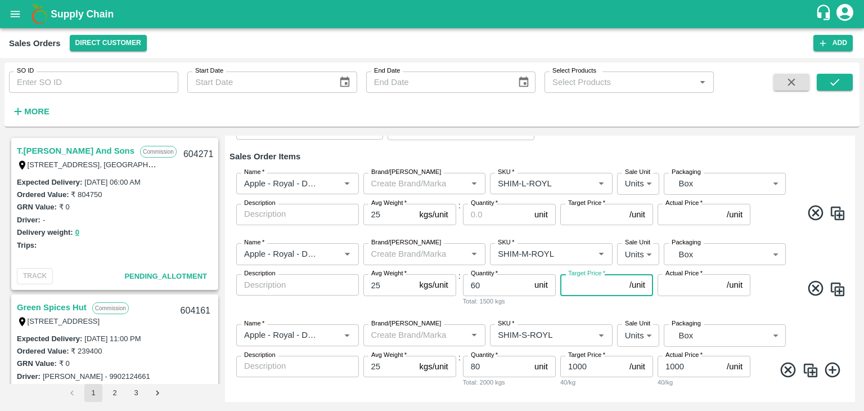
click at [585, 288] on input "Target Price   *" at bounding box center [592, 284] width 65 height 21
type input "1100"
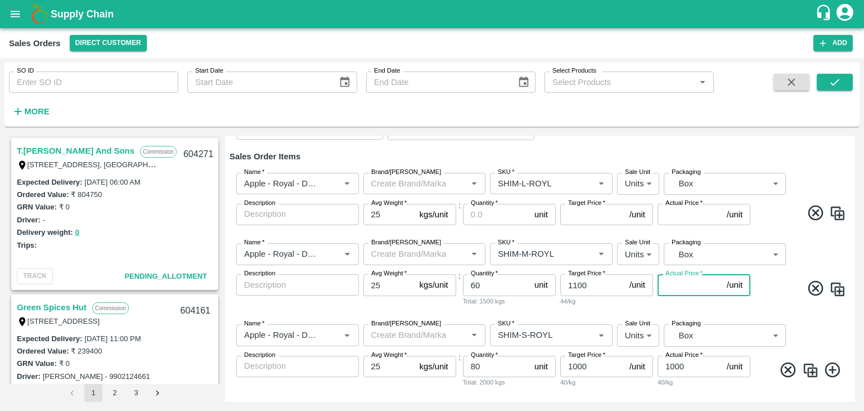
click at [668, 287] on input "Actual Price   *" at bounding box center [690, 284] width 65 height 21
type input "1100"
click at [500, 213] on input "Quantity   *" at bounding box center [496, 214] width 67 height 21
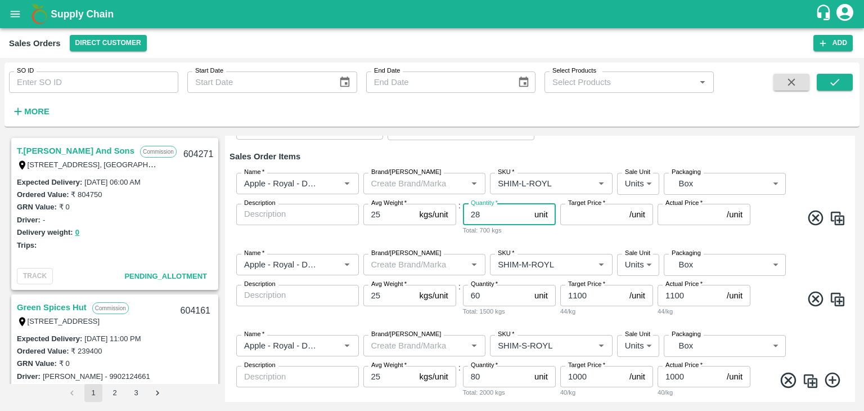
type input "28"
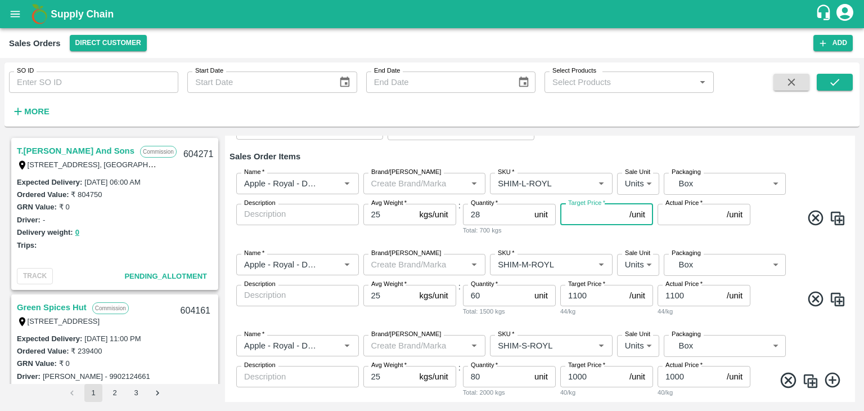
click at [578, 219] on input "Target Price   *" at bounding box center [592, 214] width 65 height 21
type input "1100"
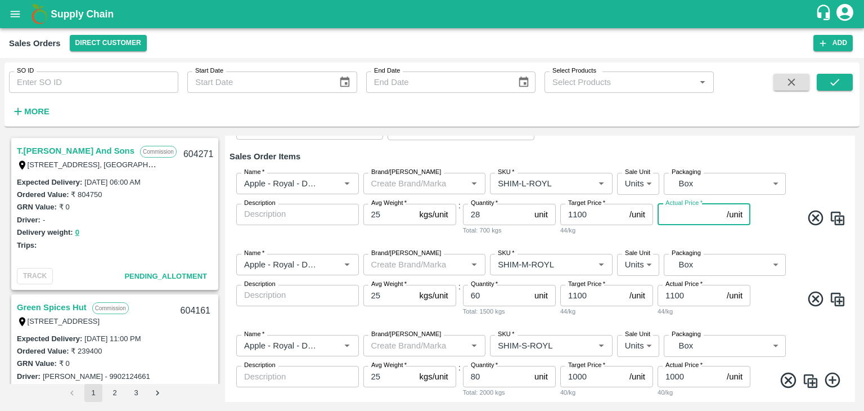
click at [682, 213] on input "Actual Price   *" at bounding box center [690, 214] width 65 height 21
type input "11"
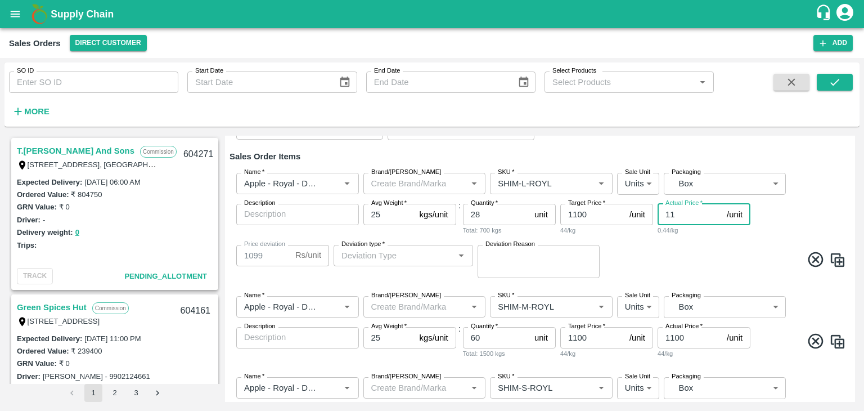
type input "1089"
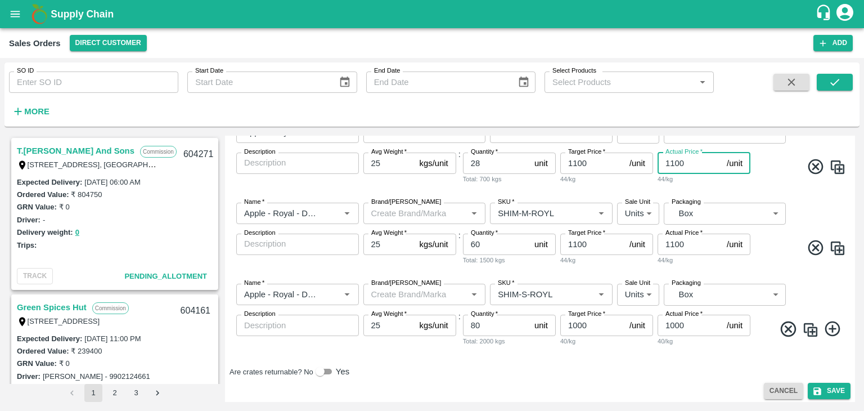
scroll to position [192, 0]
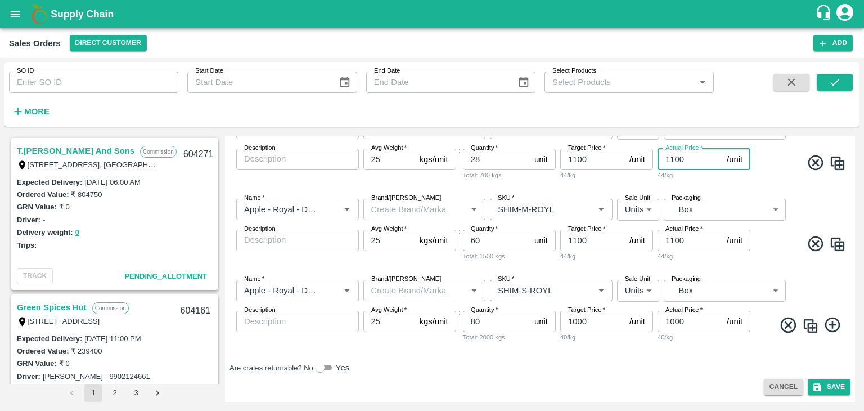
type input "1100"
click at [833, 323] on icon at bounding box center [832, 325] width 19 height 19
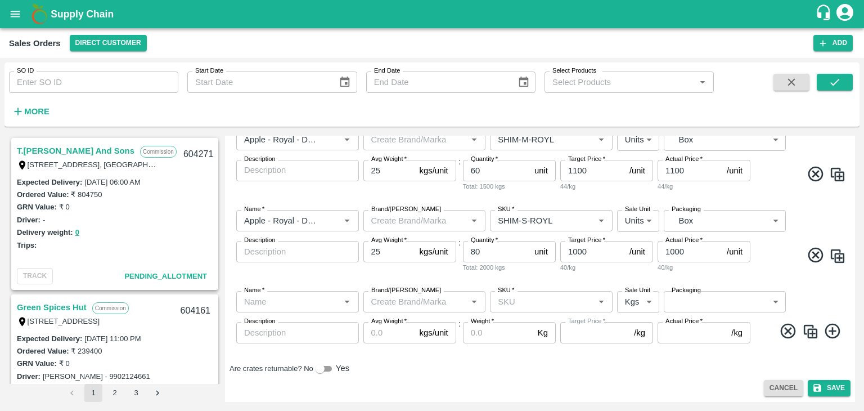
scroll to position [263, 0]
click at [829, 328] on icon at bounding box center [832, 330] width 19 height 19
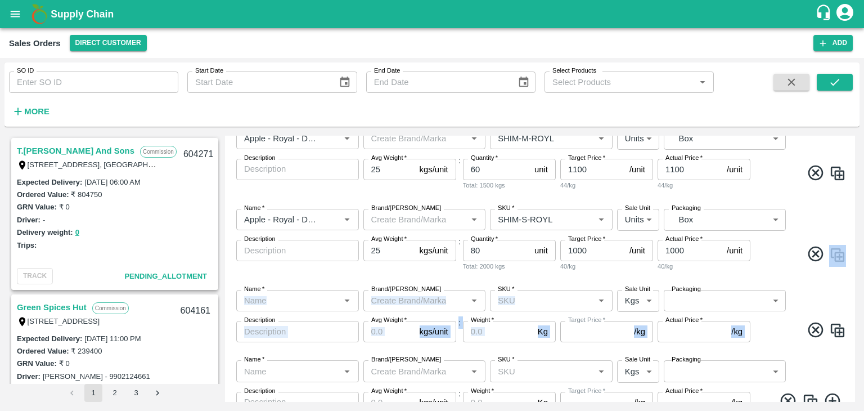
drag, startPoint x: 852, startPoint y: 274, endPoint x: 852, endPoint y: 286, distance: 12.4
click at [852, 286] on div "Add Sales Order DC   * Direct Customer 6 DC Sale Type   * Commission 2 Sale Typ…" at bounding box center [540, 269] width 630 height 266
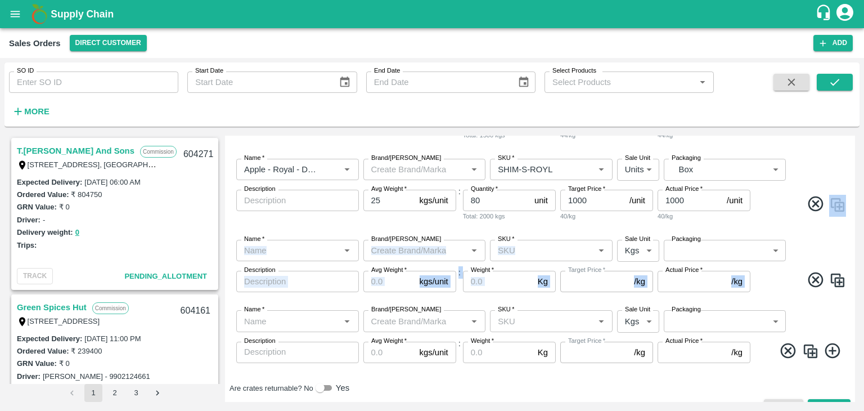
scroll to position [333, 0]
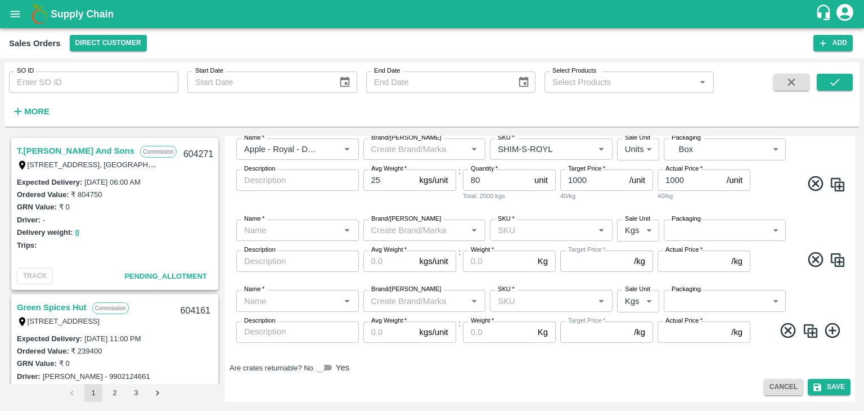
click at [805, 288] on div "Name   * Name   * Brand/[PERSON_NAME]/[PERSON_NAME]   * SKU   * Sale Unit Kgs 1…" at bounding box center [539, 316] width 621 height 71
click at [831, 330] on icon at bounding box center [832, 329] width 15 height 15
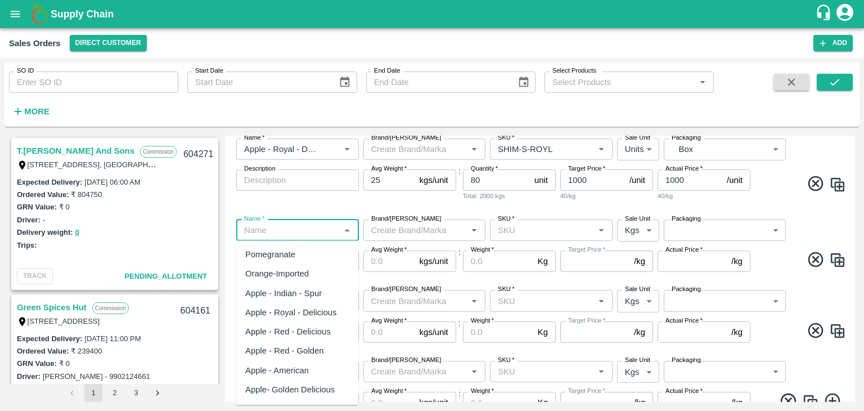
click at [310, 231] on input "Name   *" at bounding box center [288, 230] width 97 height 15
click at [310, 312] on div "Apple - Royal - Delicious" at bounding box center [291, 312] width 92 height 12
type input "Apple - Royal - Delicious"
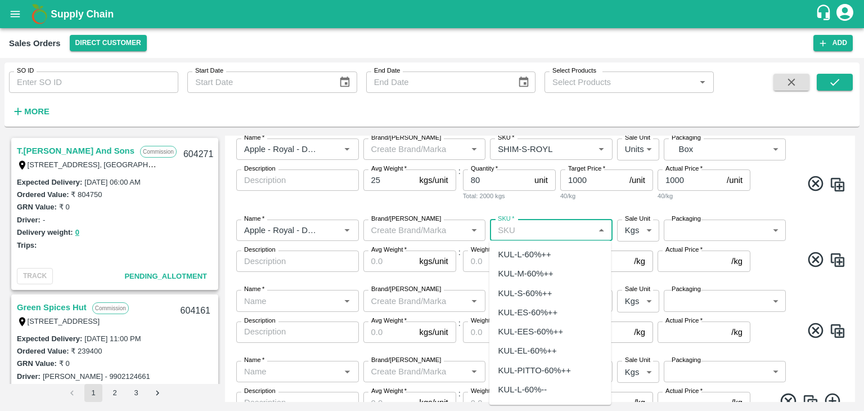
click at [506, 229] on input "SKU   *" at bounding box center [541, 230] width 97 height 15
paste input "SHIM-L-ROYL"
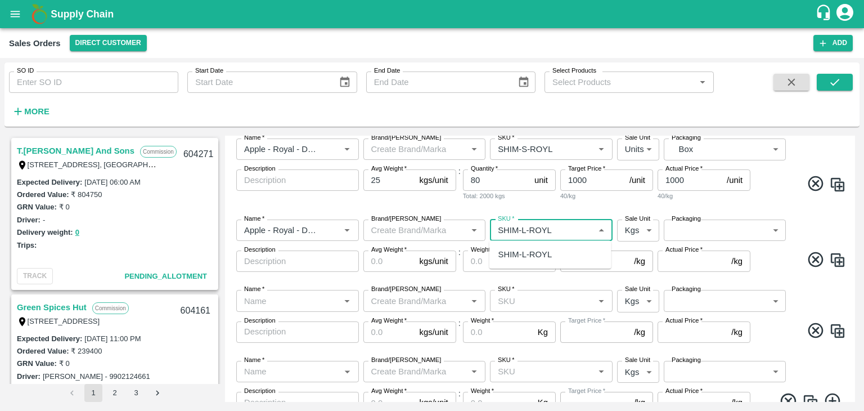
click at [525, 228] on input "SKU   *" at bounding box center [541, 230] width 97 height 15
click at [507, 255] on div "SHIM-ES-ROYL" at bounding box center [528, 254] width 60 height 12
type input "SHIM-ES-ROYL"
click at [507, 255] on input "Weight   *" at bounding box center [498, 260] width 70 height 21
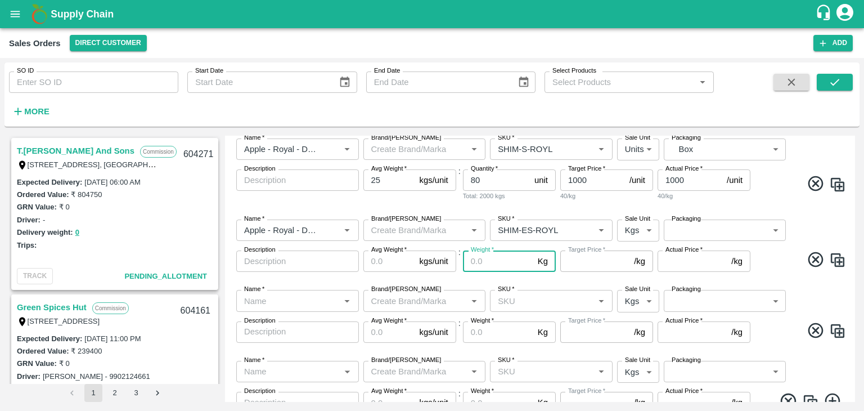
click at [507, 255] on input "Weight   *" at bounding box center [498, 260] width 70 height 21
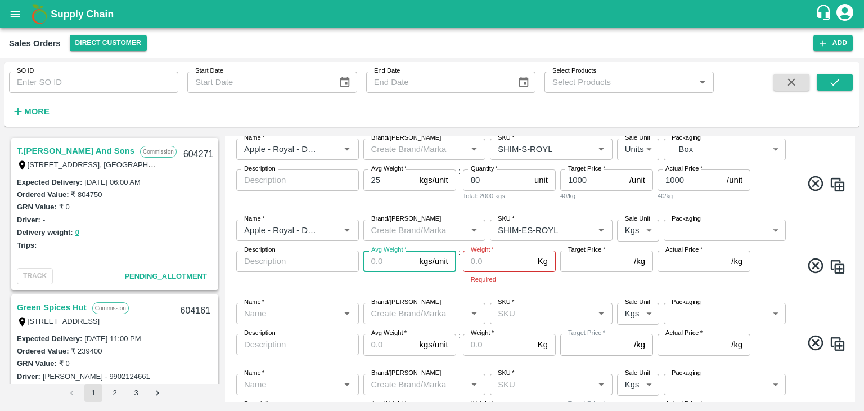
click at [390, 263] on input "Avg Weight   *" at bounding box center [389, 260] width 52 height 21
click at [532, 283] on p "Required" at bounding box center [509, 279] width 77 height 10
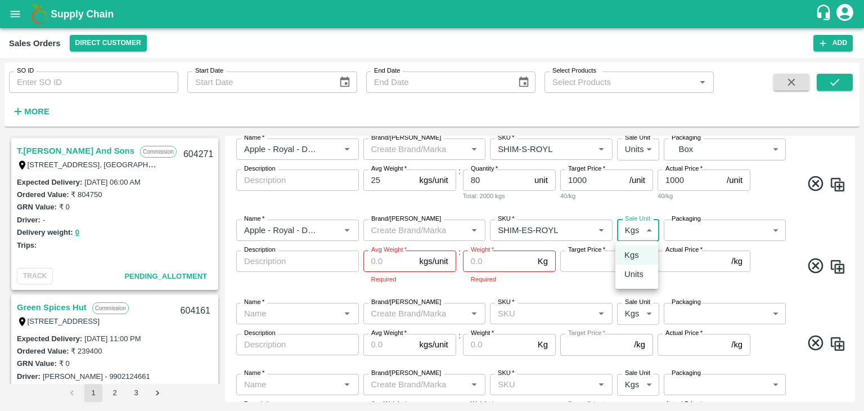
click at [646, 230] on body "Supply Chain Sales Orders Direct Customer Add SO ID SO ID Start Date Start Date…" at bounding box center [432, 205] width 864 height 411
click at [634, 274] on p "Units" at bounding box center [633, 274] width 19 height 12
type input "2"
click at [687, 228] on body "Supply Chain Sales Orders Direct Customer Add SO ID SO ID Start Date Start Date…" at bounding box center [432, 205] width 864 height 411
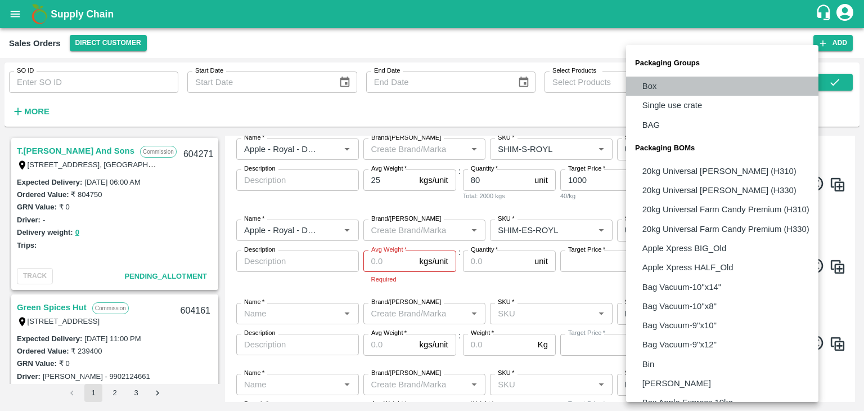
click at [654, 88] on p "Box" at bounding box center [649, 86] width 15 height 12
type input "GRP/1"
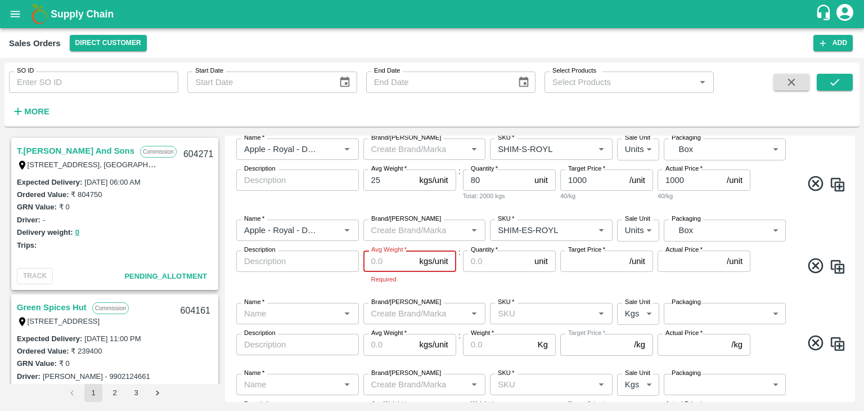
click at [379, 262] on input "Avg Weight   *" at bounding box center [389, 260] width 52 height 21
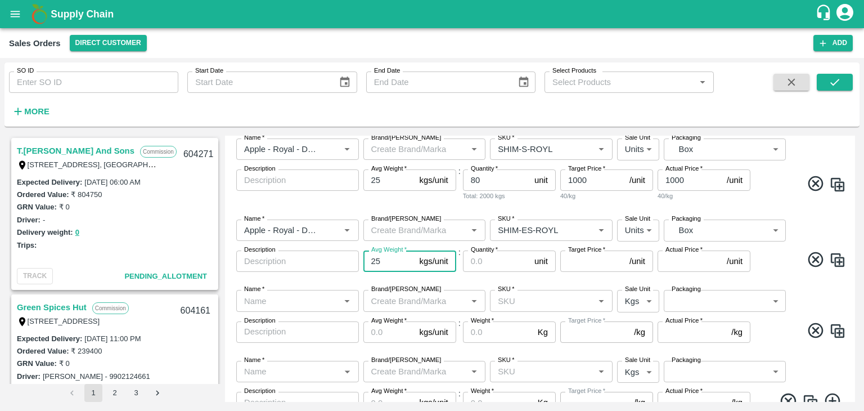
type input "25"
click at [472, 262] on input "Quantity   *" at bounding box center [496, 260] width 67 height 21
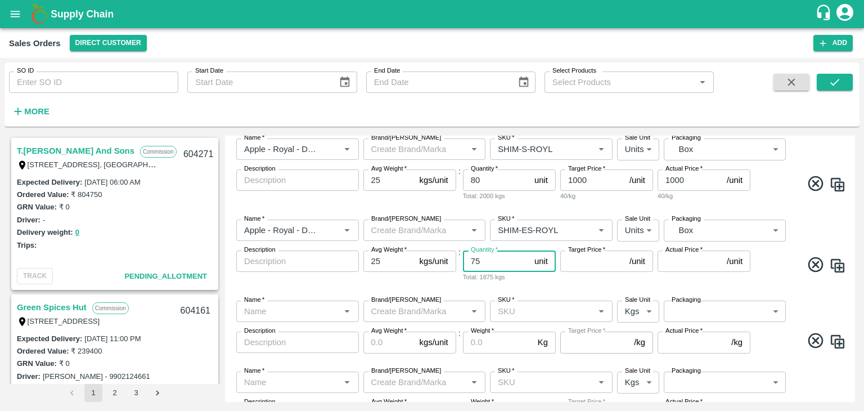
type input "75"
click at [578, 257] on input "Target Price   *" at bounding box center [592, 260] width 65 height 21
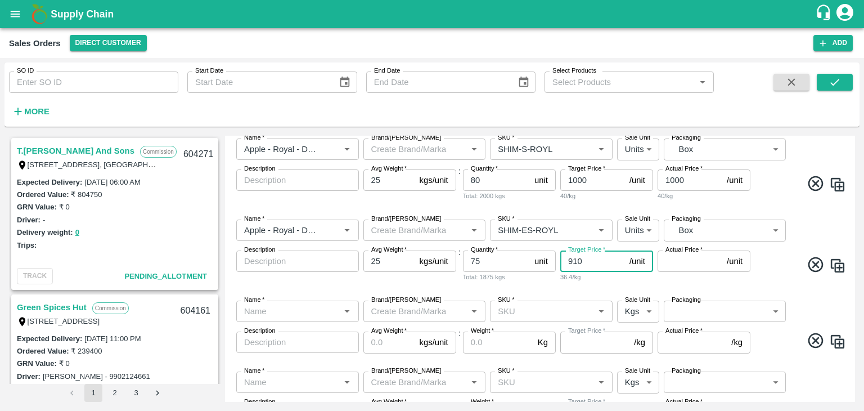
type input "910"
click at [665, 262] on input "Actual Price   *" at bounding box center [690, 260] width 65 height 21
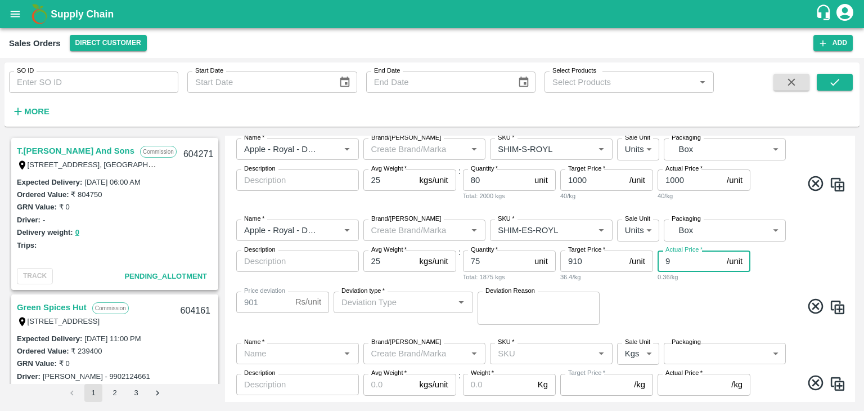
type input "91"
type input "819"
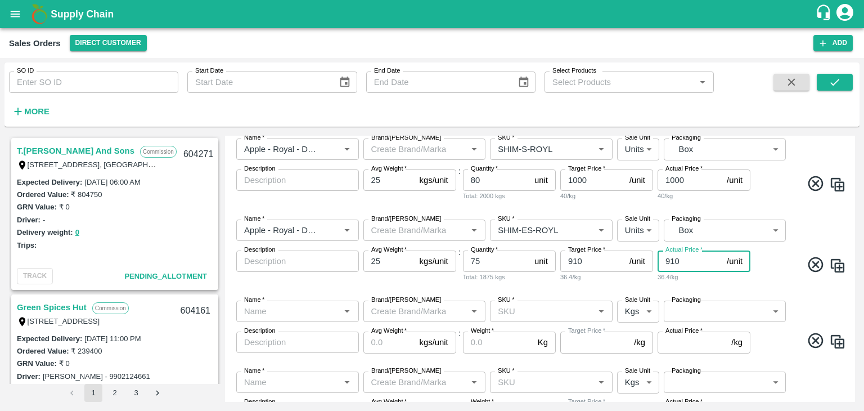
type input "910"
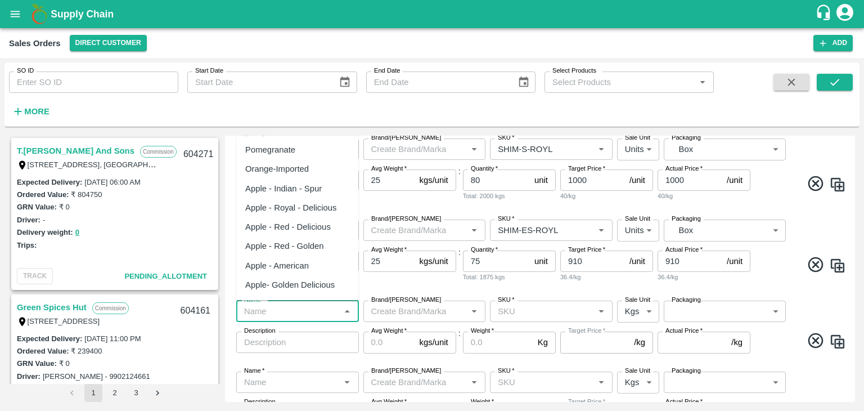
click at [279, 316] on input "Name   *" at bounding box center [288, 311] width 97 height 15
click at [291, 208] on div "Apple - Royal - Delicious" at bounding box center [291, 207] width 92 height 12
type input "Apple - Royal - Delicious"
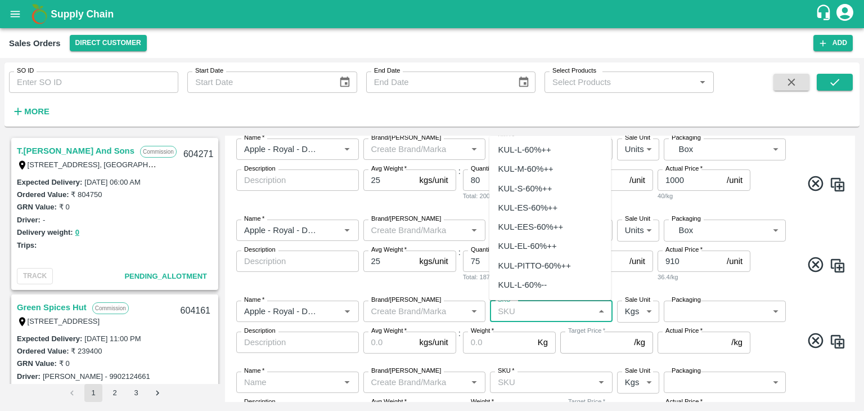
click at [514, 317] on input "SKU   *" at bounding box center [541, 311] width 97 height 15
paste input "SHIM-L-ROYL"
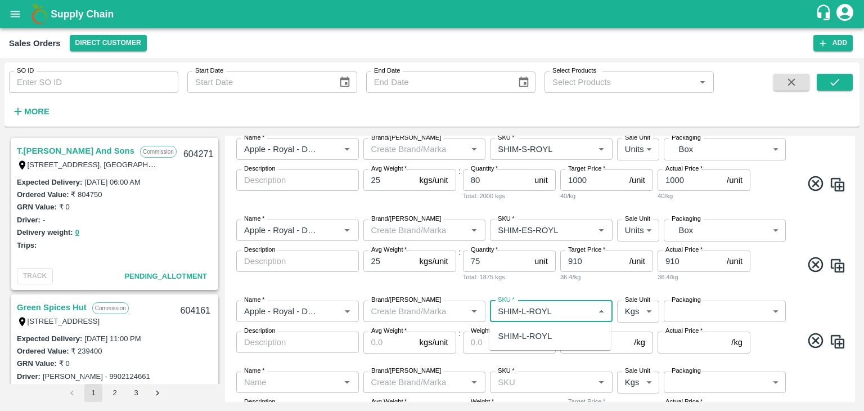
click at [525, 313] on input "SKU   *" at bounding box center [541, 311] width 97 height 15
type input "SHIM-EES-ROYL"
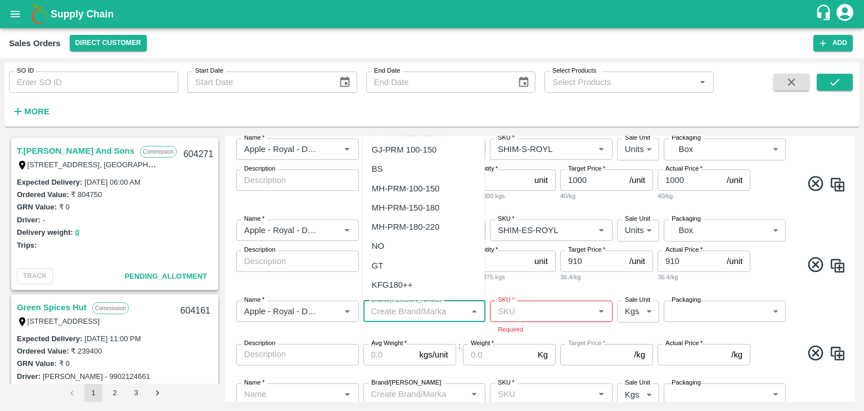
click at [427, 309] on input "Brand/[PERSON_NAME]" at bounding box center [415, 311] width 97 height 15
type input "TS"
click at [456, 309] on icon "Clear" at bounding box center [460, 311] width 11 height 11
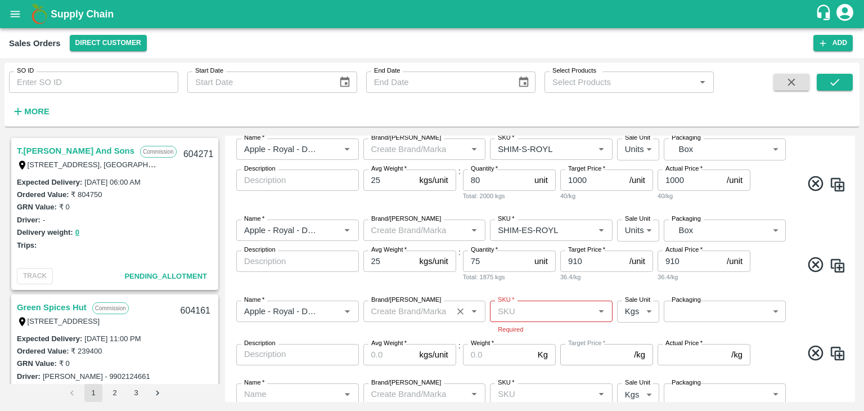
click at [559, 290] on div "Name   * Name   * Brand/[PERSON_NAME]/[PERSON_NAME]   * SKU   * Sale Unit Units…" at bounding box center [539, 250] width 621 height 81
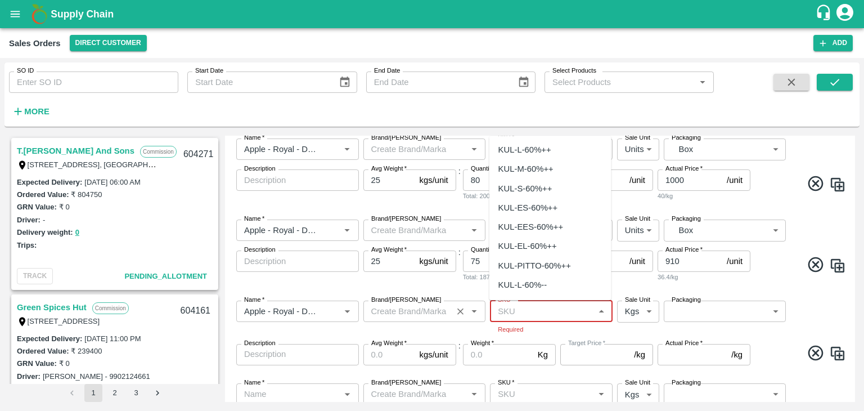
click at [502, 310] on input "SKU   *" at bounding box center [541, 311] width 97 height 15
paste input "SHIM-L-ROYL"
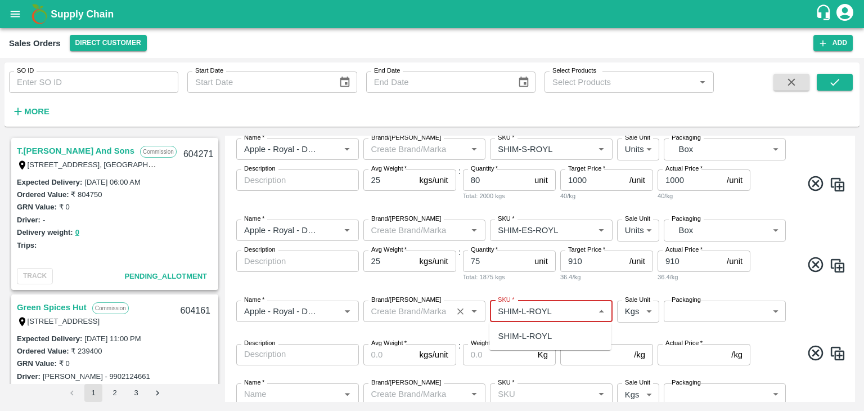
click at [527, 313] on input "SKU   *" at bounding box center [541, 311] width 97 height 15
click at [523, 312] on input "SKU   *" at bounding box center [541, 311] width 97 height 15
click at [537, 338] on div "SHIM-EES-ROYL" at bounding box center [531, 336] width 66 height 12
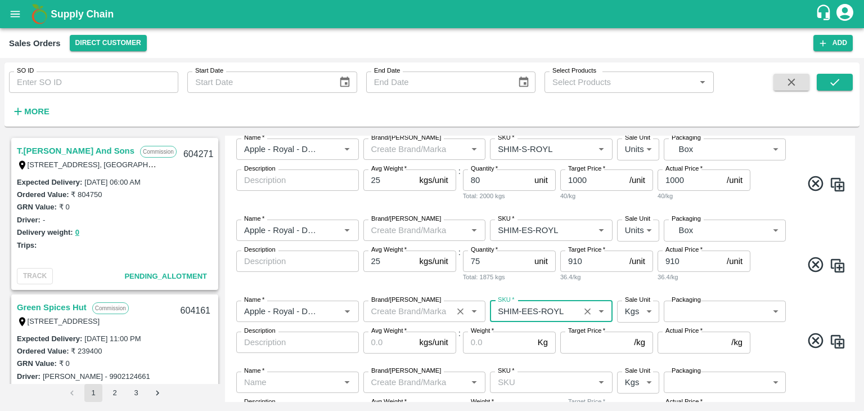
type input "SHIM-EES-ROYL"
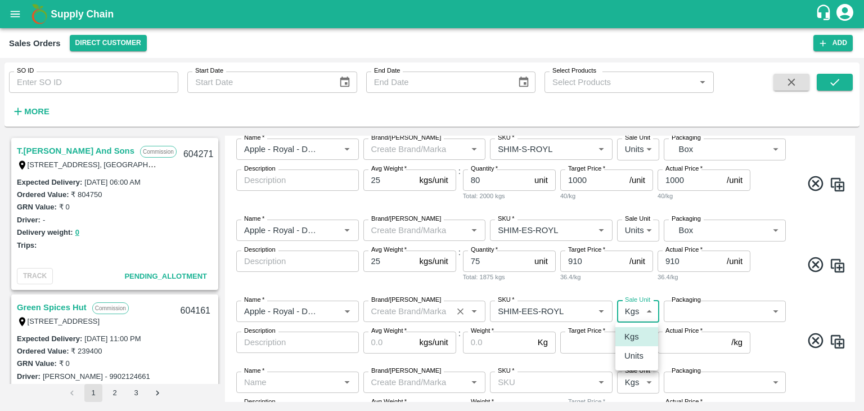
click at [641, 313] on body "Supply Chain Sales Orders Direct Customer Add SO ID SO ID Start Date Start Date…" at bounding box center [432, 205] width 864 height 411
click at [640, 354] on p "Units" at bounding box center [633, 355] width 19 height 12
type input "2"
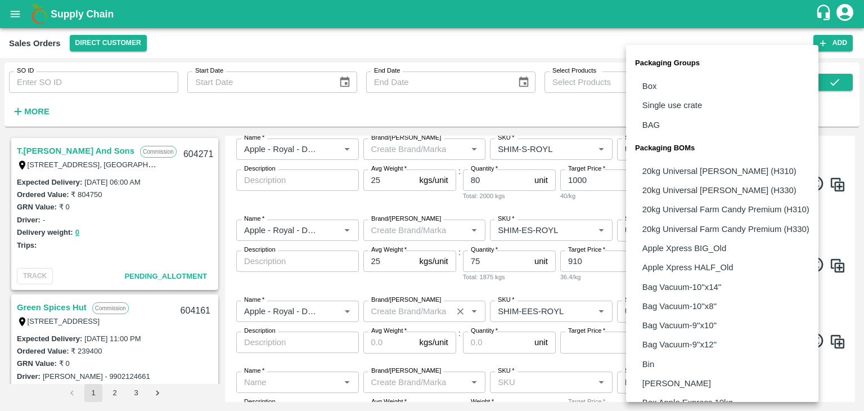
click at [686, 306] on body "Supply Chain Sales Orders Direct Customer Add SO ID SO ID Start Date Start Date…" at bounding box center [432, 205] width 864 height 411
click at [659, 88] on li "Box" at bounding box center [722, 85] width 192 height 19
type input "GRP/1"
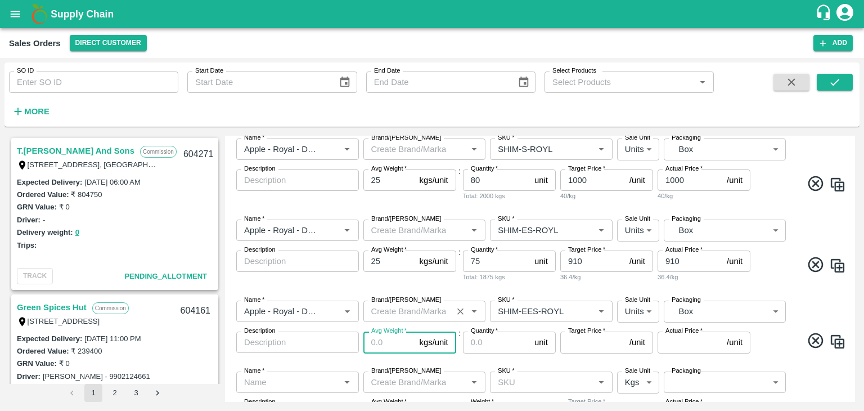
click at [383, 344] on input "Avg Weight   *" at bounding box center [389, 341] width 52 height 21
type input "25"
click at [479, 346] on input "Quantity   *" at bounding box center [496, 341] width 67 height 21
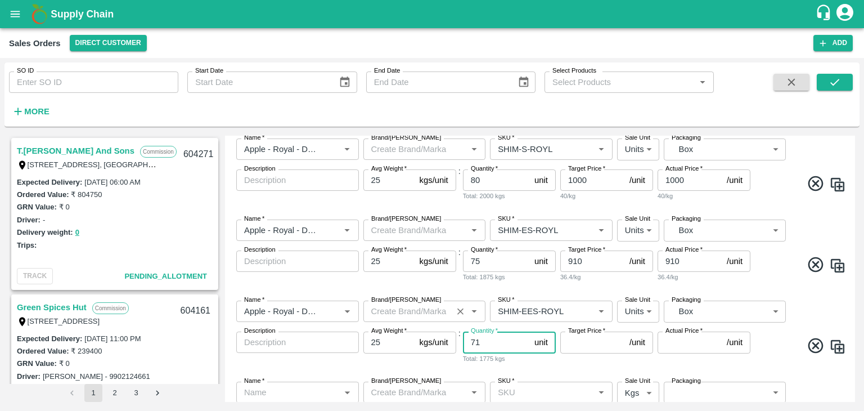
type input "71"
click at [580, 342] on input "Target Price   *" at bounding box center [592, 341] width 65 height 21
type input "900"
click at [670, 343] on input "Actual Price   *" at bounding box center [690, 341] width 65 height 21
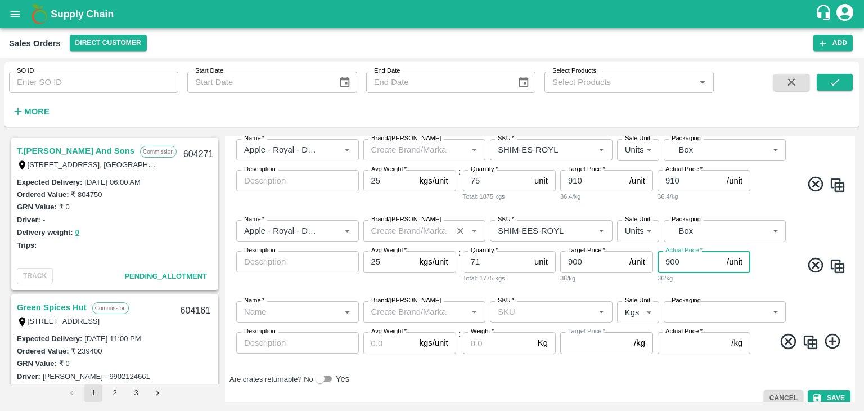
scroll to position [425, 0]
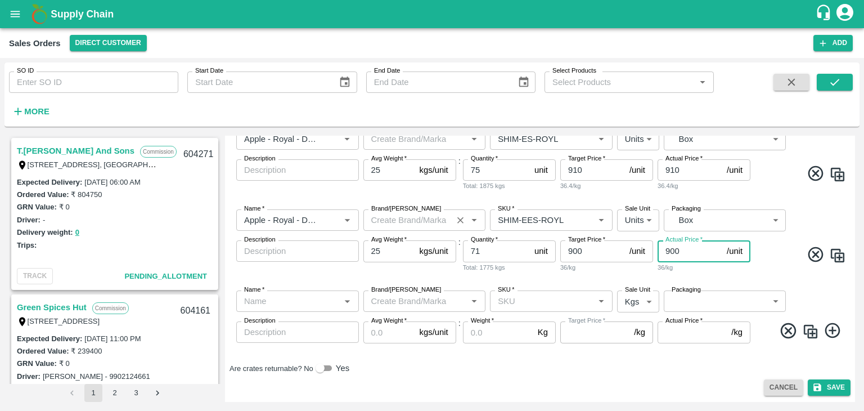
type input "900"
click at [832, 331] on icon at bounding box center [832, 330] width 19 height 19
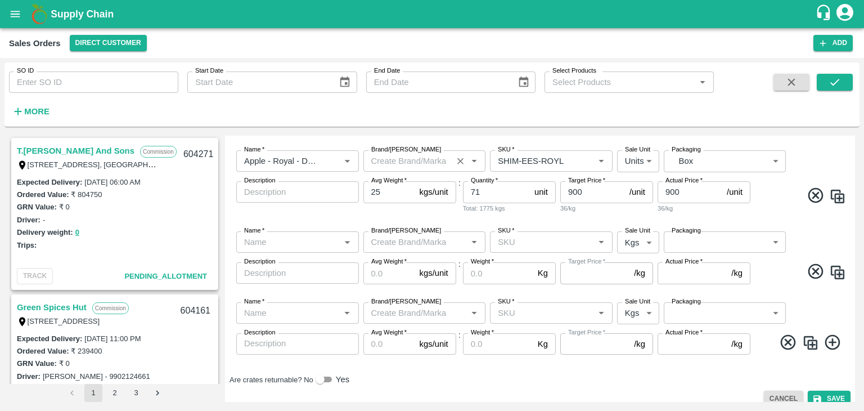
scroll to position [495, 0]
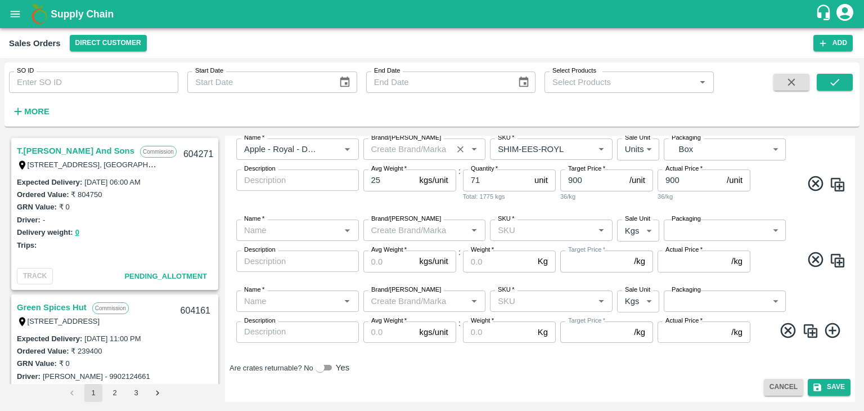
click at [280, 223] on input "Name   *" at bounding box center [288, 230] width 97 height 15
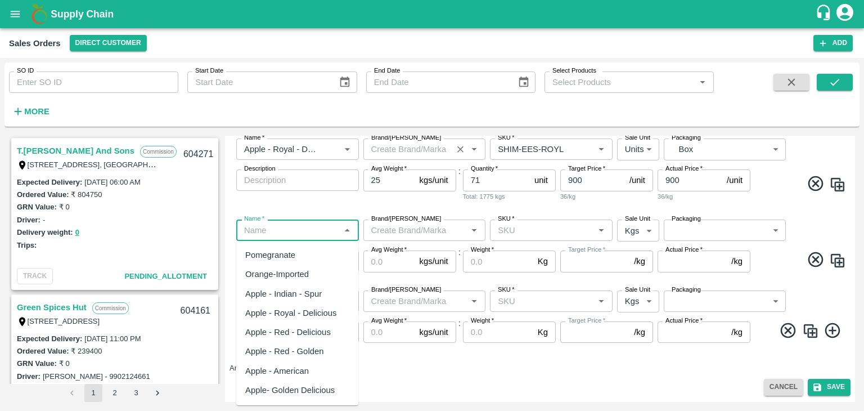
click at [299, 313] on div "Apple - Royal - Delicious" at bounding box center [291, 313] width 92 height 12
type input "Apple - Royal - Delicious"
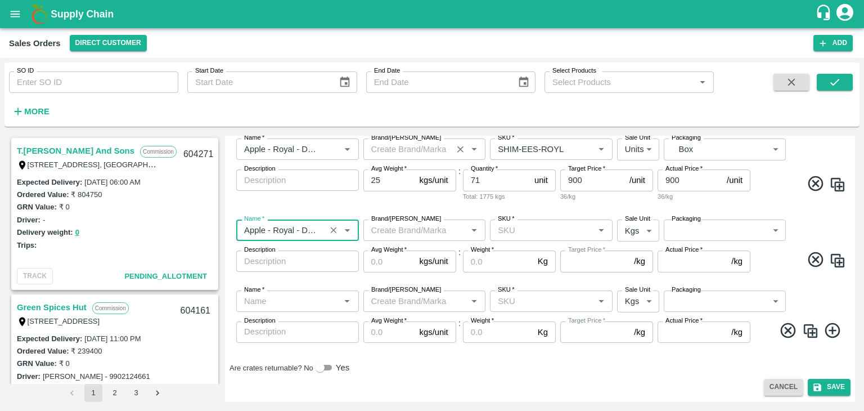
click at [517, 232] on input "SKU   *" at bounding box center [541, 230] width 97 height 15
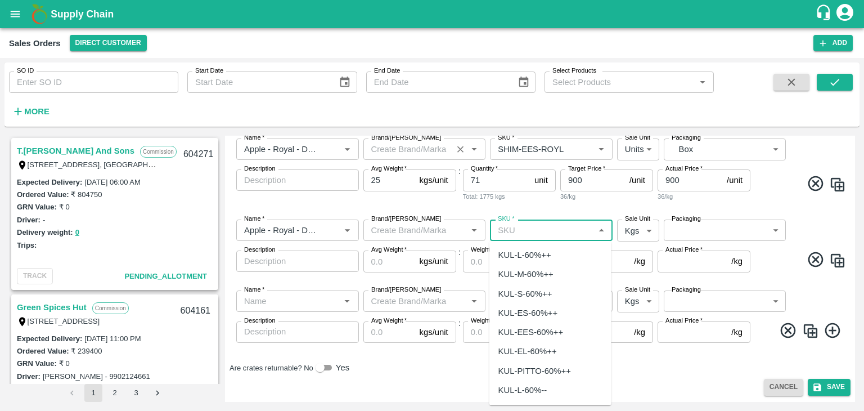
paste input "SHIM-L-ROYL"
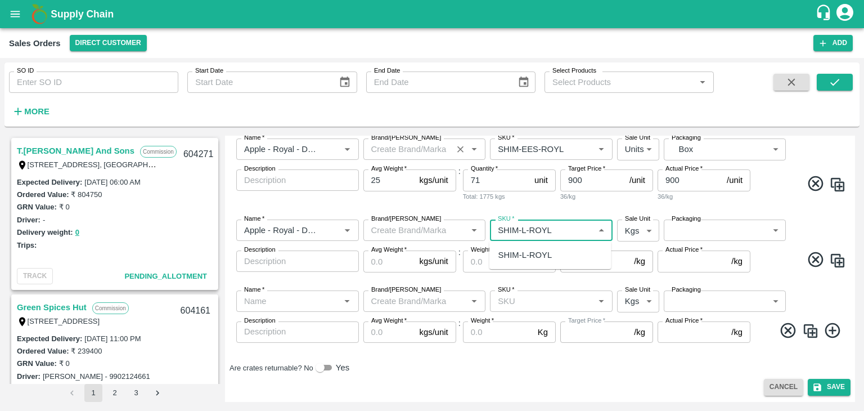
click at [526, 231] on input "SKU   *" at bounding box center [541, 230] width 97 height 15
click at [533, 253] on div "[PERSON_NAME]" at bounding box center [532, 255] width 69 height 12
type input "[PERSON_NAME]"
click at [533, 253] on input "Weight   *" at bounding box center [498, 260] width 70 height 21
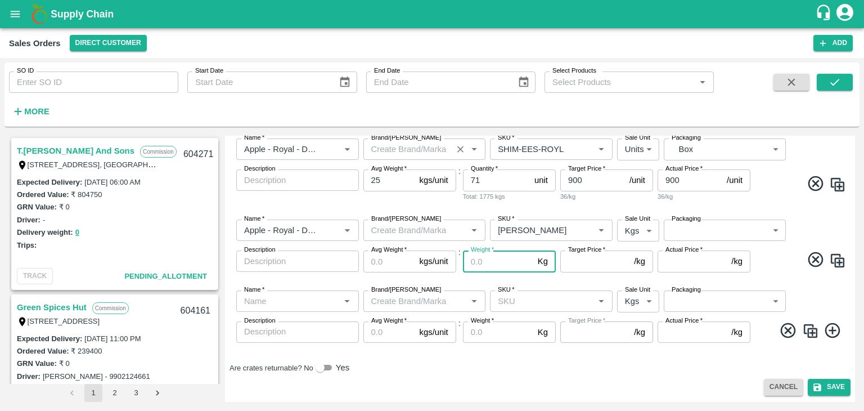
drag, startPoint x: 533, startPoint y: 253, endPoint x: 621, endPoint y: 234, distance: 90.4
click at [621, 234] on div "Name   * Name   * Brand/[PERSON_NAME]/[PERSON_NAME]   * SKU   * Sale Unit Kgs 1…" at bounding box center [539, 245] width 621 height 71
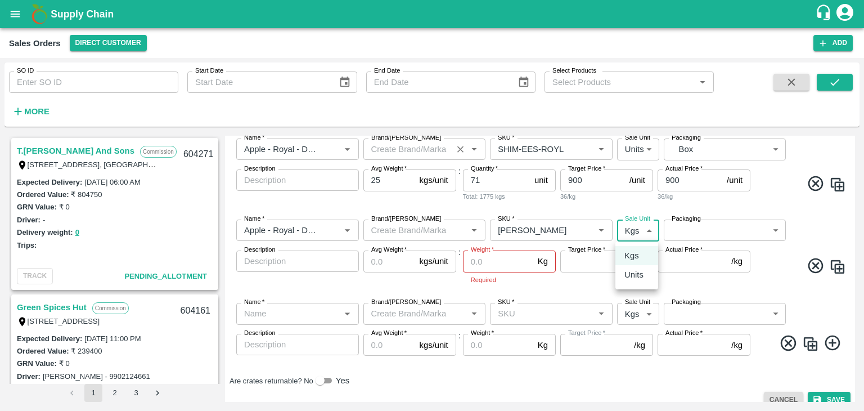
click at [641, 232] on body "Supply Chain Sales Orders Direct Customer Add SO ID SO ID Start Date Start Date…" at bounding box center [432, 205] width 864 height 411
click at [640, 276] on p "Units" at bounding box center [633, 274] width 19 height 12
type input "2"
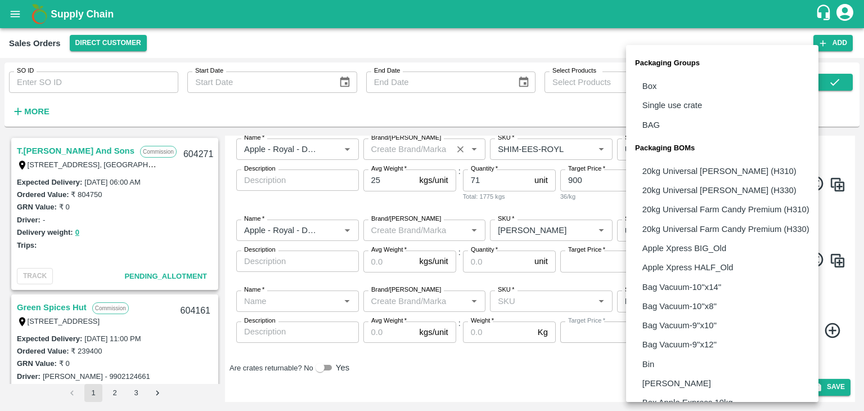
click at [698, 228] on body "Supply Chain Sales Orders Direct Customer Add SO ID SO ID Start Date Start Date…" at bounding box center [432, 205] width 864 height 411
click at [655, 88] on p "Box" at bounding box center [649, 86] width 15 height 12
type input "GRP/1"
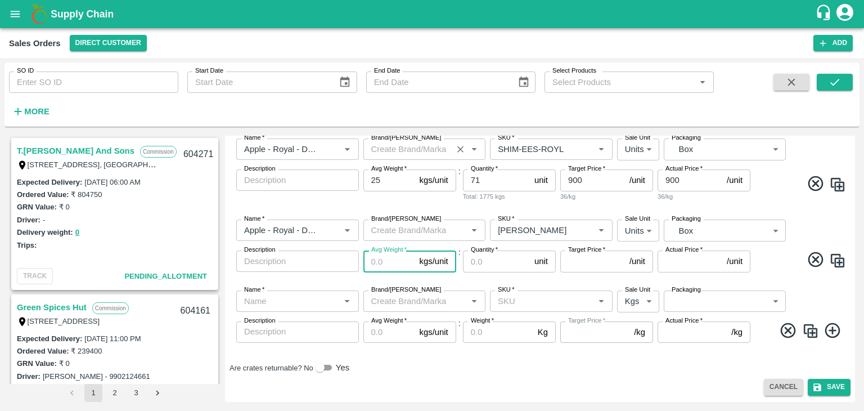
click at [385, 259] on input "Avg Weight   *" at bounding box center [389, 260] width 52 height 21
type input "25"
click at [477, 264] on input "Quantity   *" at bounding box center [496, 260] width 67 height 21
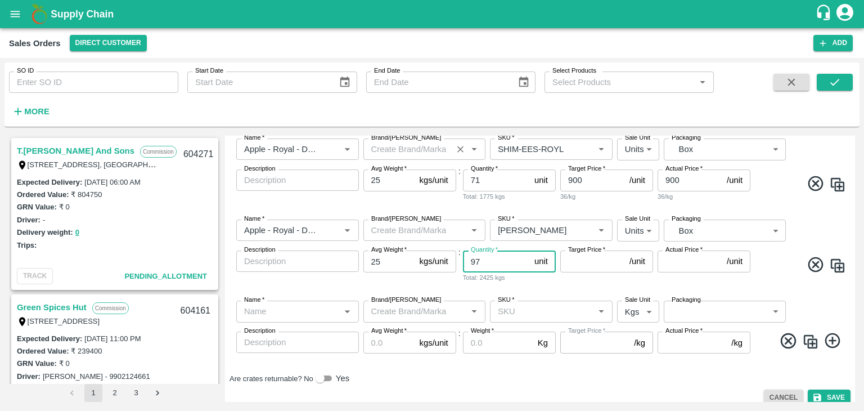
type input "97"
click at [576, 266] on input "Target Price   *" at bounding box center [592, 260] width 65 height 21
type input "800"
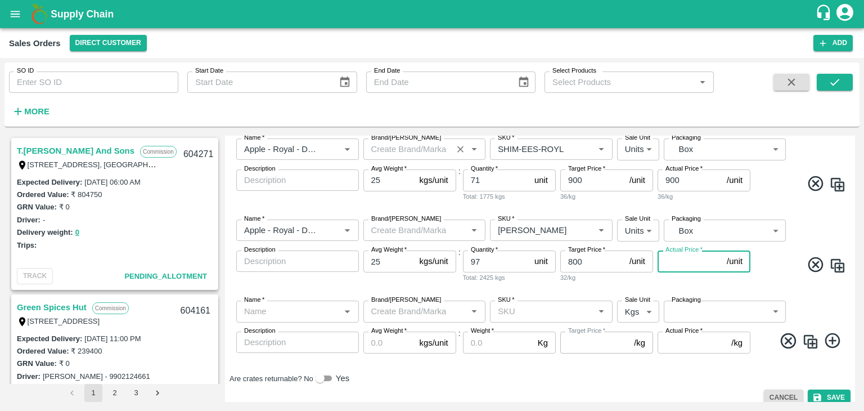
click at [677, 264] on input "Actual Price   *" at bounding box center [690, 260] width 65 height 21
type input "800"
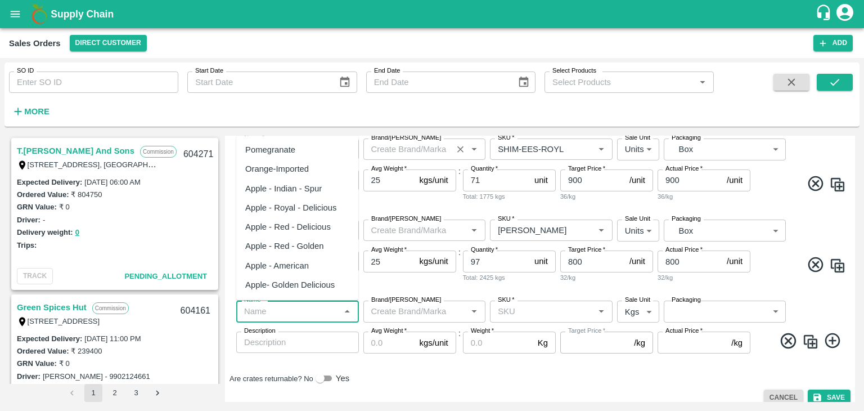
click at [297, 313] on input "Name   *" at bounding box center [288, 311] width 97 height 15
click at [291, 210] on div "Apple - Royal - Delicious" at bounding box center [291, 207] width 92 height 12
type input "Apple - Royal - Delicious"
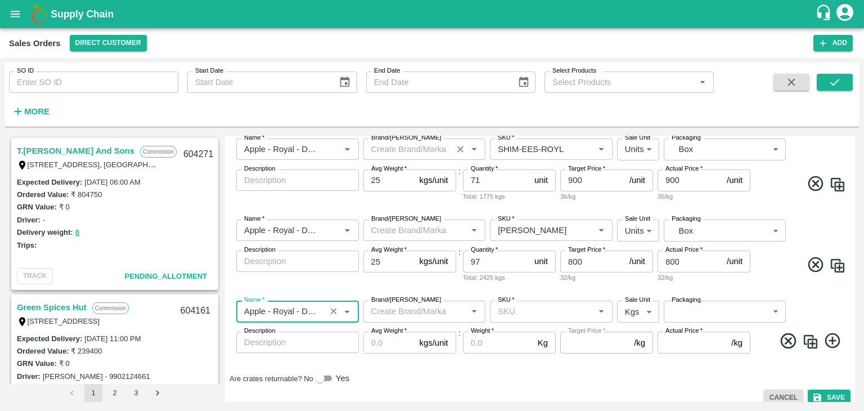
click at [512, 312] on input "SKU   *" at bounding box center [541, 311] width 97 height 15
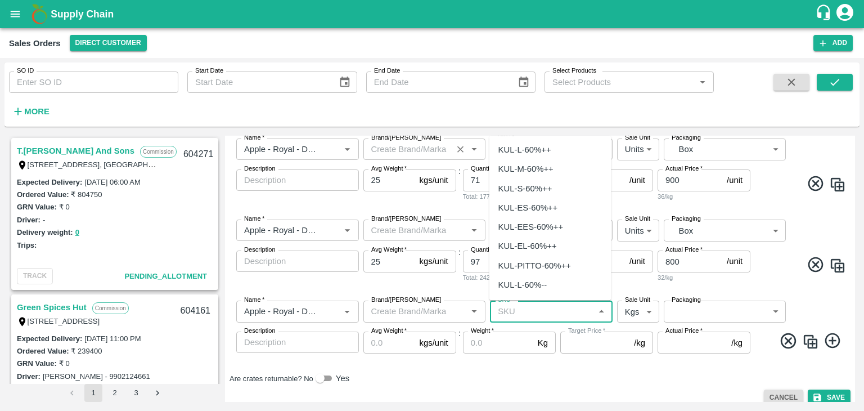
paste input "SHIM-L-ROYL"
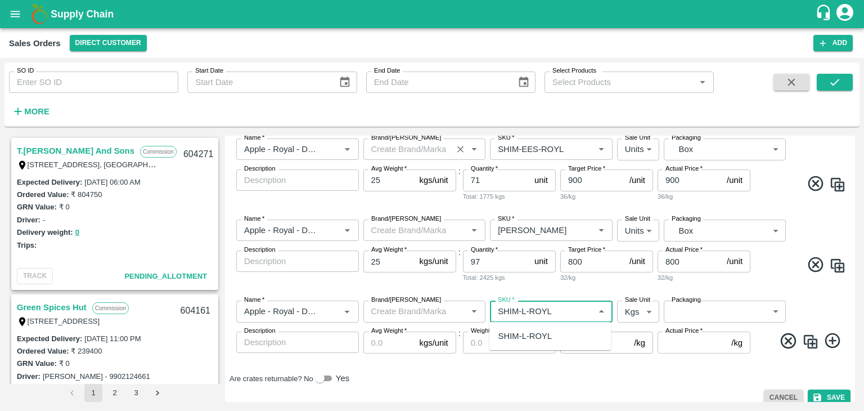
click at [520, 309] on input "SKU   *" at bounding box center [541, 311] width 97 height 15
click at [545, 338] on div "SHIM-7L-ROYL" at bounding box center [527, 336] width 58 height 12
type input "SHIM-7L-ROYL"
click at [545, 338] on p "Kg" at bounding box center [543, 342] width 10 height 12
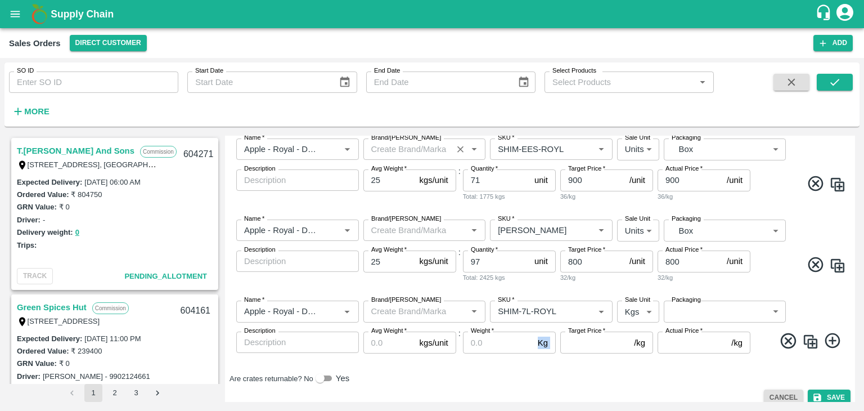
click at [639, 314] on body "Supply Chain Sales Orders Direct Customer Add SO ID SO ID Start Date Start Date…" at bounding box center [432, 205] width 864 height 411
click at [633, 361] on p "Units" at bounding box center [633, 355] width 19 height 12
type input "2"
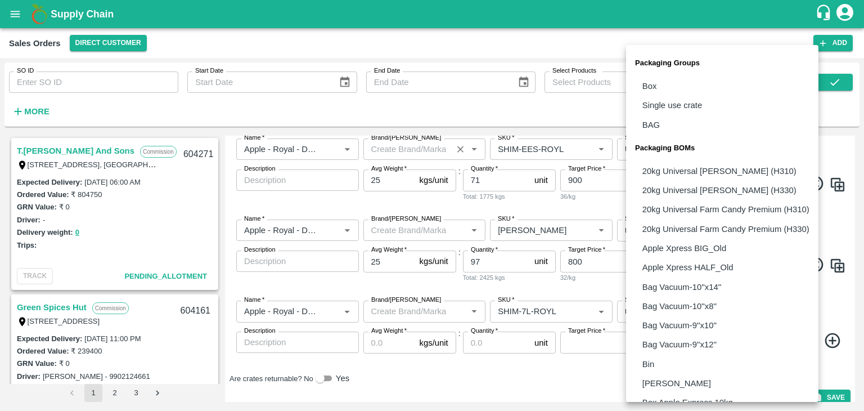
click at [709, 309] on body "Supply Chain Sales Orders Direct Customer Add SO ID SO ID Start Date Start Date…" at bounding box center [432, 205] width 864 height 411
click at [661, 91] on li "Box" at bounding box center [722, 85] width 192 height 19
type input "GRP/1"
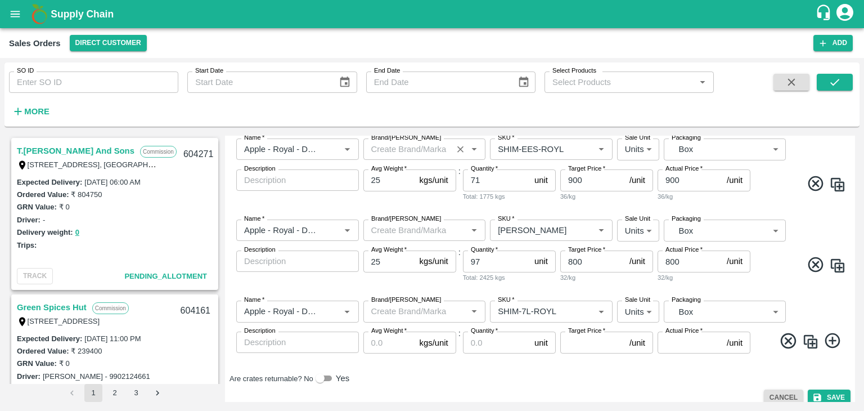
click at [829, 340] on icon at bounding box center [832, 340] width 15 height 15
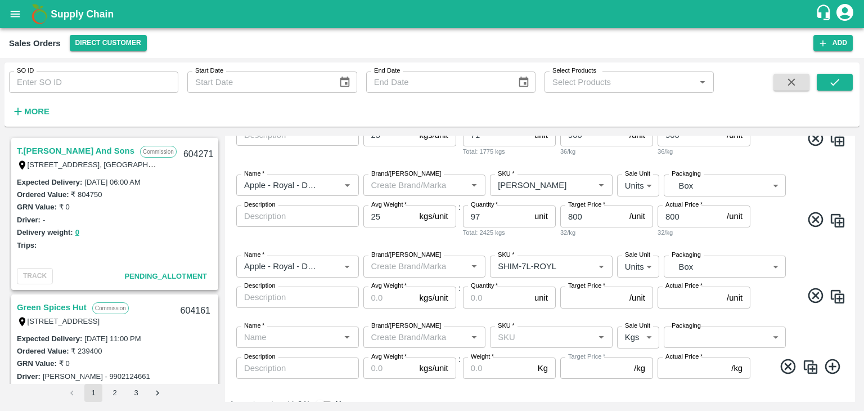
scroll to position [577, 0]
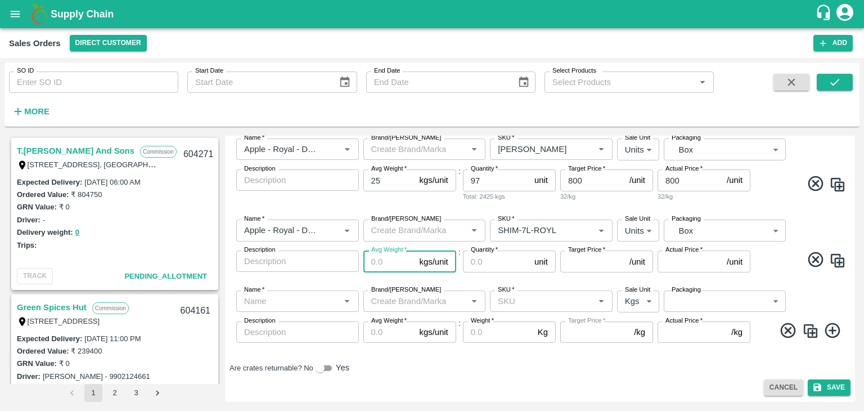
click at [377, 262] on input "Avg Weight   *" at bounding box center [389, 260] width 52 height 21
type input "25"
click at [484, 263] on input "Quantity   *" at bounding box center [496, 260] width 67 height 21
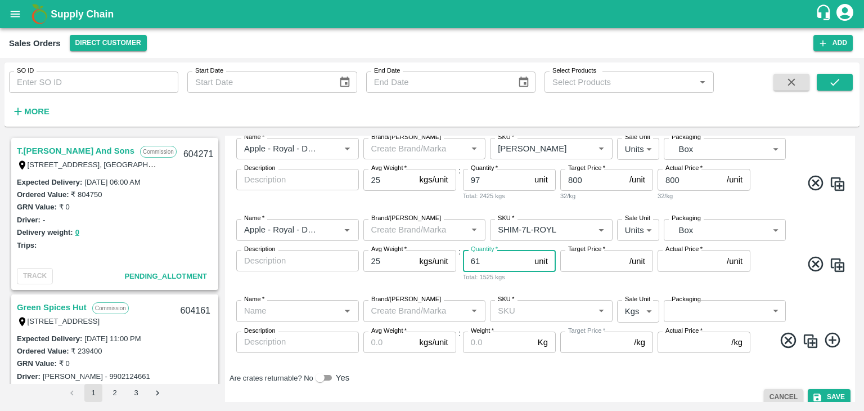
type input "61"
click at [580, 264] on input "Target Price   *" at bounding box center [592, 260] width 65 height 21
type input "800"
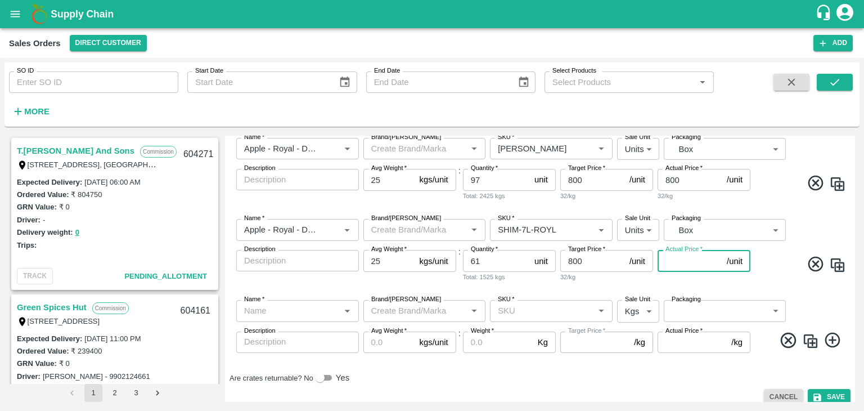
click at [674, 257] on input "Actual Price   *" at bounding box center [690, 260] width 65 height 21
type input "800"
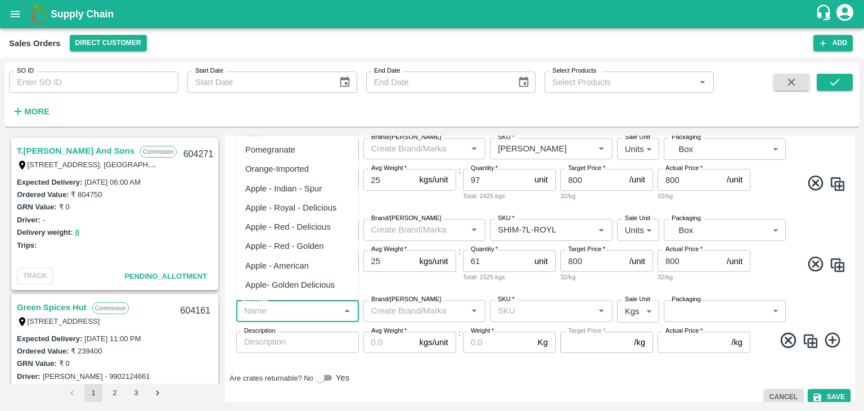
click at [283, 309] on input "Name   *" at bounding box center [288, 310] width 97 height 15
click at [289, 209] on div "Apple - Royal - Delicious" at bounding box center [291, 207] width 92 height 12
type input "Apple - Royal - Delicious"
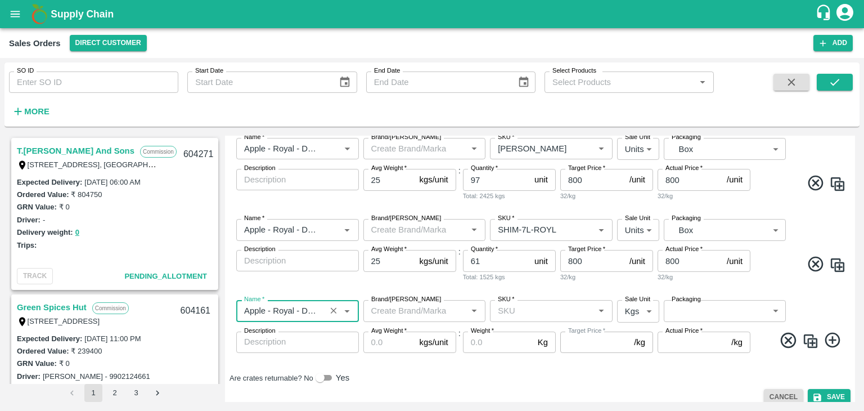
click at [514, 313] on input "SKU   *" at bounding box center [541, 310] width 97 height 15
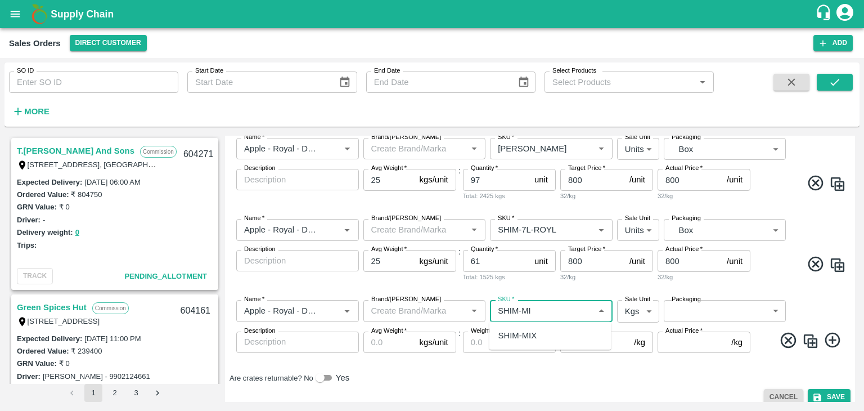
click at [517, 339] on div "SHIM-MIX" at bounding box center [517, 335] width 38 height 12
type input "SHIM-MIX"
click at [517, 339] on input "Weight   *" at bounding box center [498, 341] width 70 height 21
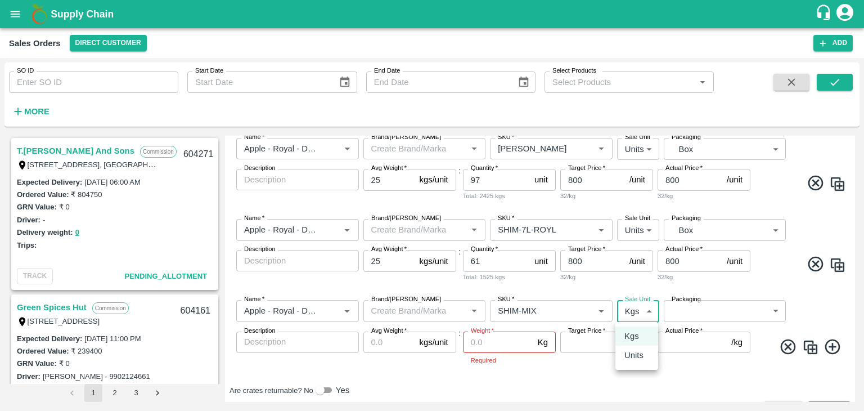
click at [646, 311] on body "Supply Chain Sales Orders Direct Customer Add SO ID SO ID Start Date Start Date…" at bounding box center [432, 205] width 864 height 411
click at [633, 354] on p "Units" at bounding box center [633, 355] width 19 height 12
type input "2"
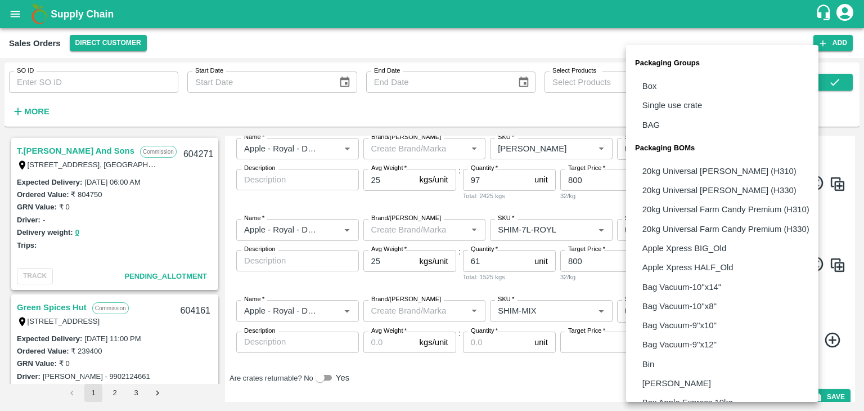
click at [697, 307] on body "Supply Chain Sales Orders Direct Customer Add SO ID SO ID Start Date Start Date…" at bounding box center [432, 205] width 864 height 411
click at [650, 87] on p "Box" at bounding box center [649, 86] width 15 height 12
type input "GRP/1"
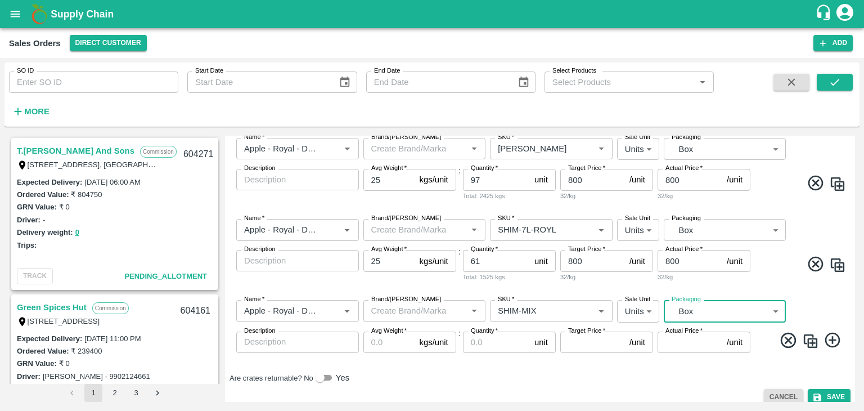
click at [379, 345] on input "Avg Weight   *" at bounding box center [389, 341] width 52 height 21
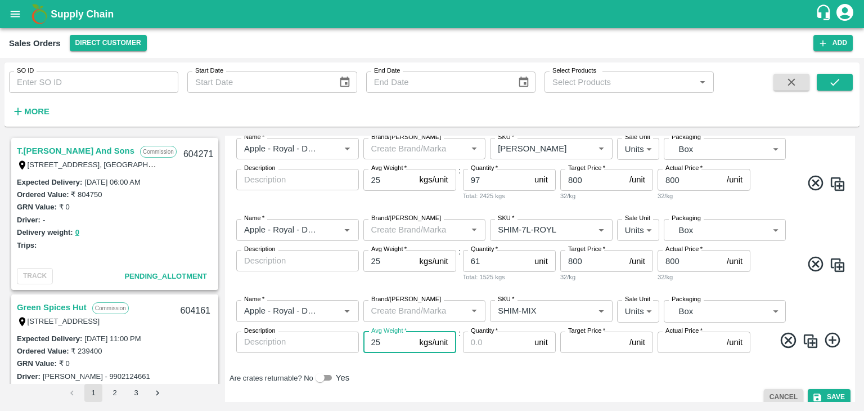
type input "25"
click at [483, 338] on input "Quantity   *" at bounding box center [496, 341] width 67 height 21
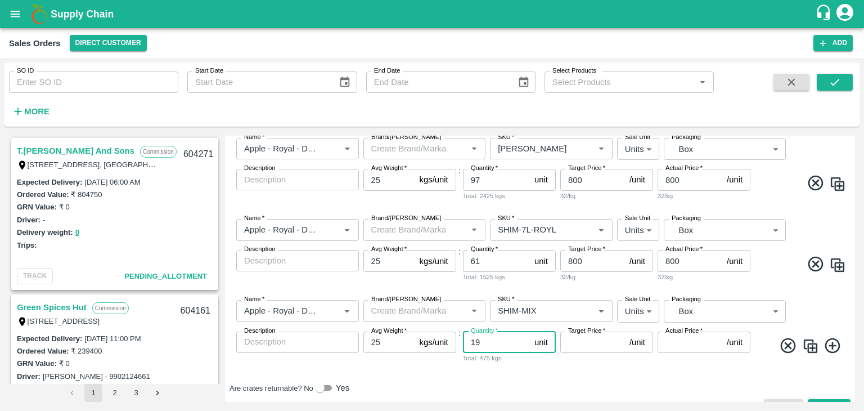
type input "19"
click at [574, 341] on input "Target Price   *" at bounding box center [592, 341] width 65 height 21
type input "790"
click at [674, 345] on input "Actual Price   *" at bounding box center [690, 341] width 65 height 21
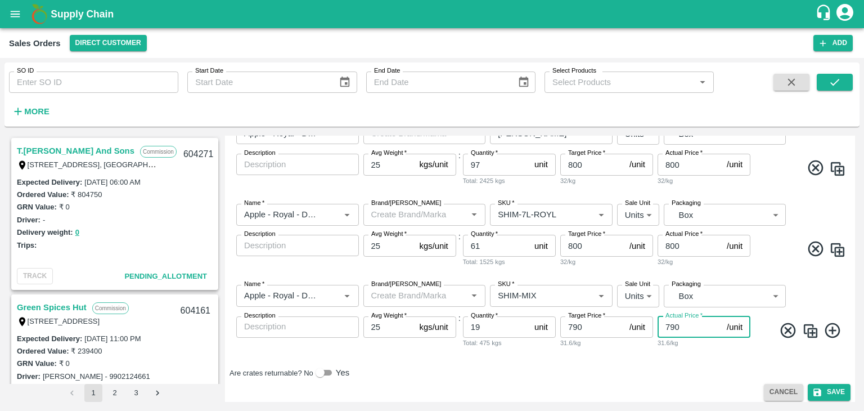
scroll to position [597, 0]
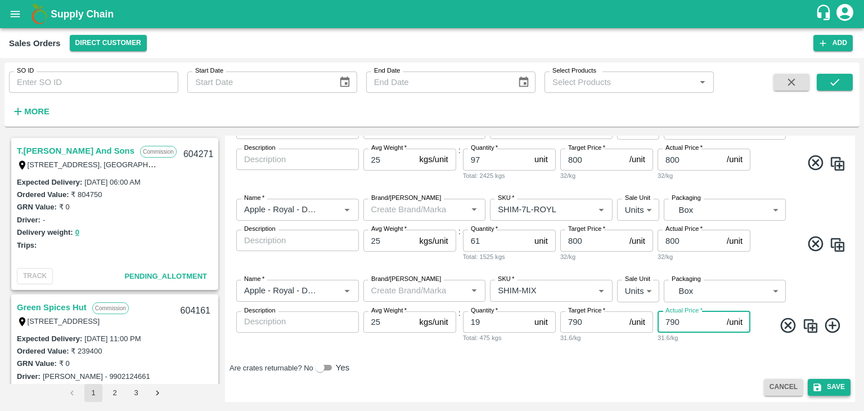
type input "790"
click at [825, 385] on button "Save" at bounding box center [829, 387] width 43 height 16
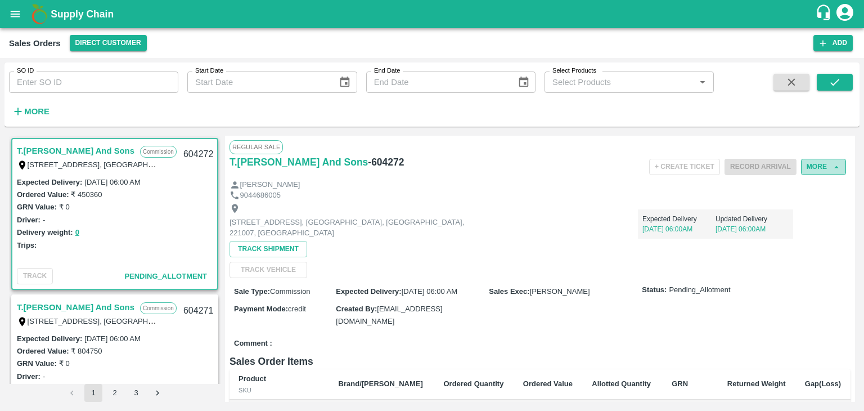
click at [816, 167] on button "More" at bounding box center [823, 167] width 45 height 16
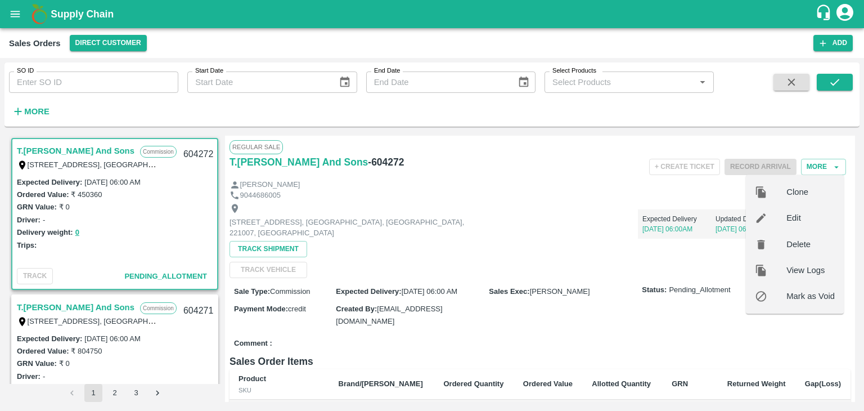
click at [564, 195] on div "9044686005" at bounding box center [539, 195] width 621 height 11
